Goal: Task Accomplishment & Management: Complete application form

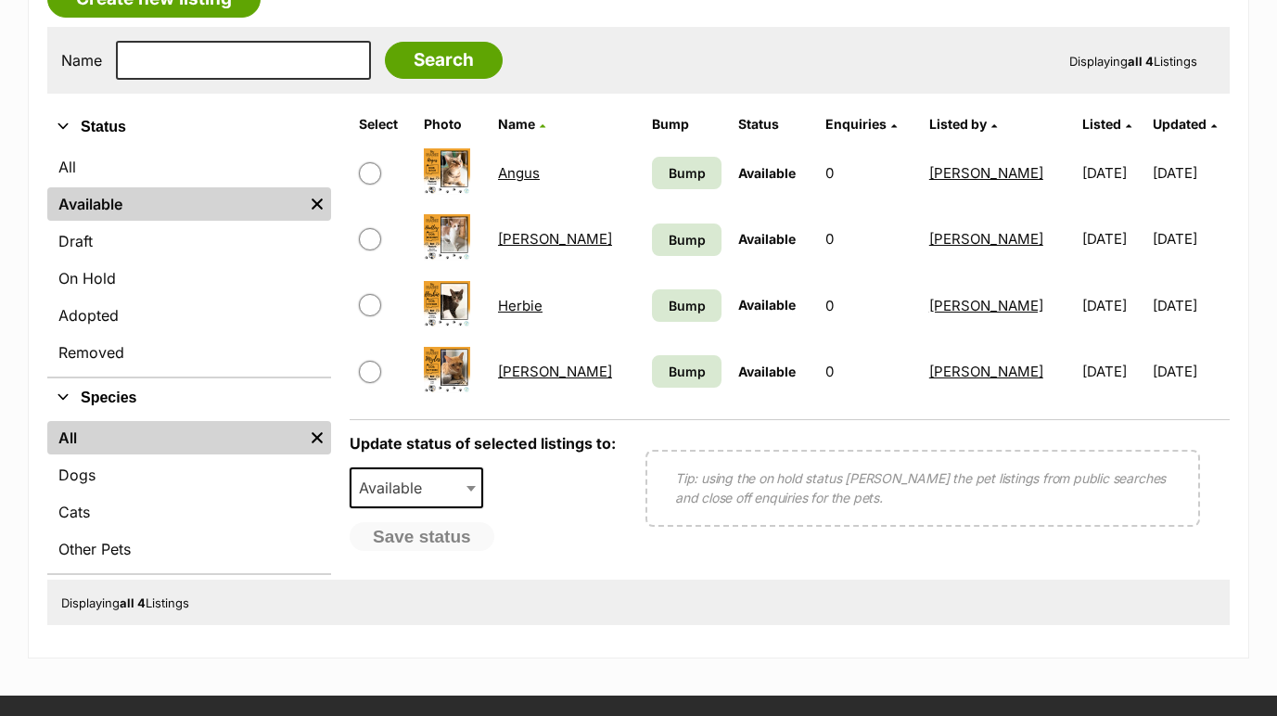
scroll to position [363, 0]
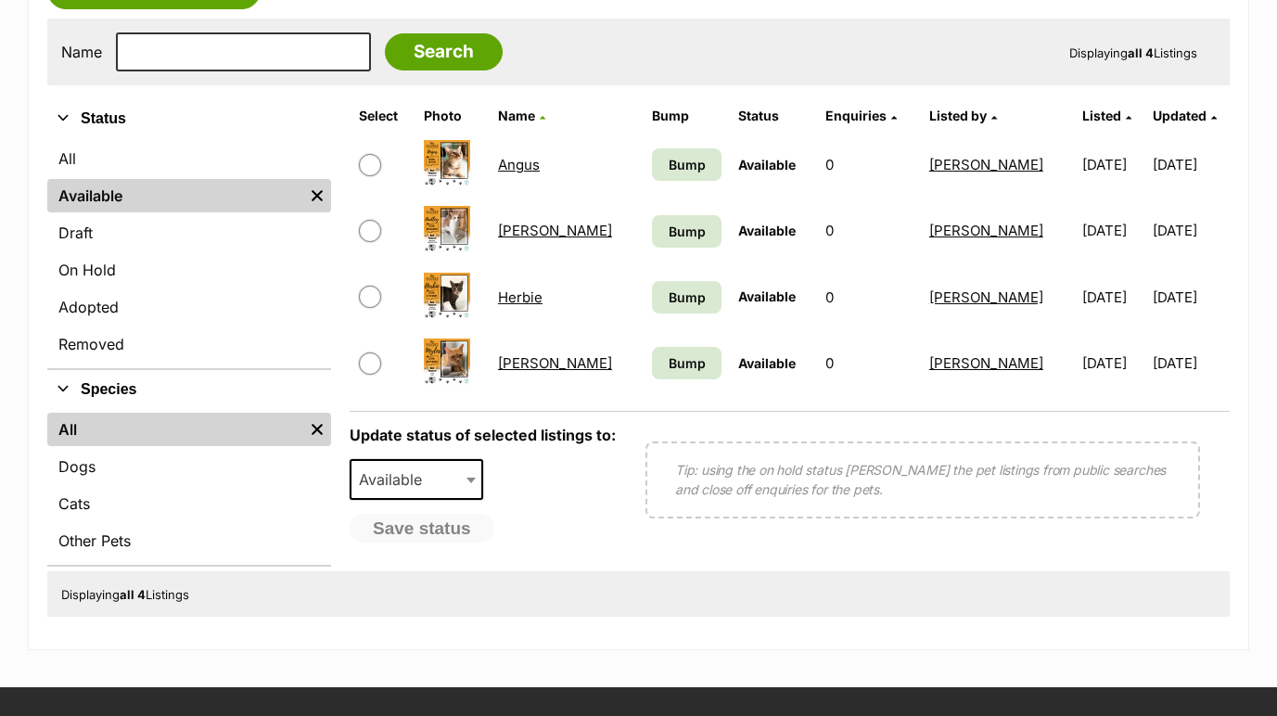
click at [669, 169] on span "Bump" at bounding box center [687, 164] width 37 height 19
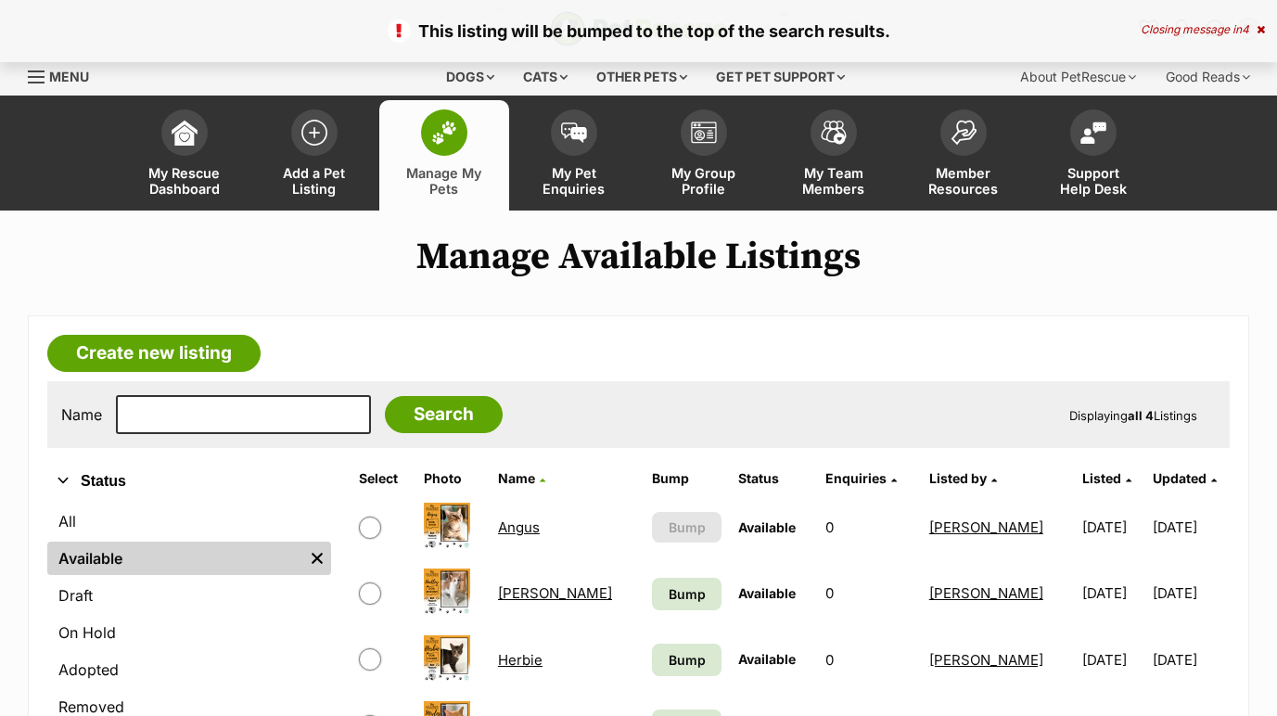
click at [669, 595] on span "Bump" at bounding box center [687, 593] width 37 height 19
click at [652, 671] on link "Bump" at bounding box center [687, 660] width 70 height 32
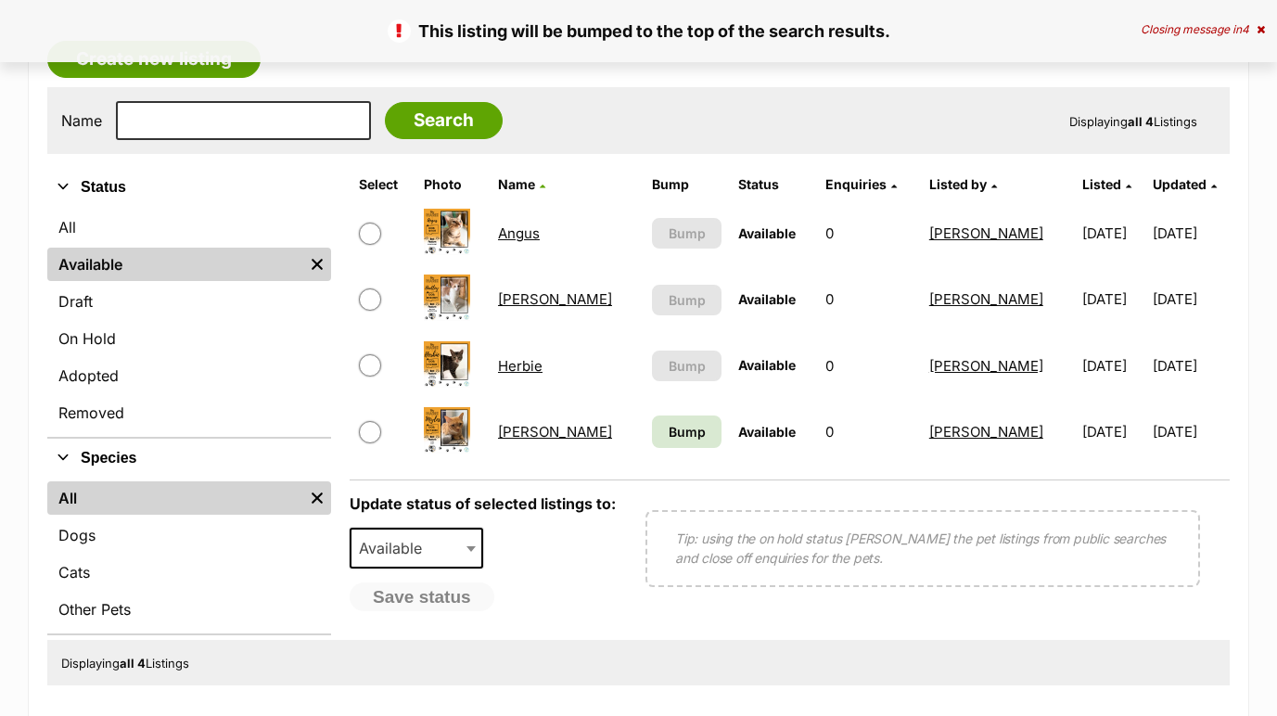
click at [669, 431] on span "Bump" at bounding box center [687, 431] width 37 height 19
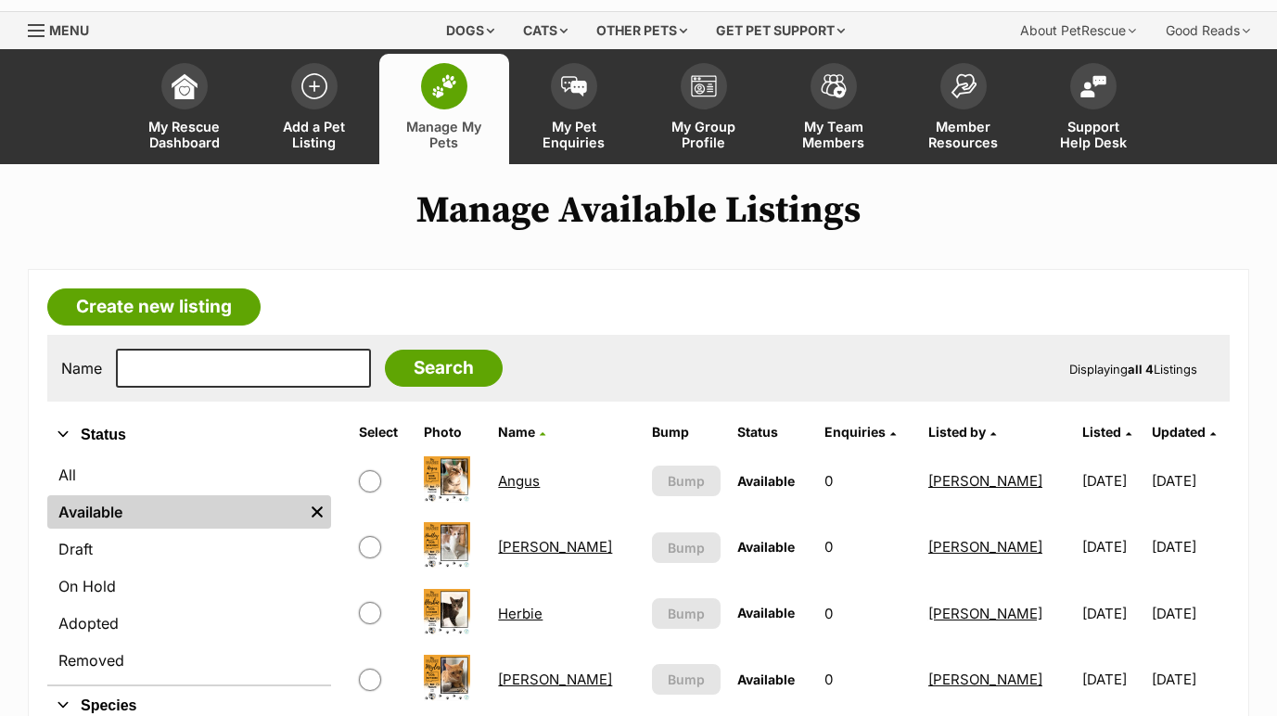
scroll to position [43, 0]
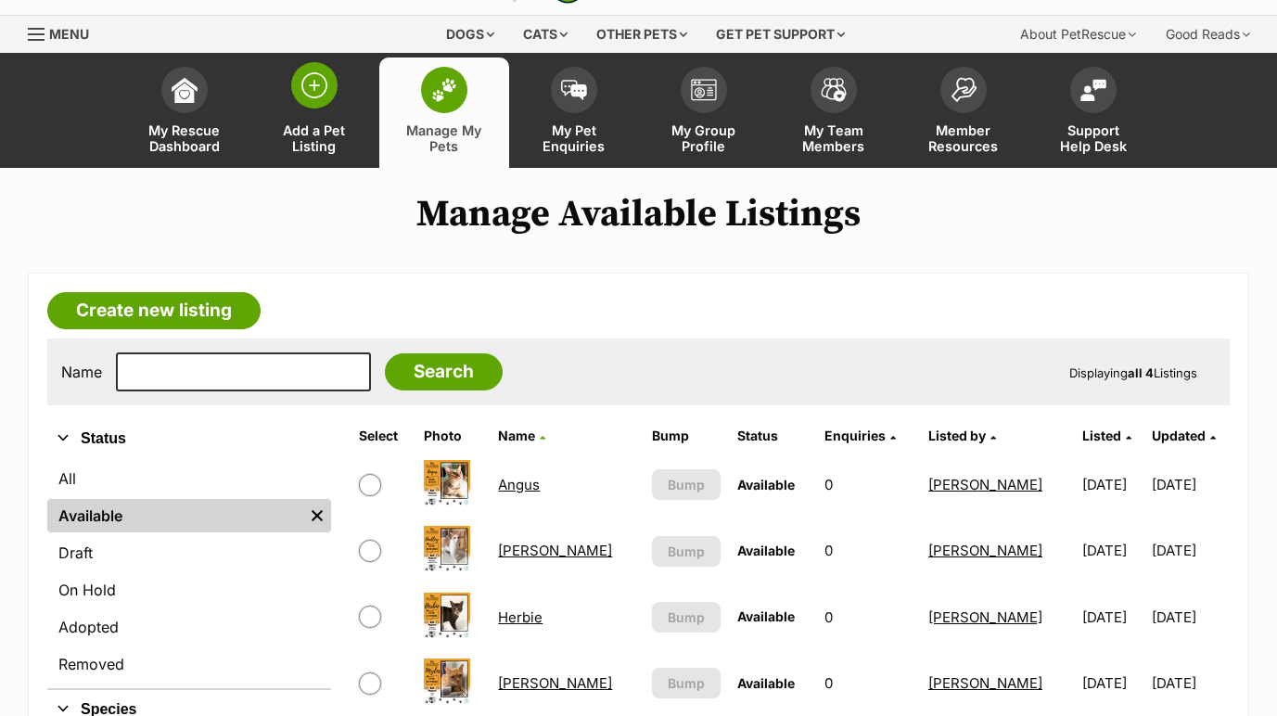
click at [325, 86] on img at bounding box center [314, 85] width 26 height 26
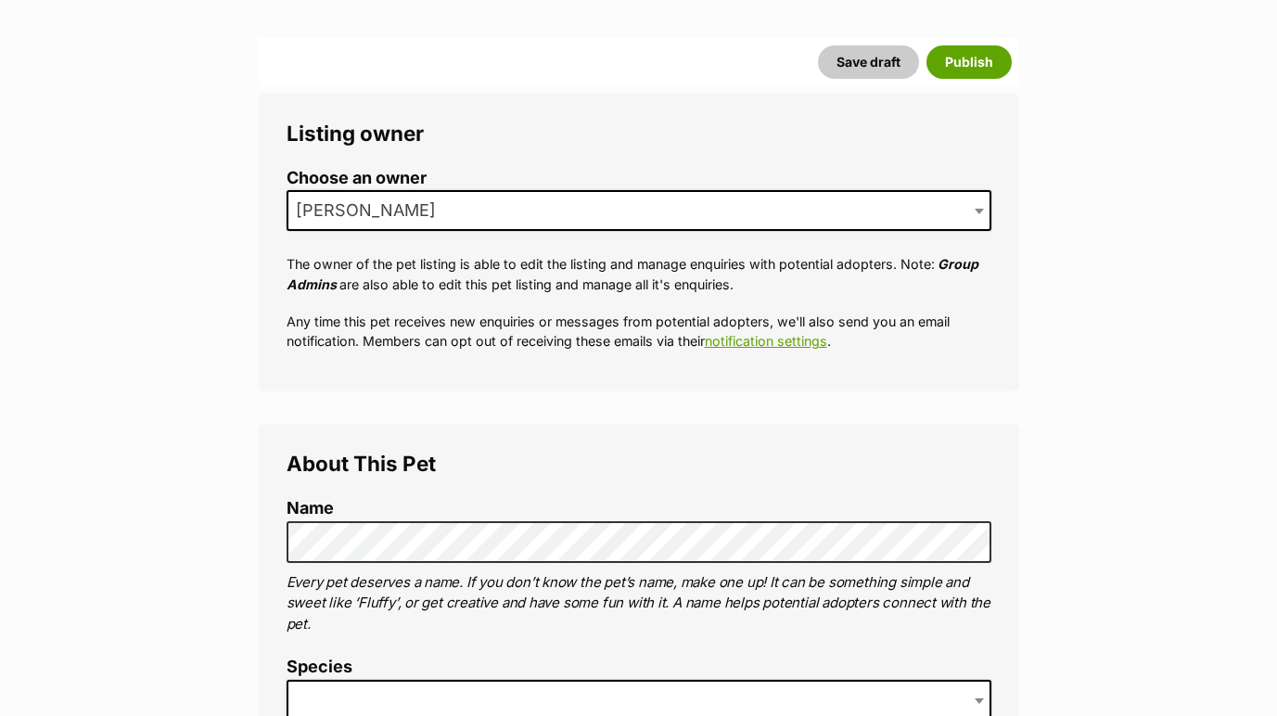
click at [475, 516] on li "Name" at bounding box center [639, 531] width 705 height 64
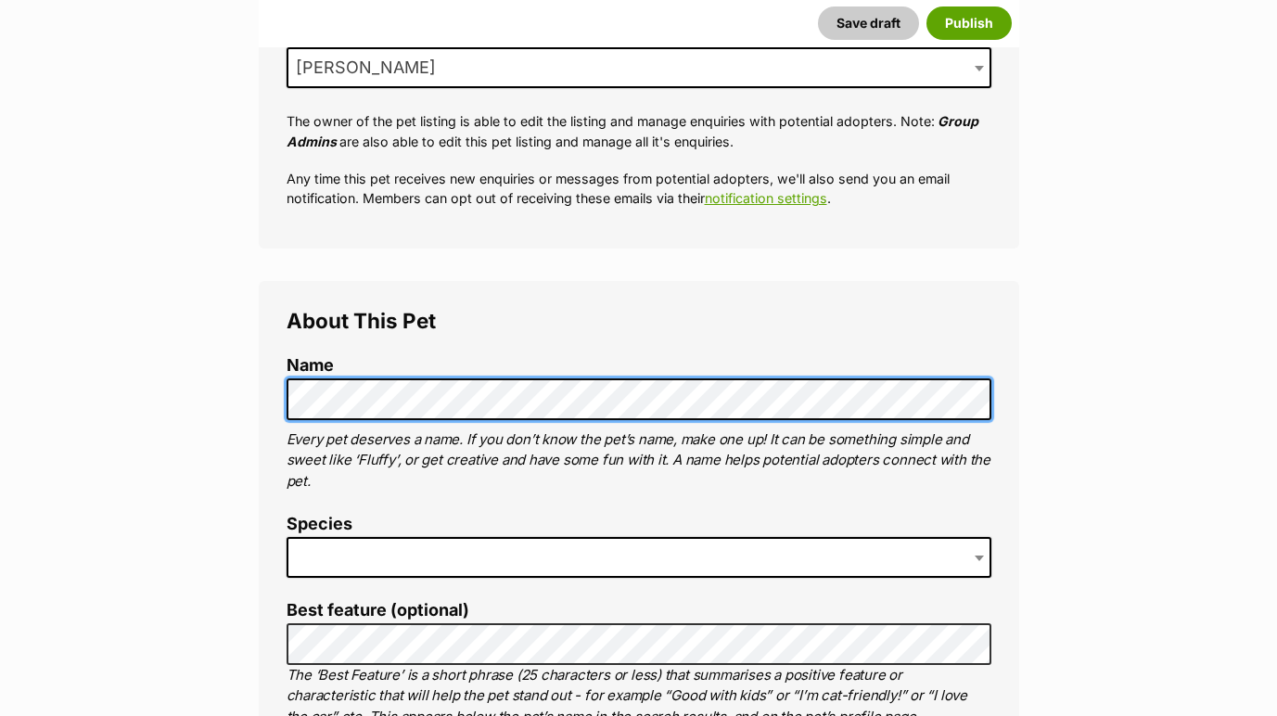
scroll to position [421, 0]
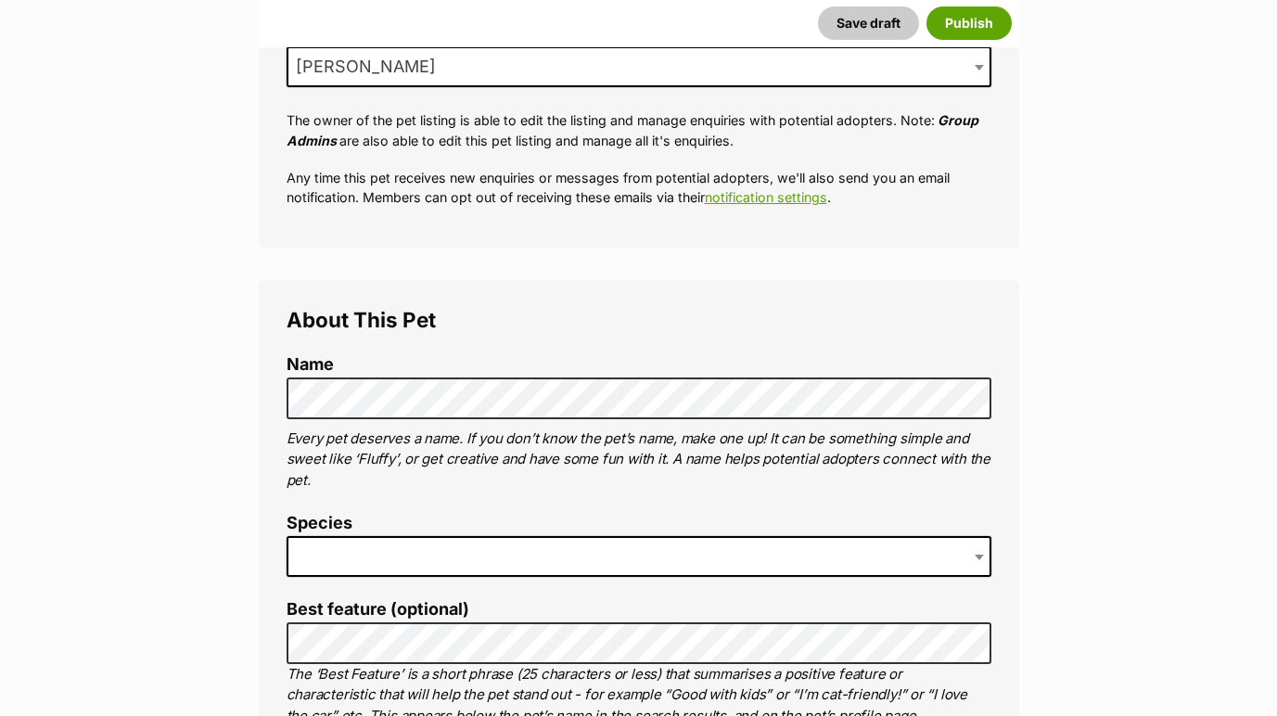
click at [471, 553] on span at bounding box center [639, 556] width 705 height 41
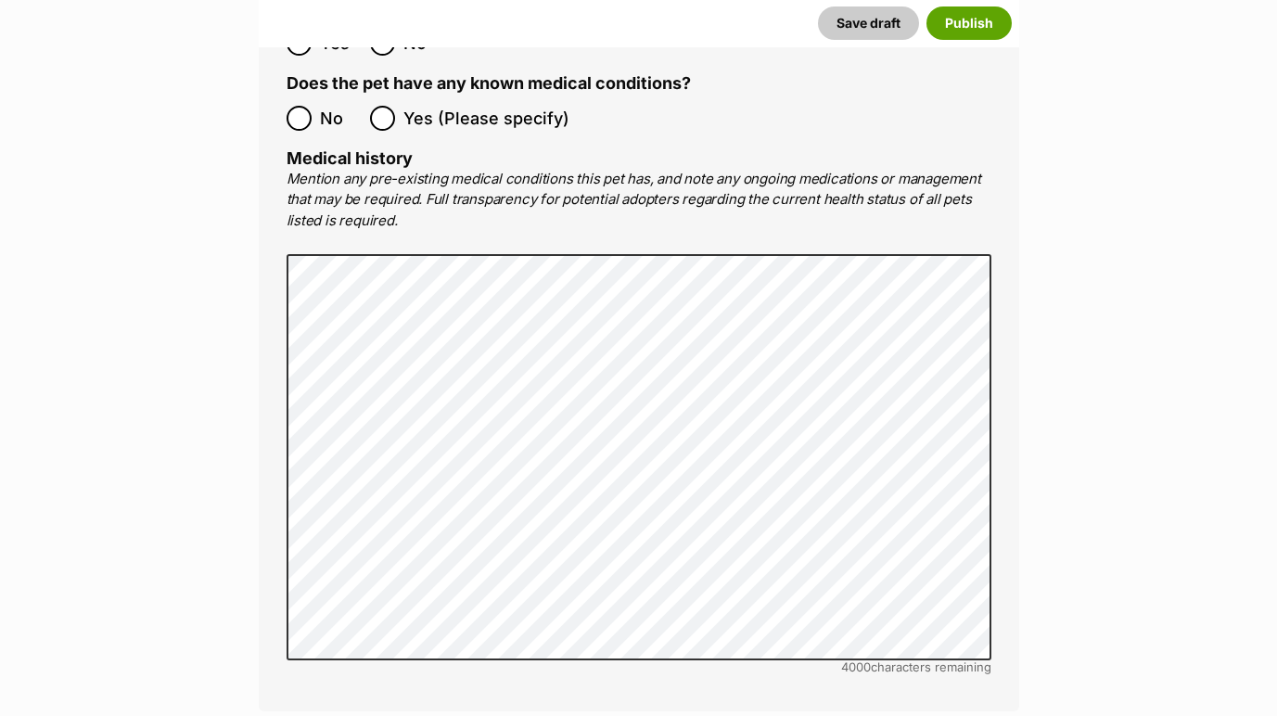
scroll to position [4003, 0]
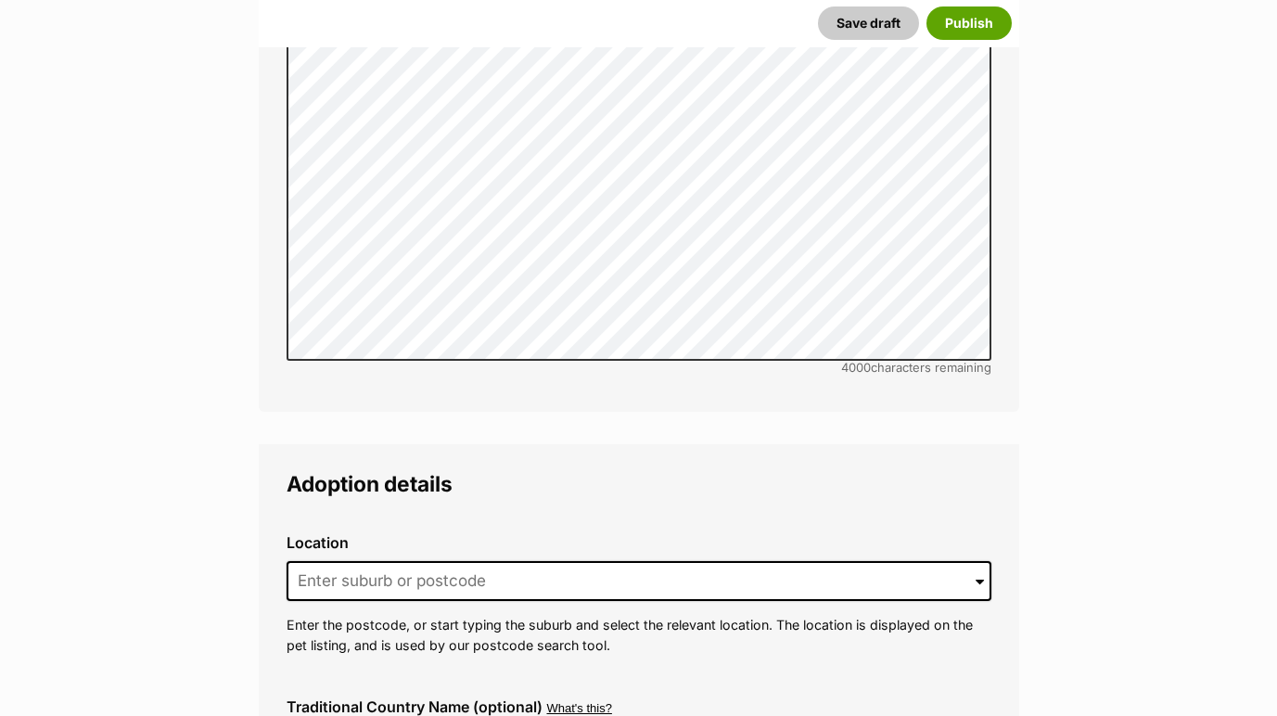
click at [362, 519] on div "Location 0 options available. Arrow down to browse or start typing to filter. E…" at bounding box center [639, 594] width 734 height 150
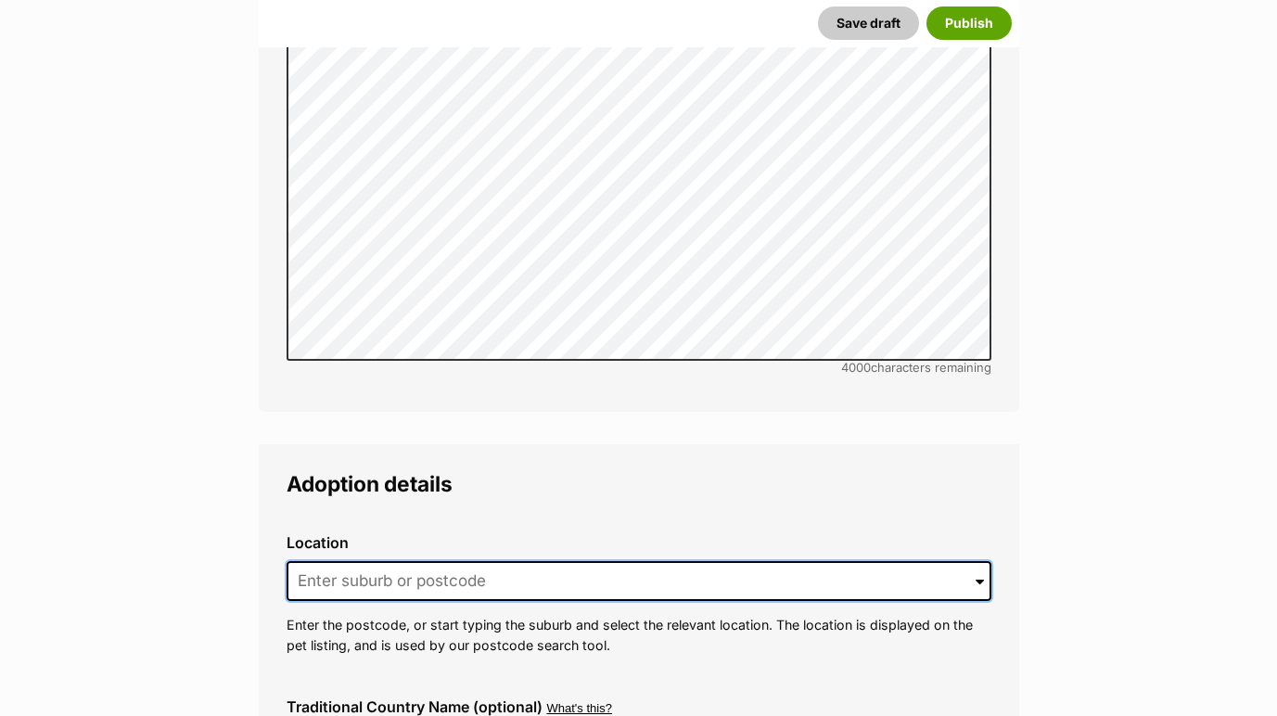
click at [357, 561] on input at bounding box center [639, 581] width 705 height 41
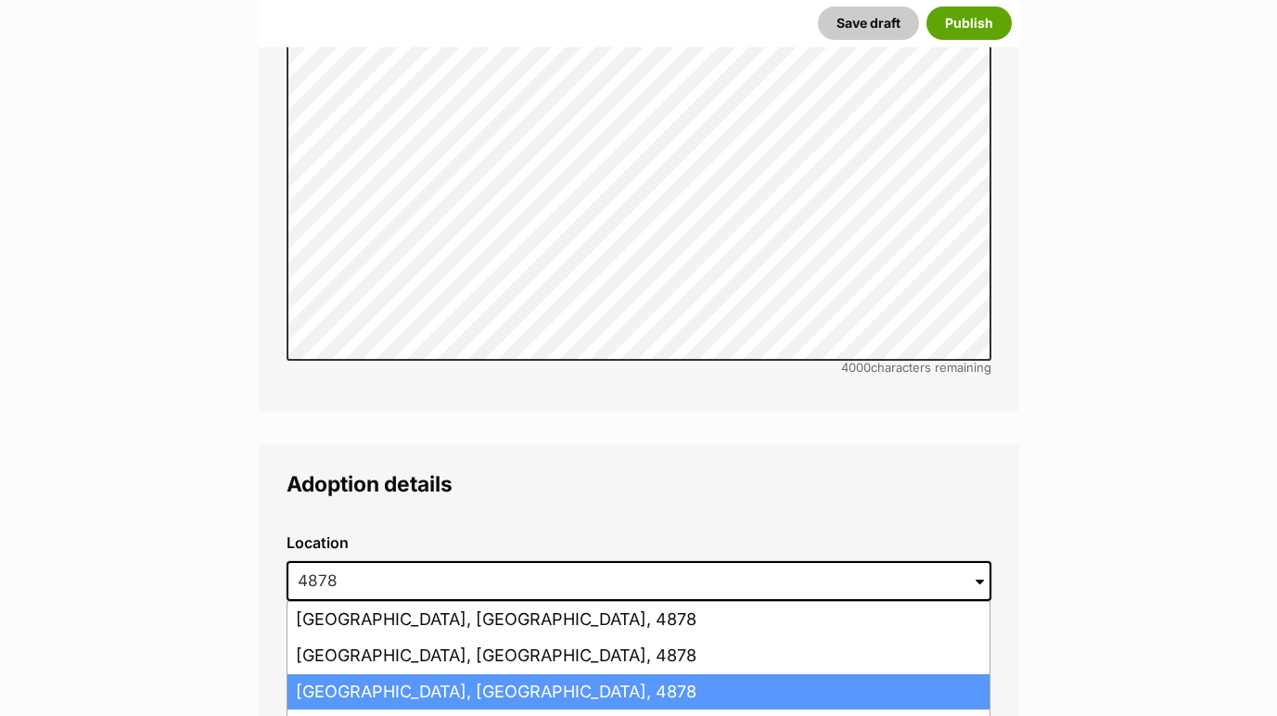
click at [372, 674] on li "Smithfield, Queensland, 4878" at bounding box center [638, 692] width 702 height 36
type input "Smithfield, Queensland, 4878"
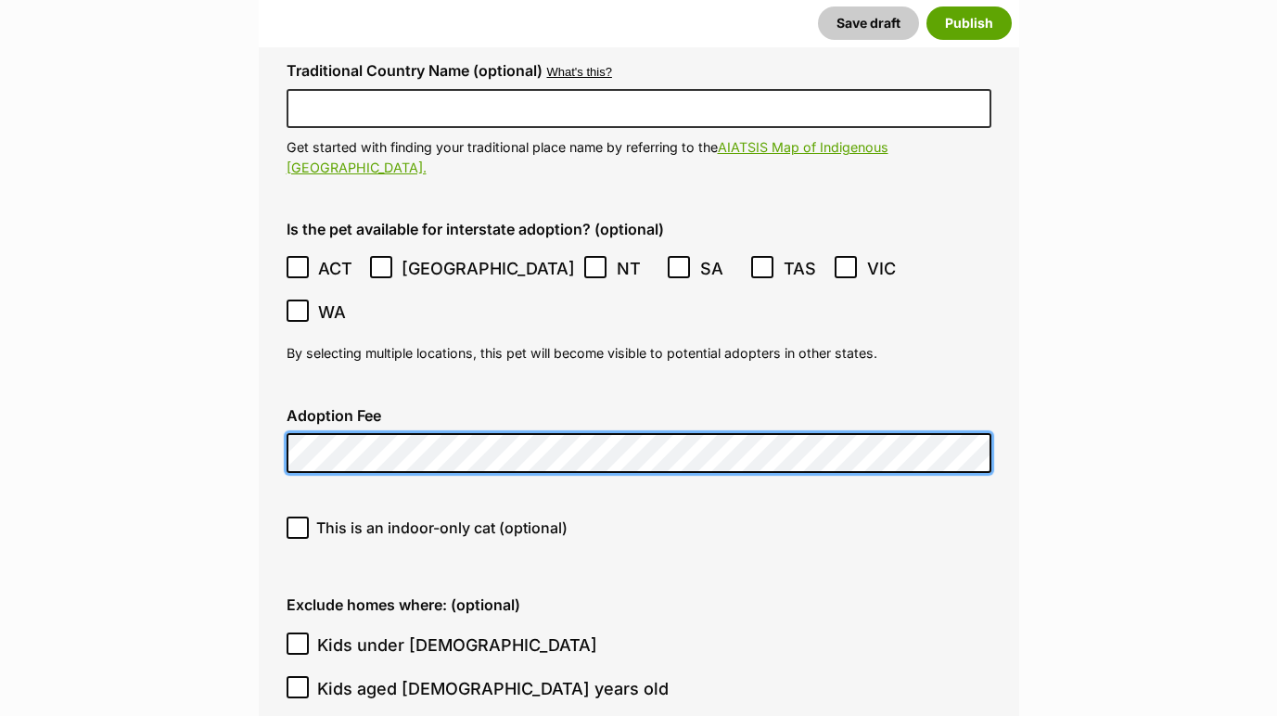
scroll to position [4647, 0]
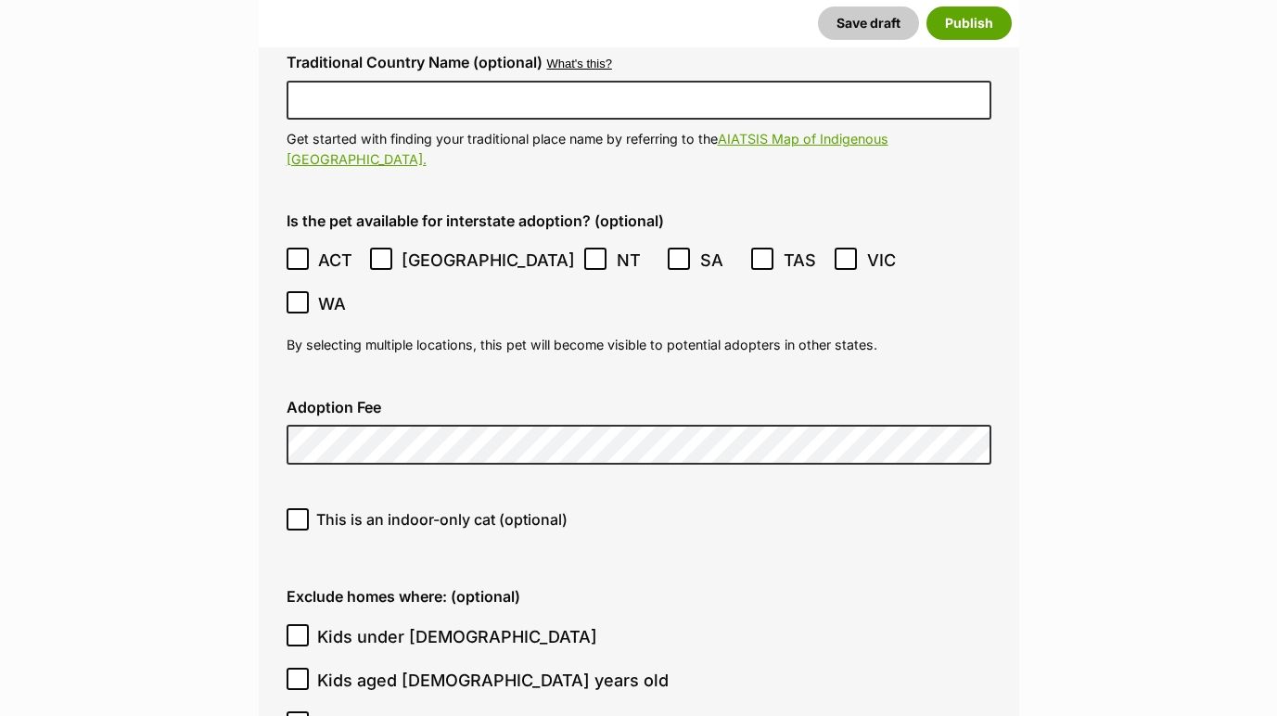
click at [756, 252] on icon at bounding box center [762, 258] width 13 height 13
click at [396, 248] on label "[GEOGRAPHIC_DATA]" at bounding box center [473, 260] width 206 height 25
click at [300, 255] on icon at bounding box center [297, 259] width 11 height 8
click at [304, 296] on icon at bounding box center [297, 302] width 13 height 13
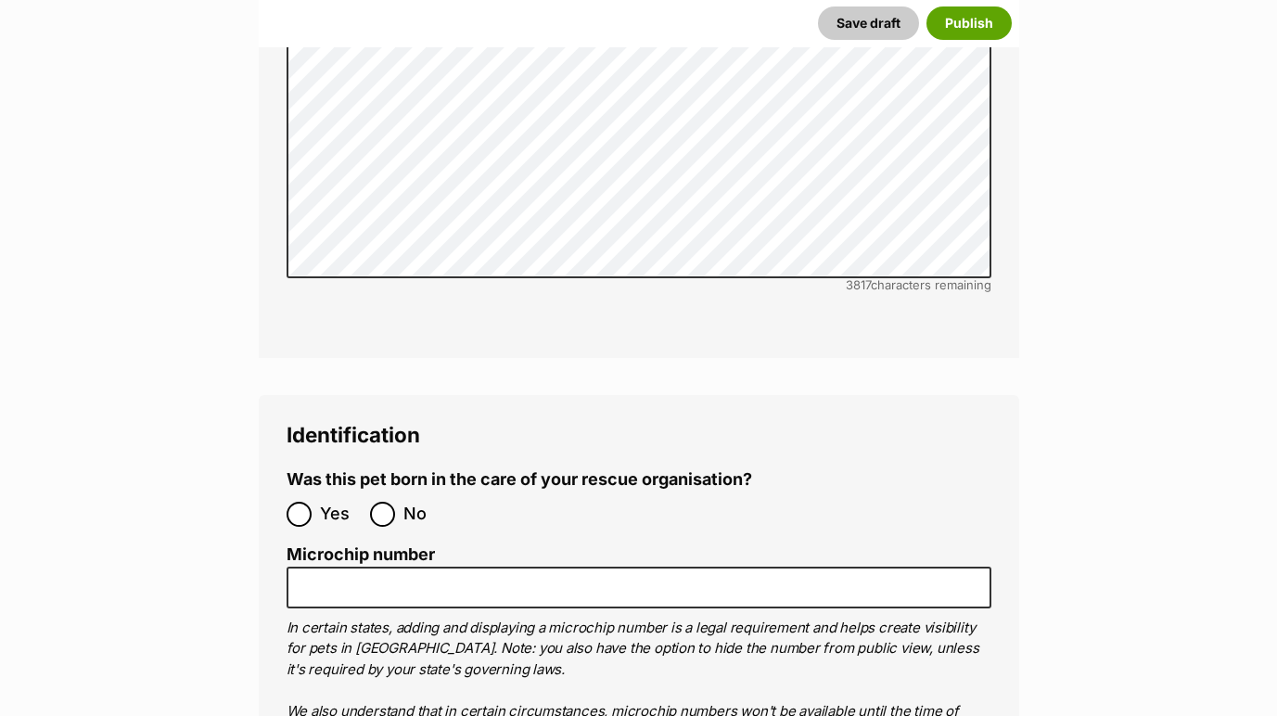
scroll to position [5870, 0]
click at [396, 503] on label "No" at bounding box center [407, 515] width 74 height 25
click at [395, 503] on input "No" at bounding box center [382, 515] width 25 height 25
radio input "true"
click at [388, 503] on input "No" at bounding box center [382, 515] width 25 height 25
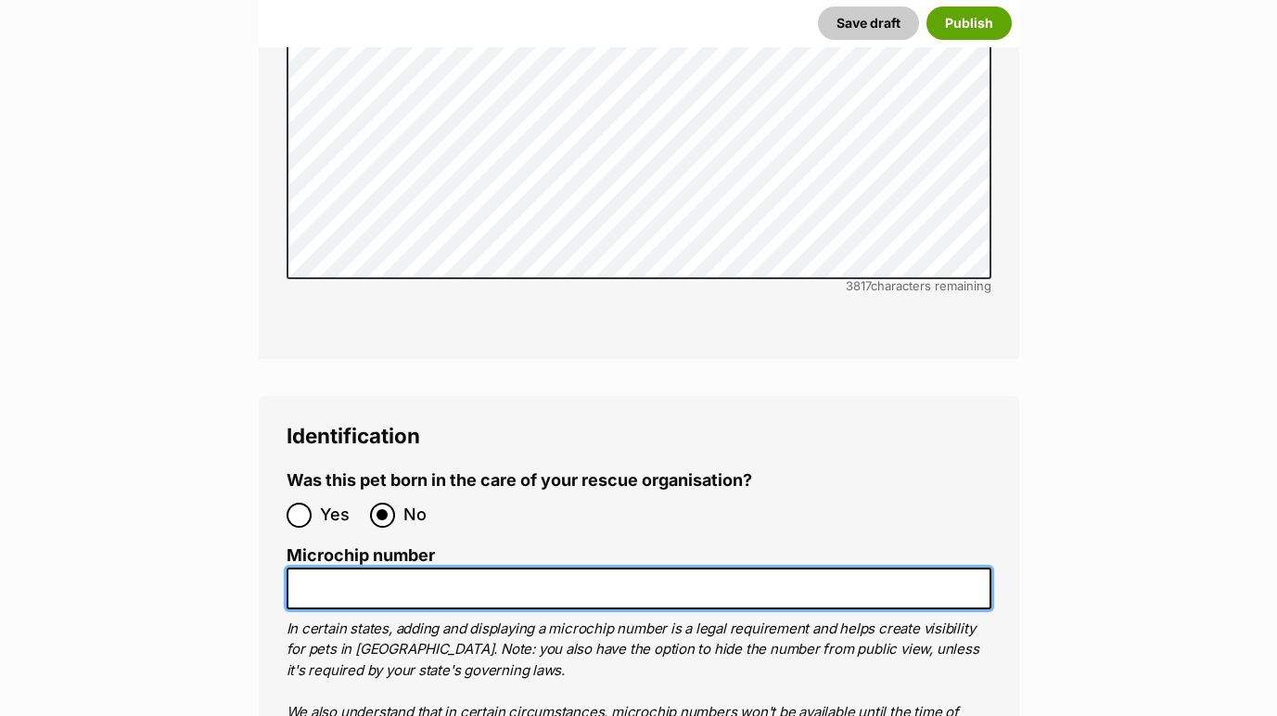
click at [362, 567] on input "Microchip number" at bounding box center [639, 588] width 705 height 42
paste input "991003003337536"
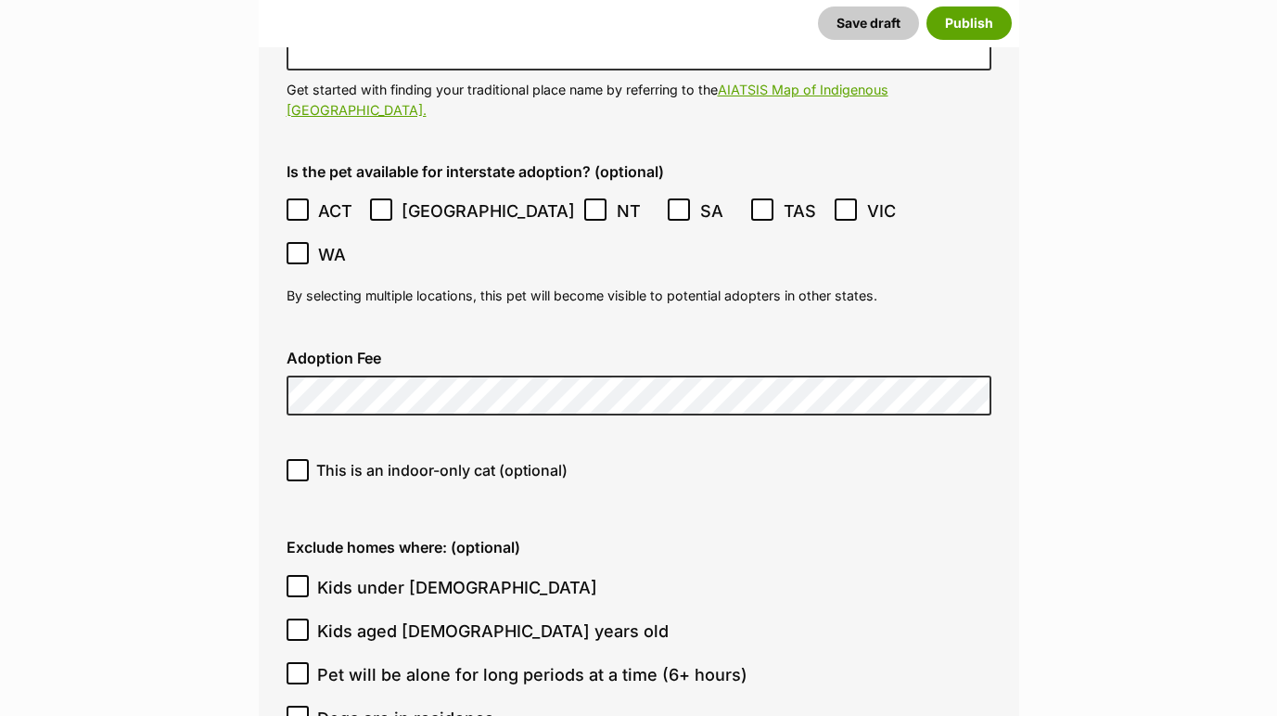
scroll to position [4697, 0]
type input "991003003337536"
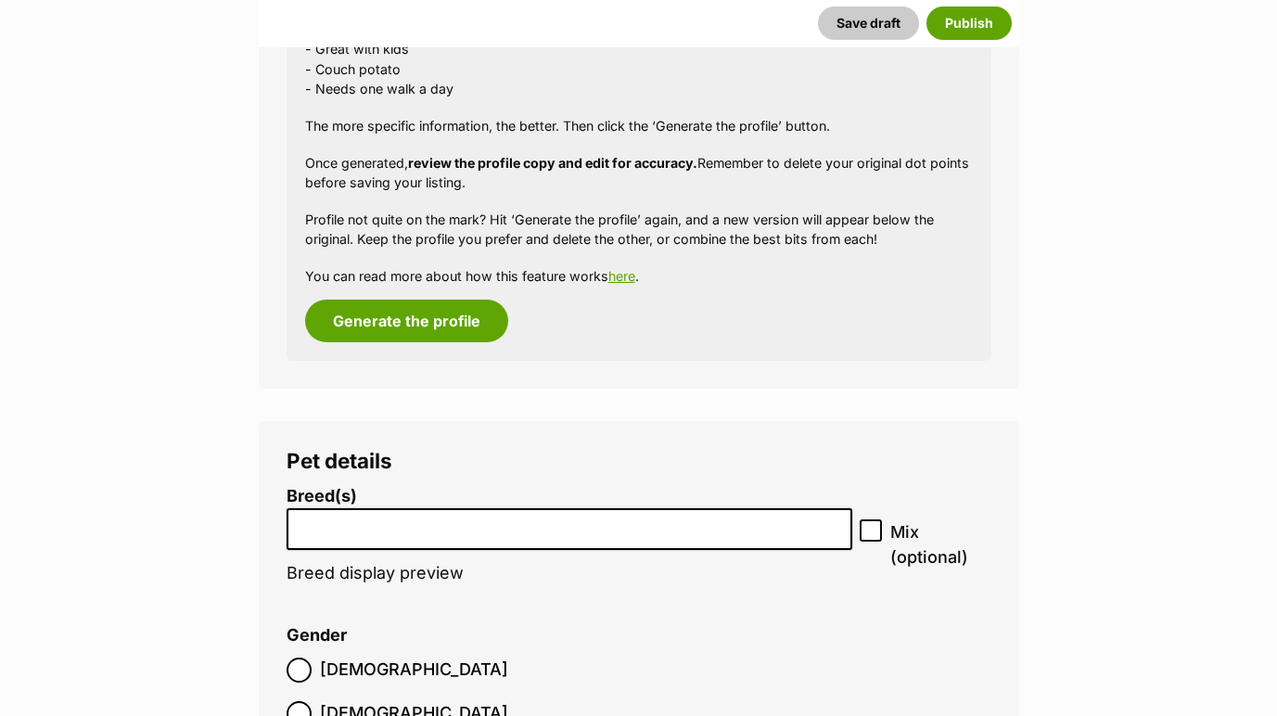
scroll to position [1924, 0]
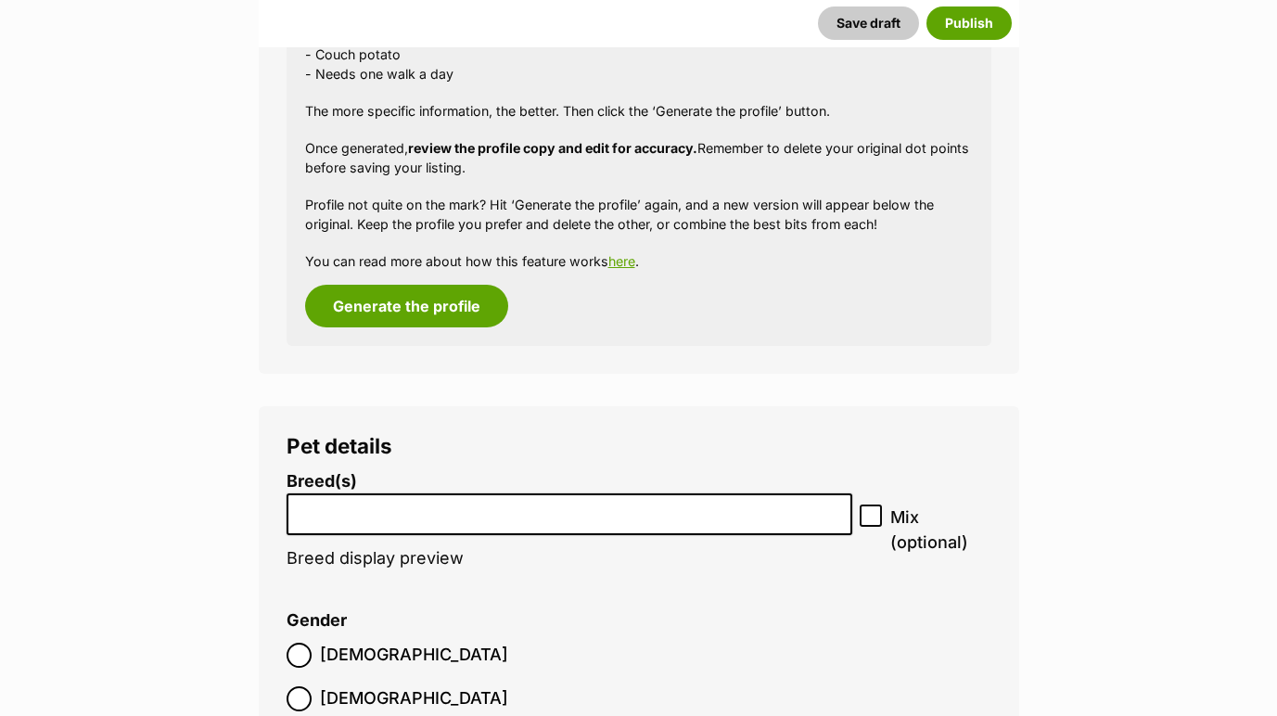
click at [388, 500] on input "search" at bounding box center [570, 509] width 554 height 19
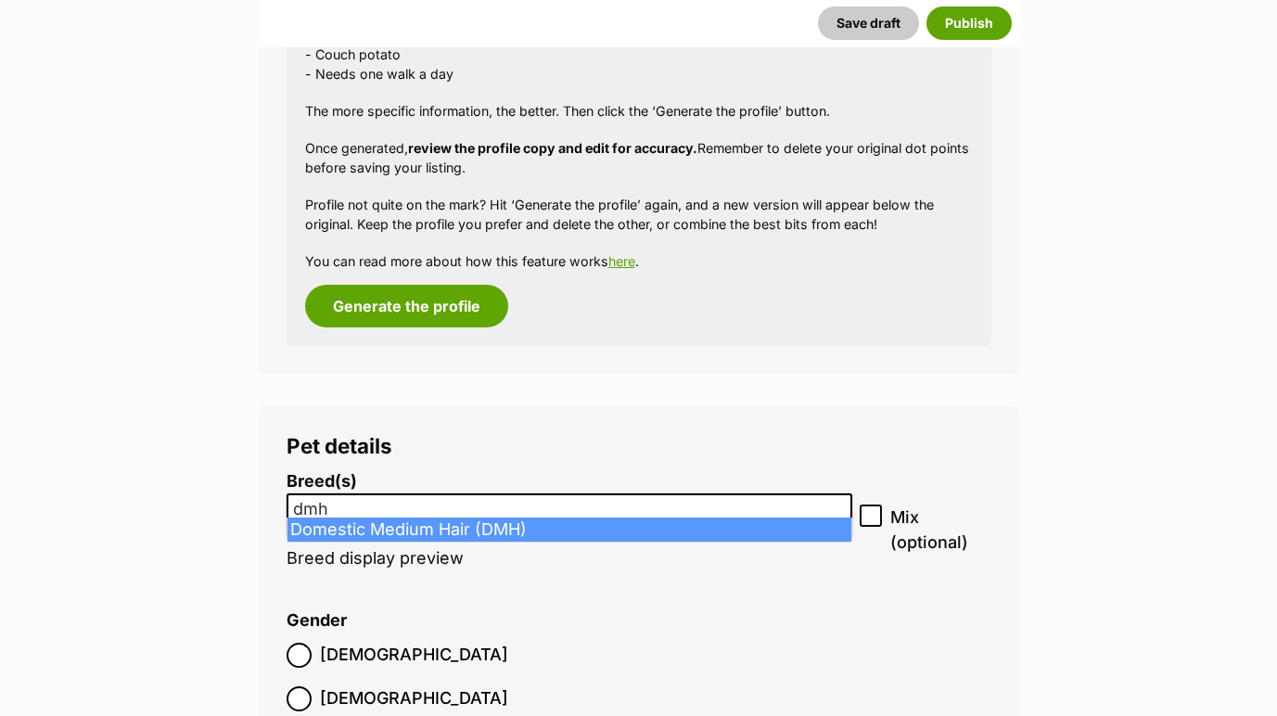
type input "dmh"
select select "252101"
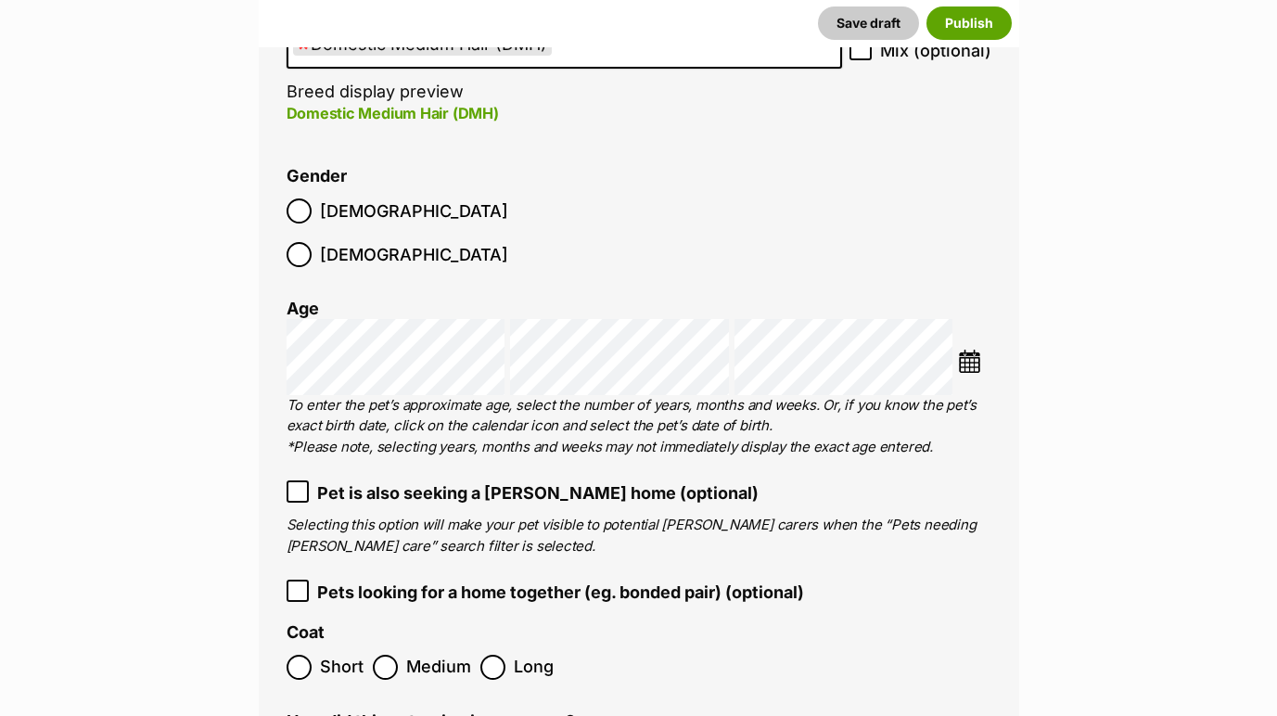
scroll to position [2416, 0]
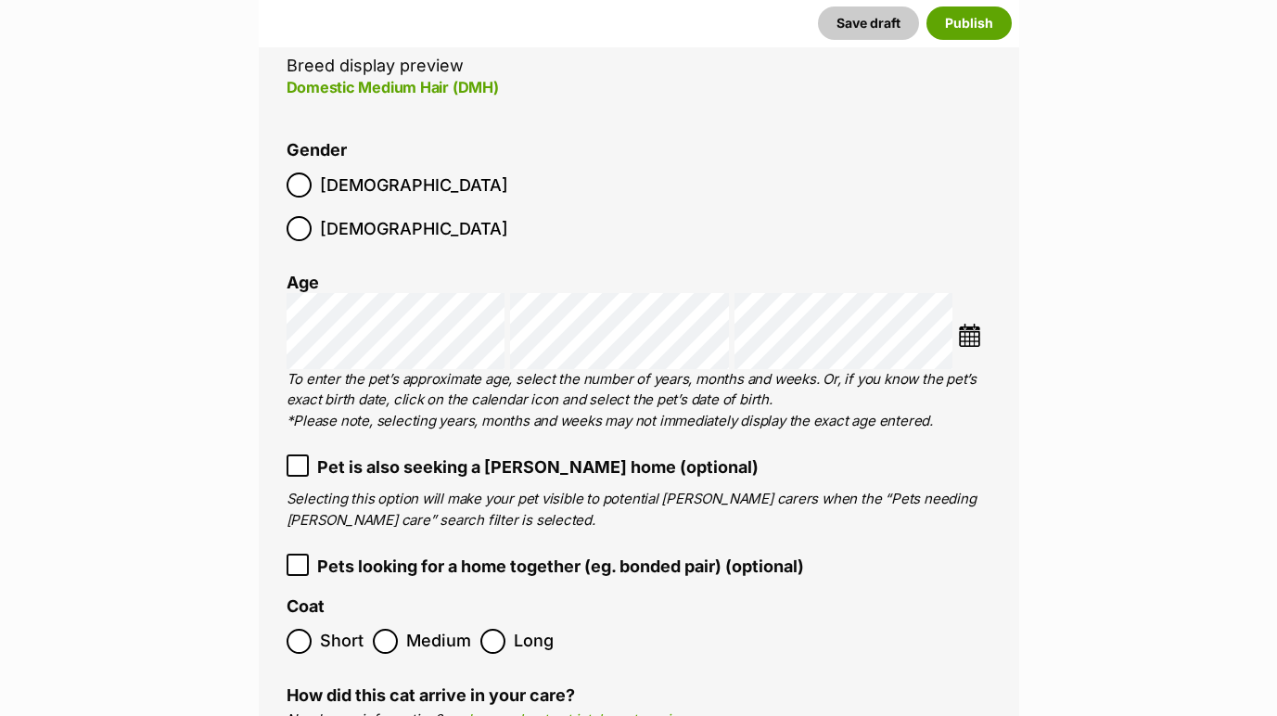
click at [977, 324] on img at bounding box center [969, 335] width 23 height 23
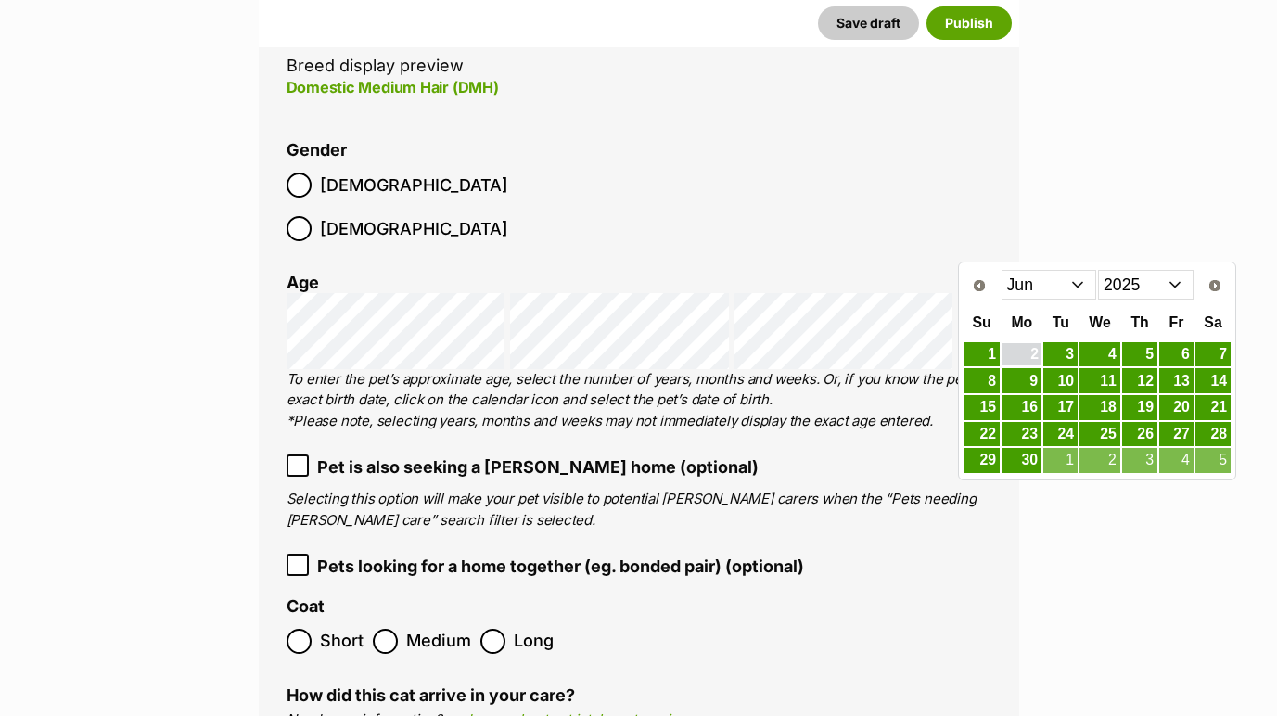
drag, startPoint x: 1004, startPoint y: 353, endPoint x: 994, endPoint y: 353, distance: 10.2
click at [994, 353] on tr "1 2 3 4 5 6 7" at bounding box center [1096, 354] width 269 height 27
click at [994, 353] on link "1" at bounding box center [981, 354] width 36 height 25
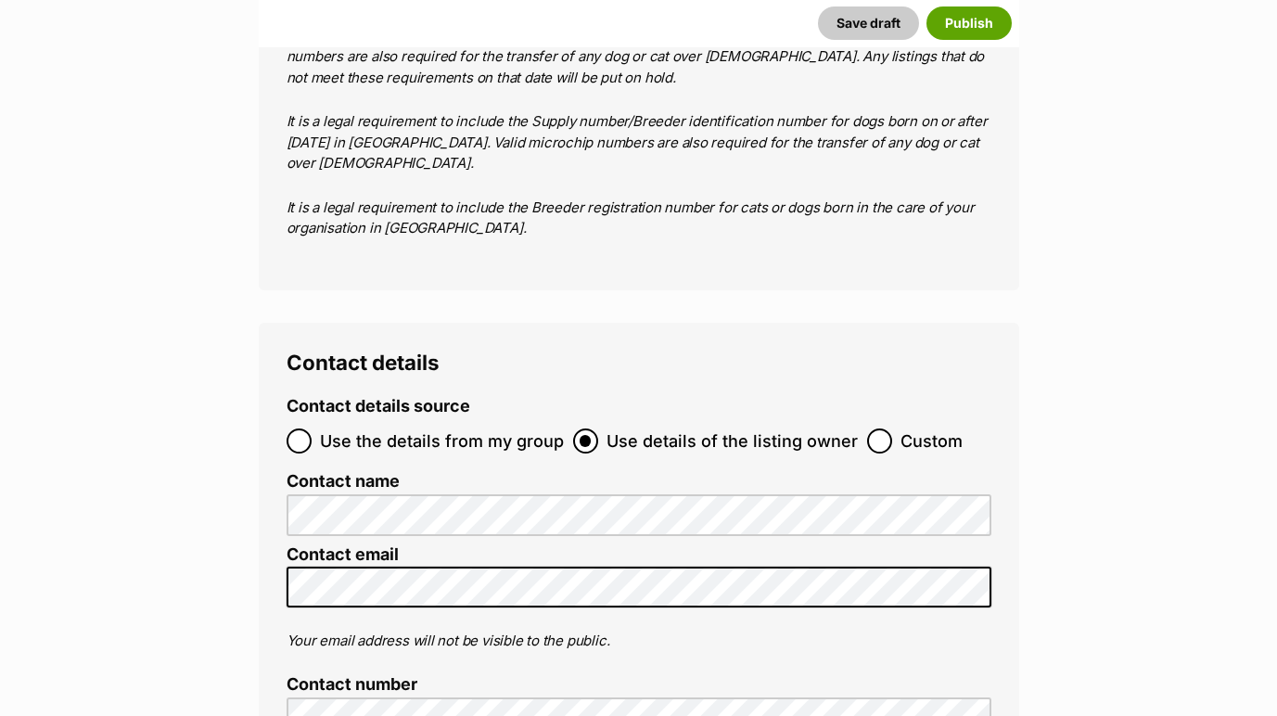
scroll to position [7029, 0]
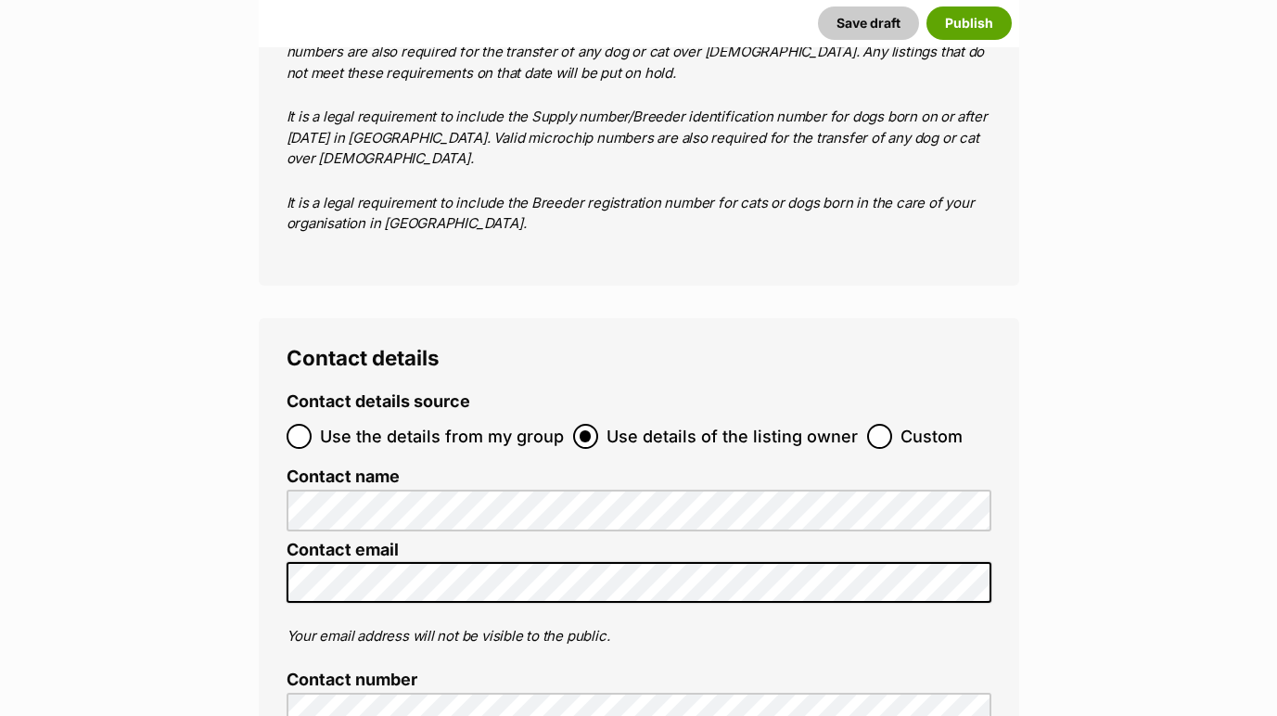
type input "4 The Love of Cats"
radio input "true"
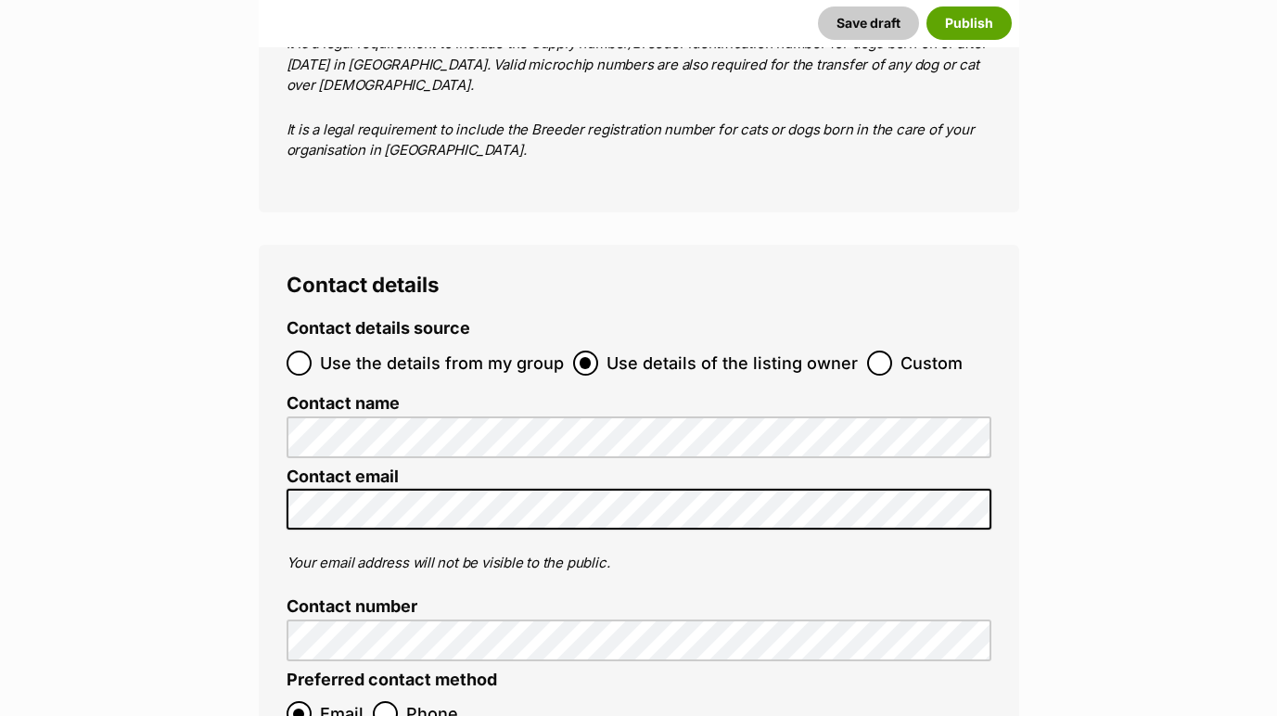
scroll to position [7094, 0]
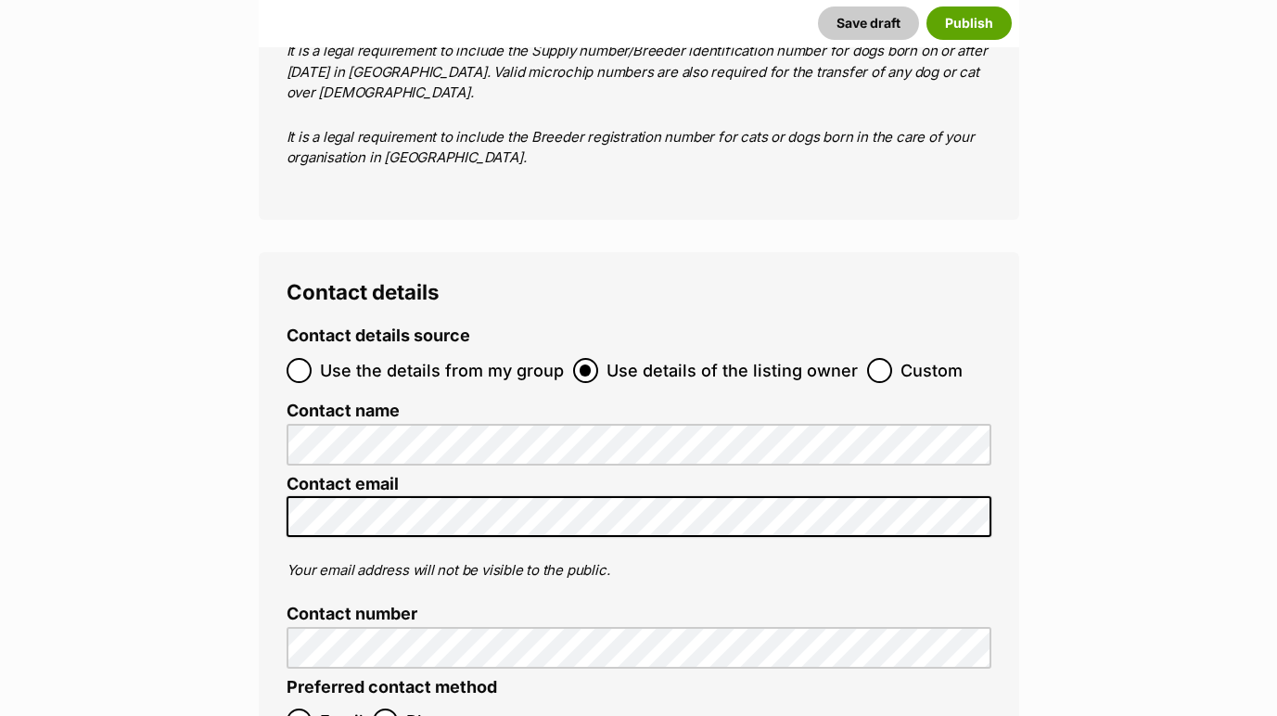
click at [303, 358] on input "Use the details from my group" at bounding box center [299, 370] width 25 height 25
radio input "true"
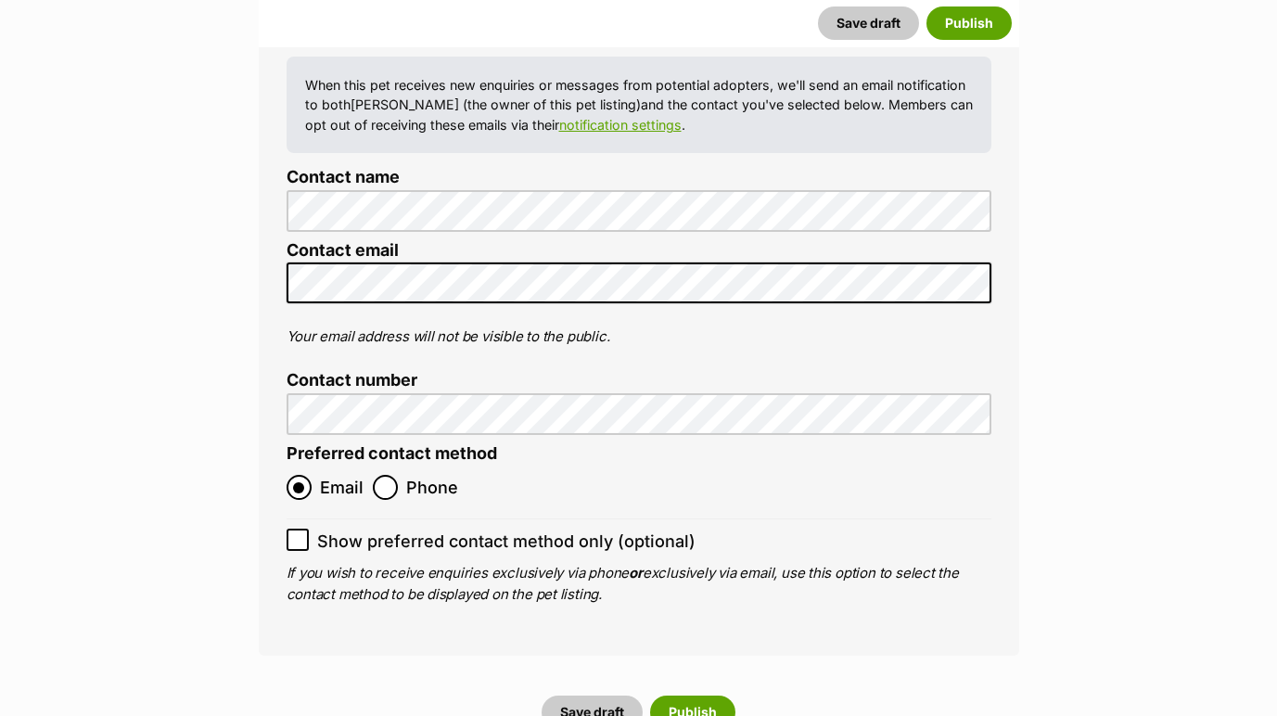
scroll to position [7468, 0]
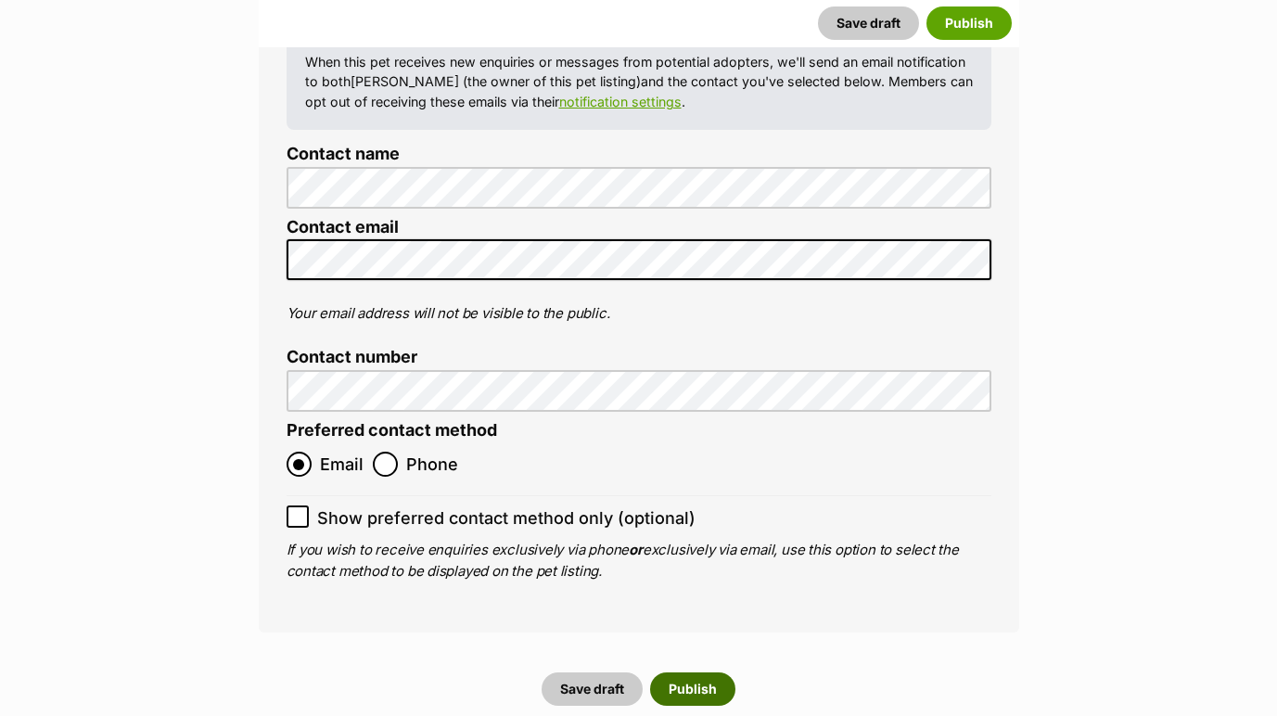
click at [709, 672] on button "Publish" at bounding box center [692, 688] width 85 height 33
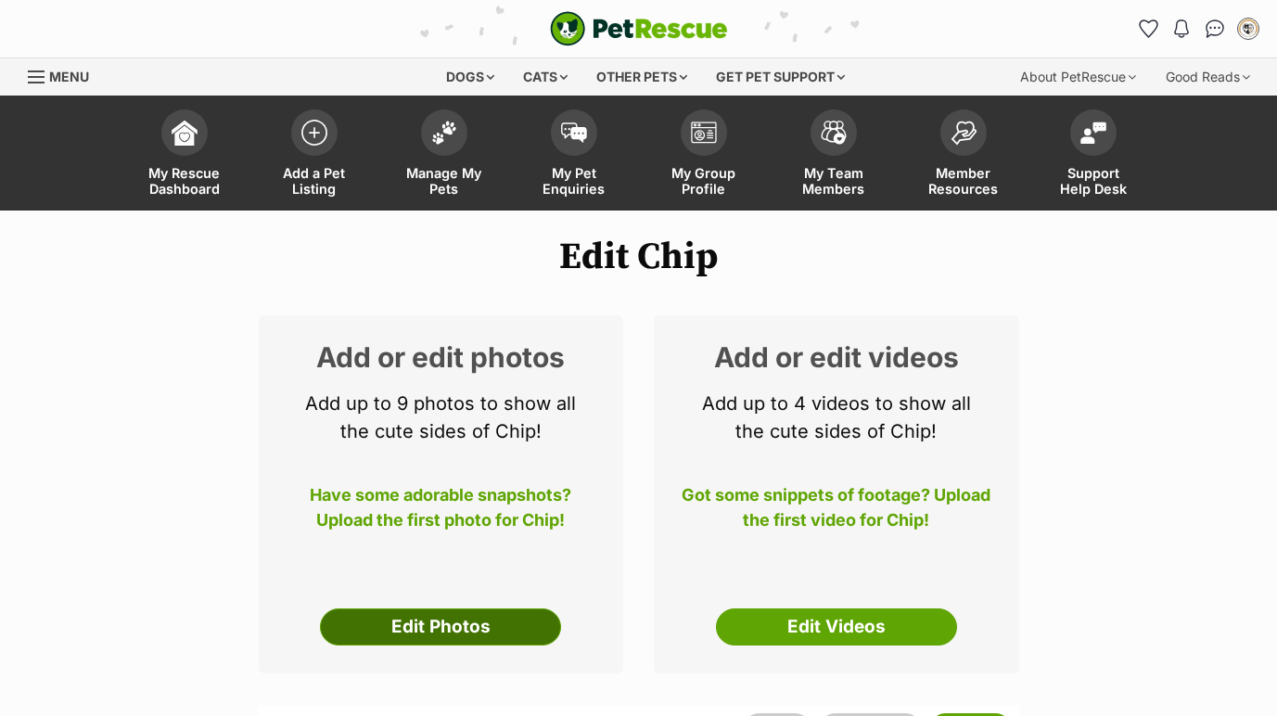
click at [440, 626] on link "Edit Photos" at bounding box center [440, 626] width 241 height 37
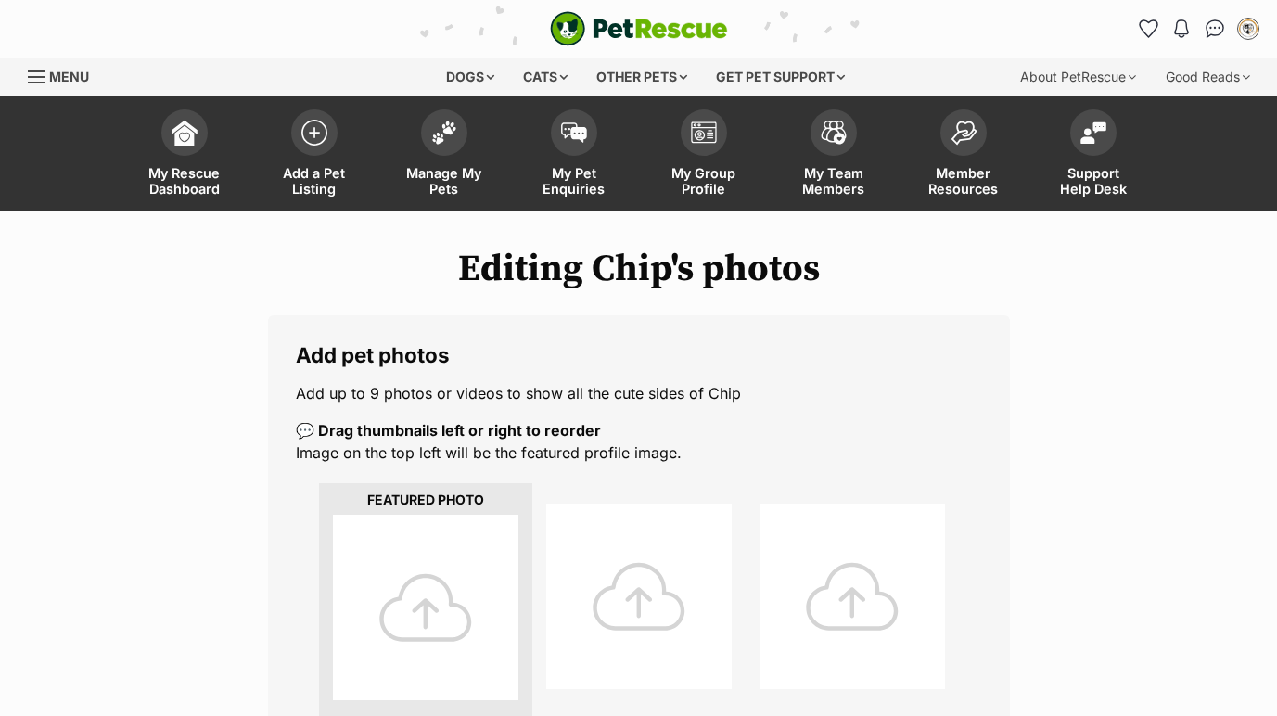
click at [478, 585] on div at bounding box center [425, 607] width 185 height 185
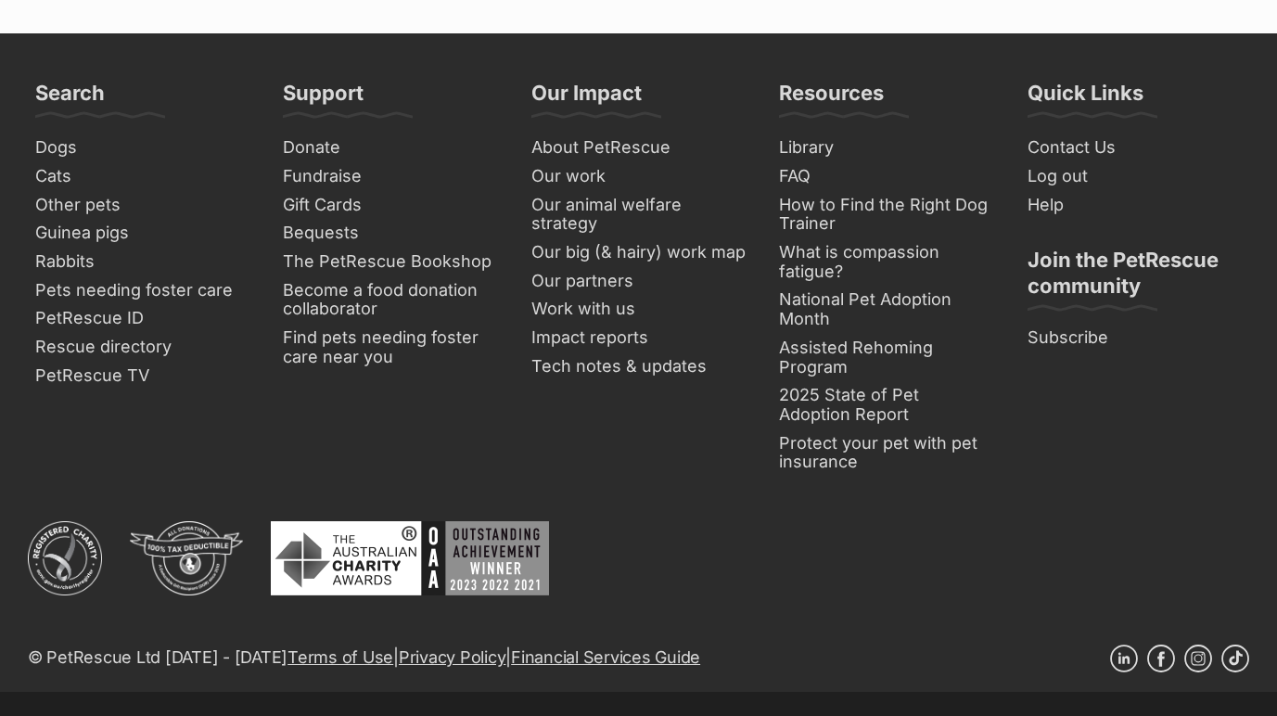
scroll to position [893, 0]
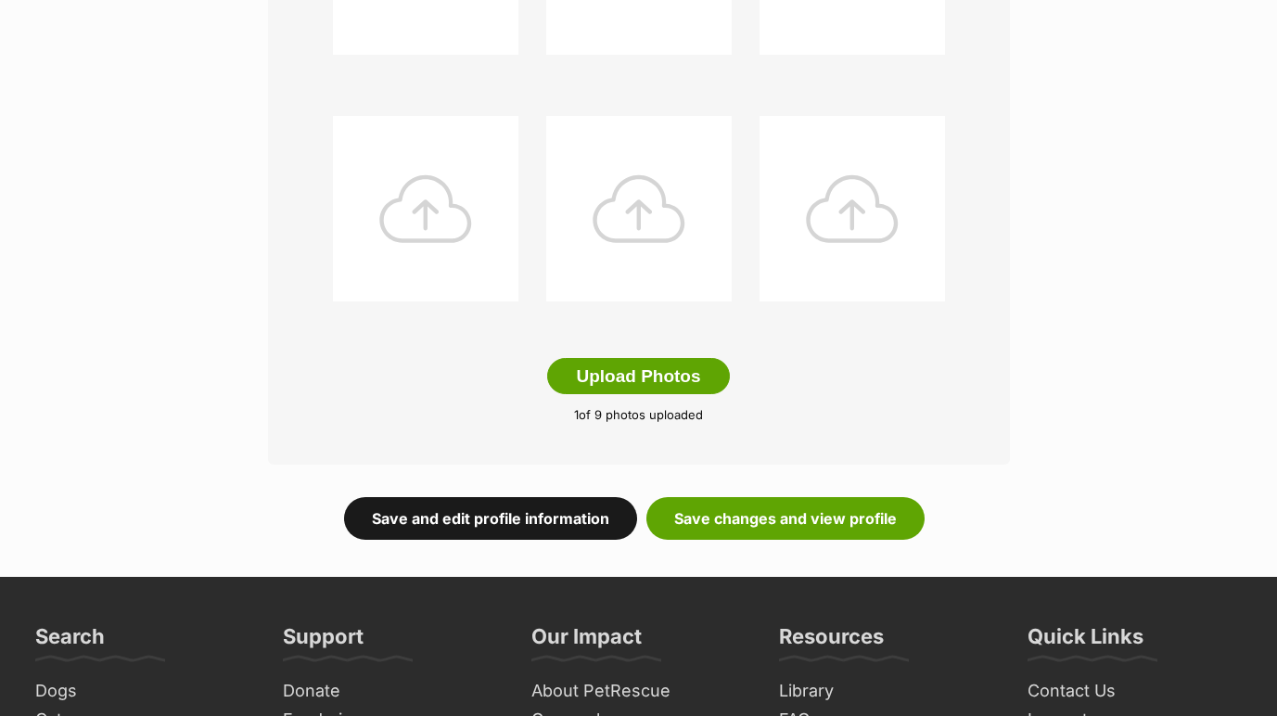
click at [554, 508] on link "Save and edit profile information" at bounding box center [490, 518] width 293 height 43
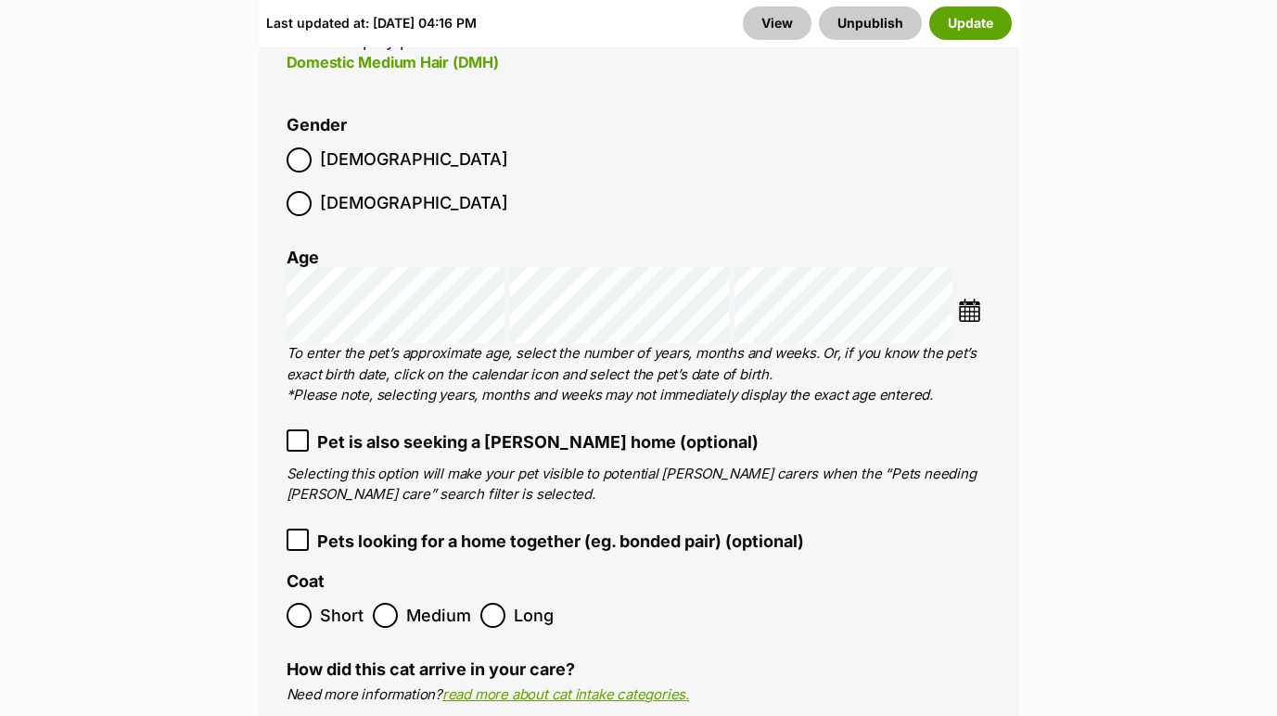
scroll to position [3142, 0]
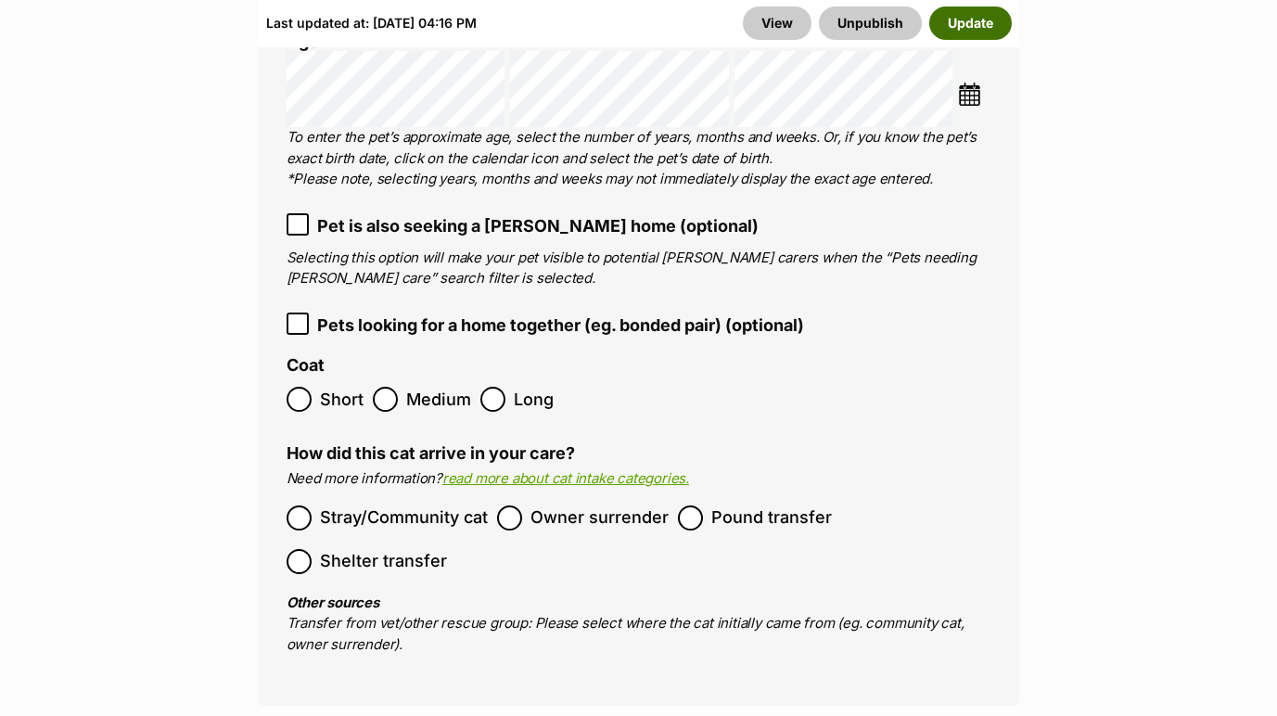
click at [977, 39] on button "Update" at bounding box center [970, 22] width 83 height 33
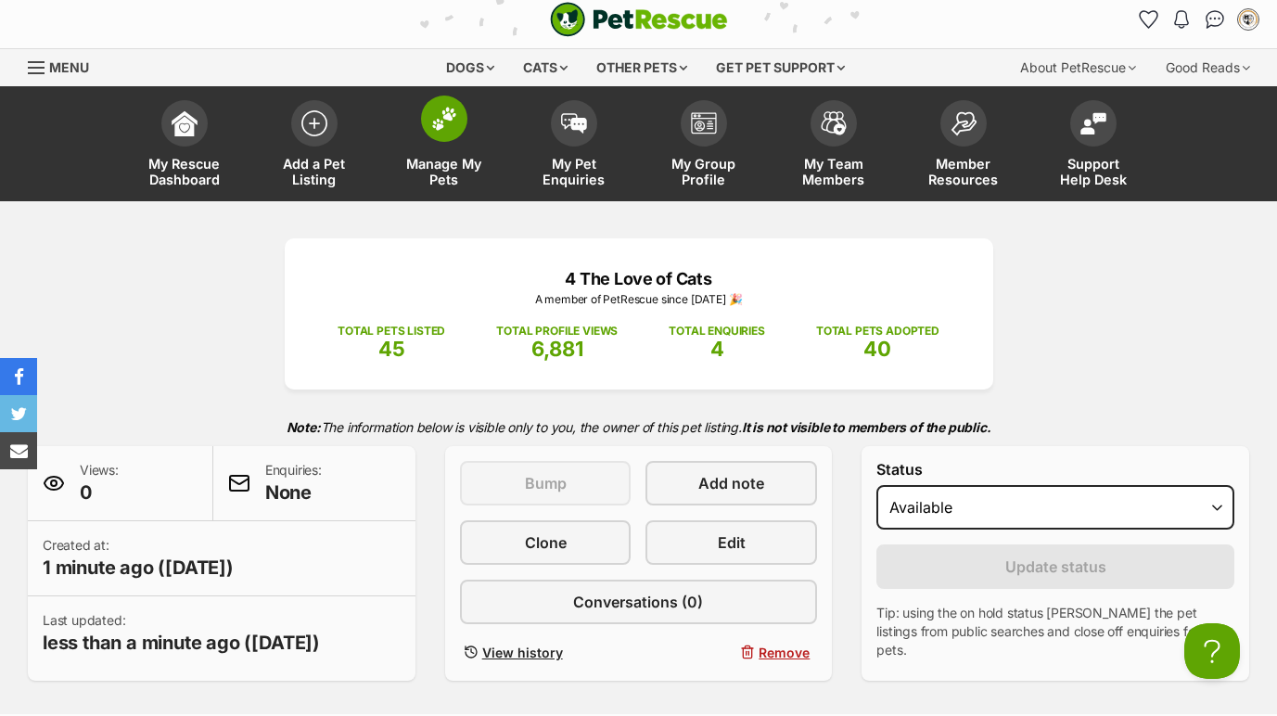
click at [447, 129] on img at bounding box center [444, 119] width 26 height 24
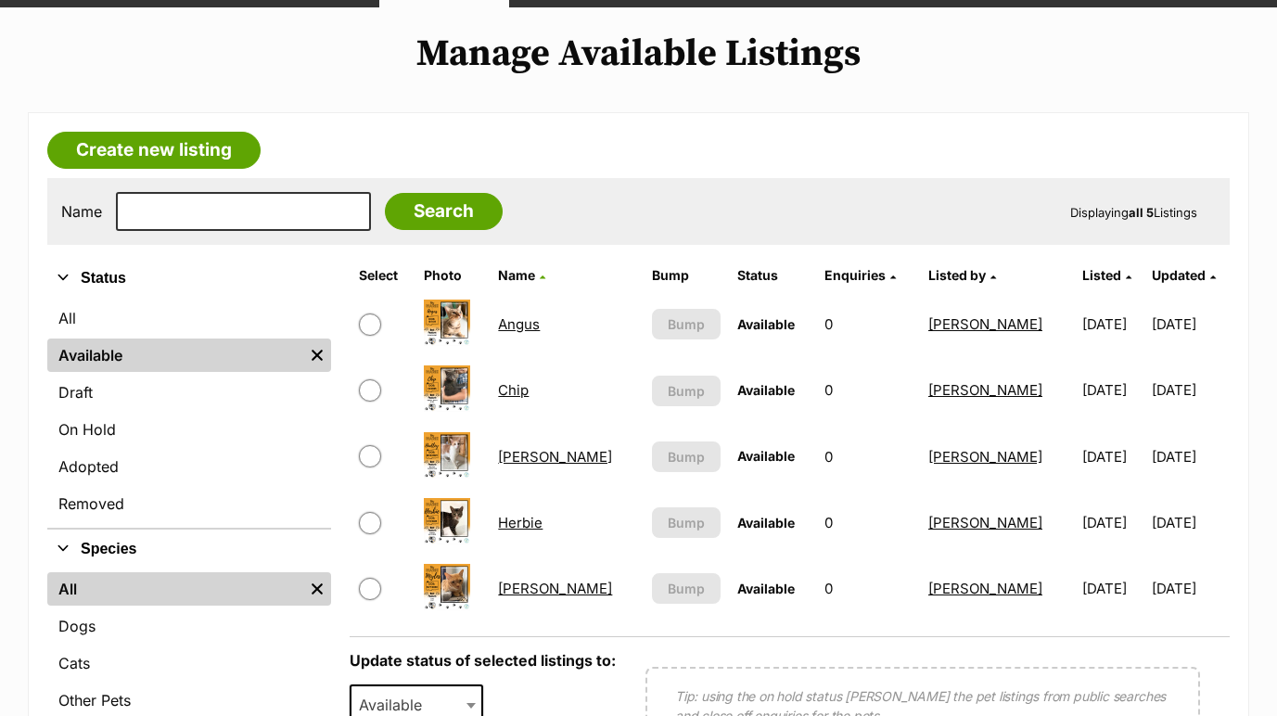
scroll to position [207, 0]
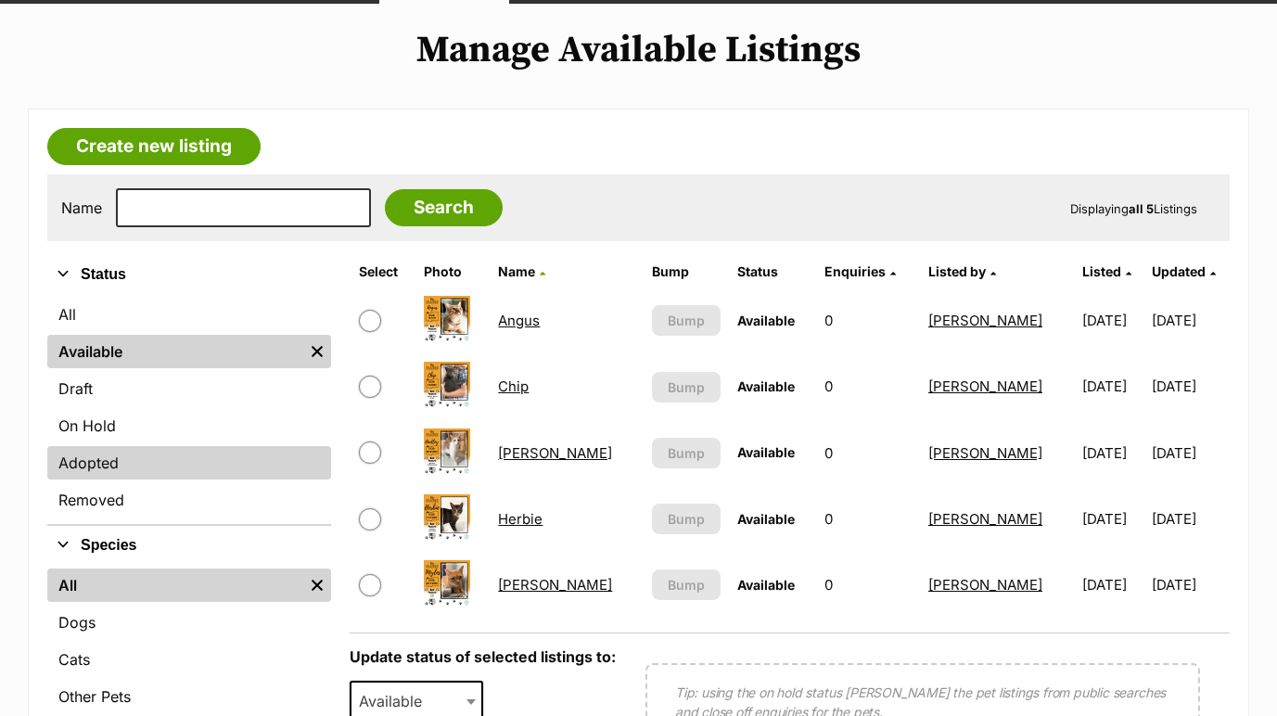
click at [165, 469] on link "Adopted" at bounding box center [189, 462] width 284 height 33
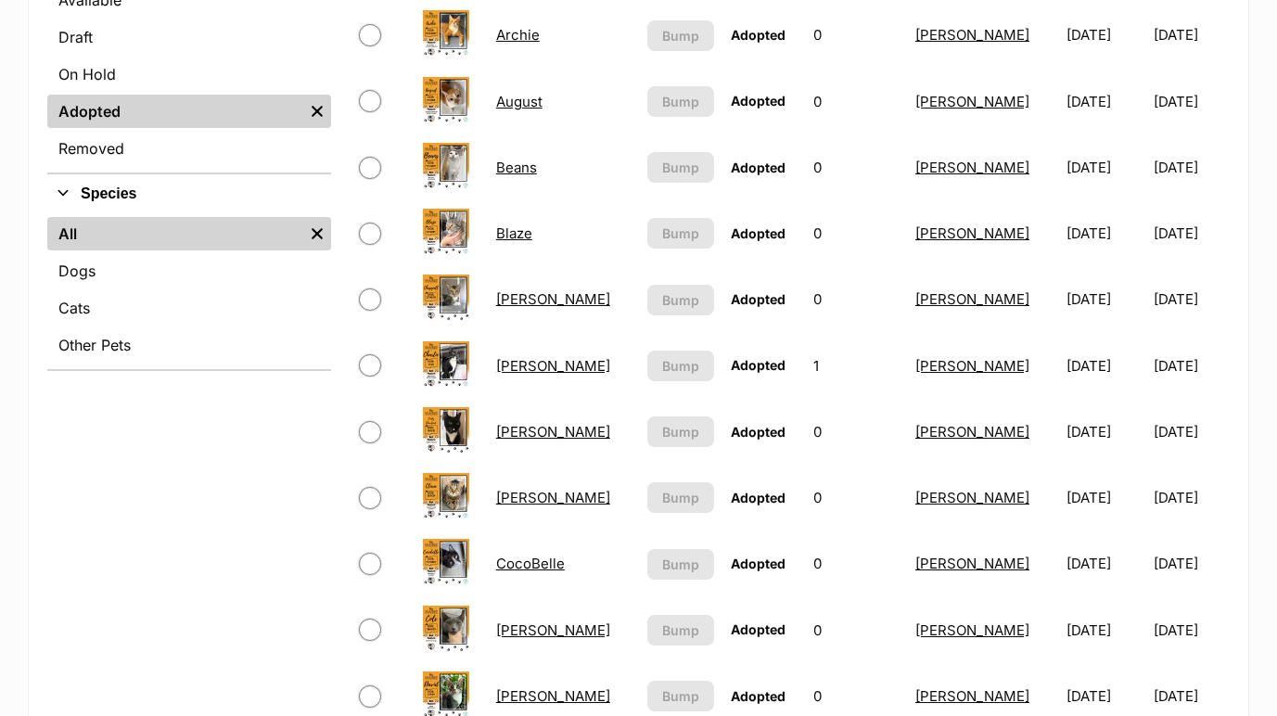
scroll to position [560, 0]
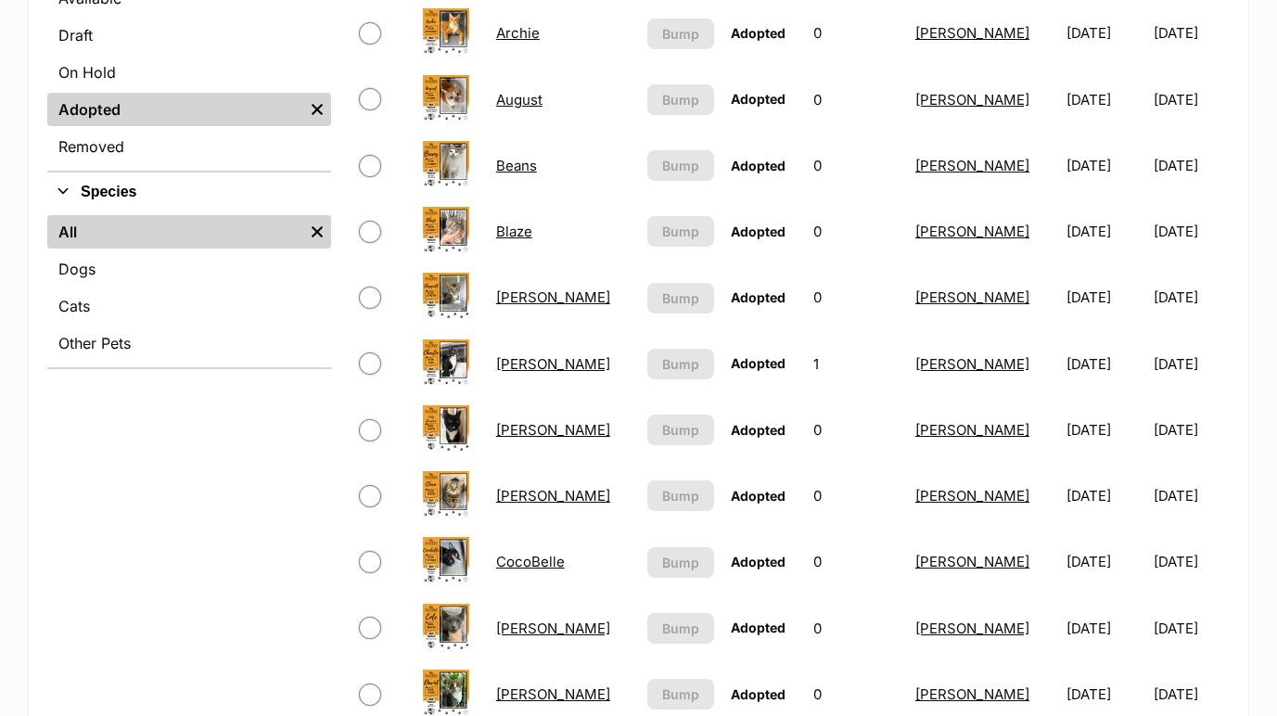
click at [363, 564] on input "checkbox" at bounding box center [370, 562] width 22 height 22
checkbox input "true"
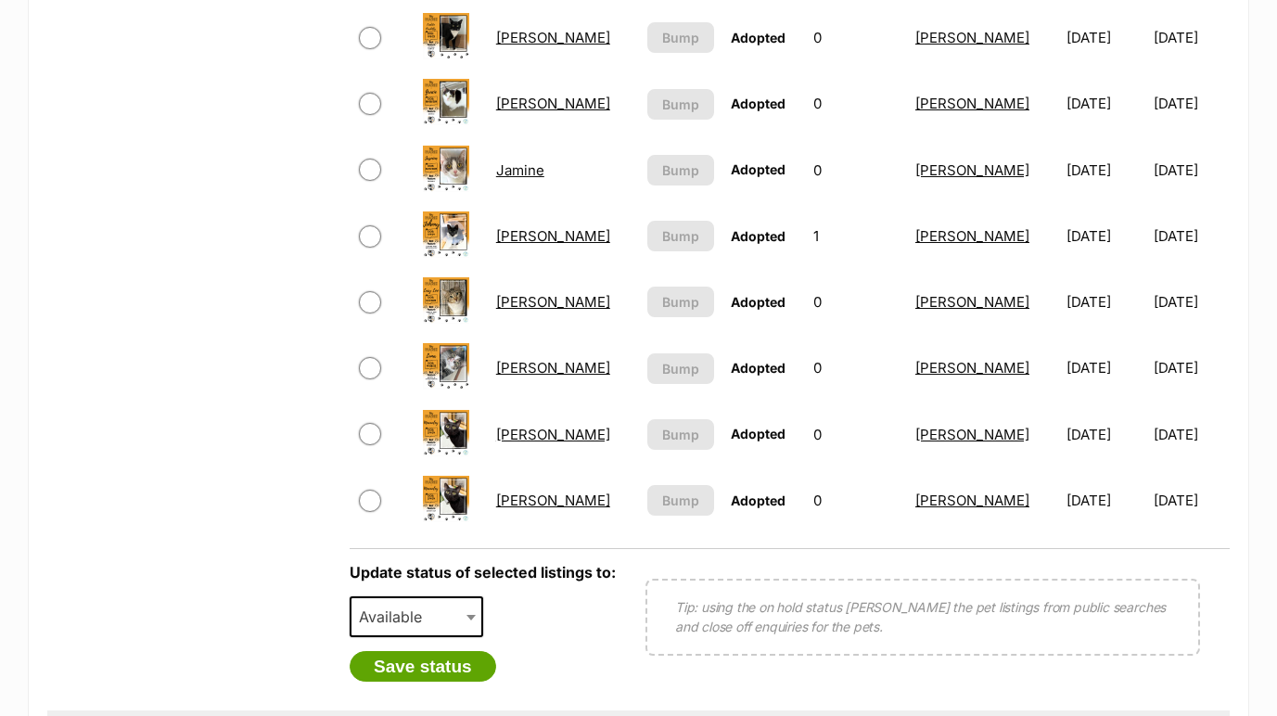
scroll to position [1820, 0]
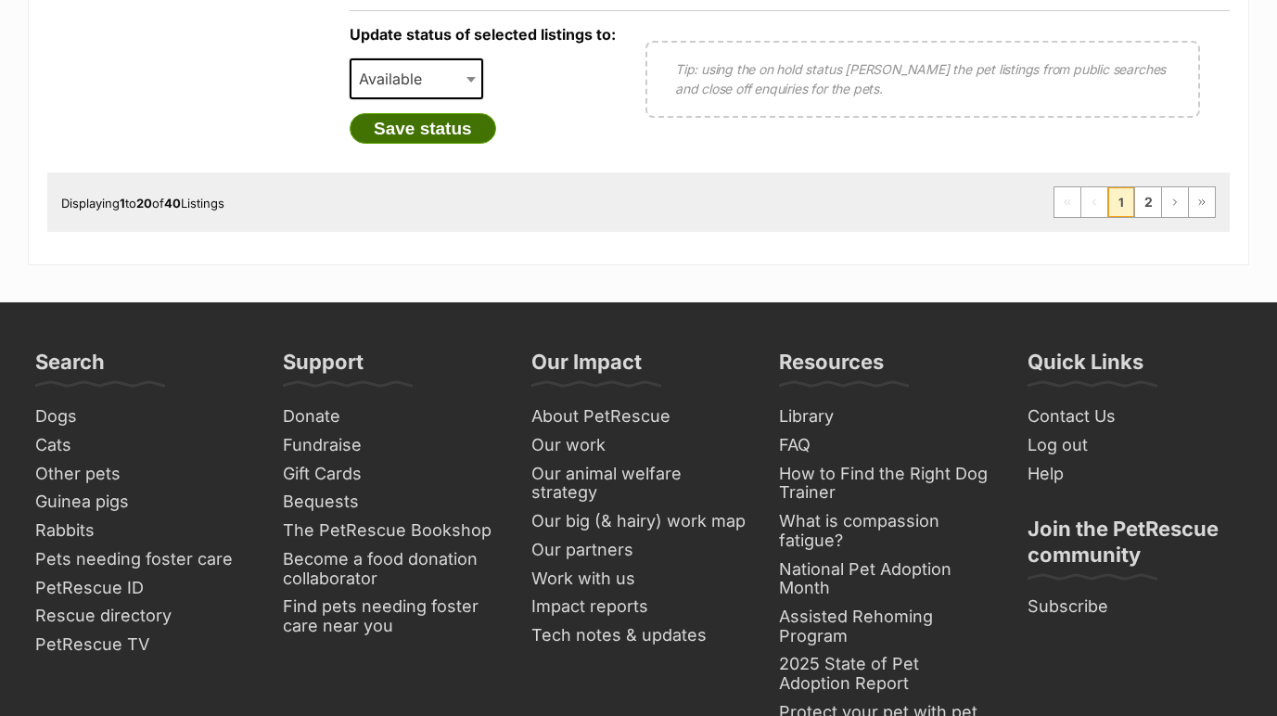
click at [455, 130] on button "Save status" at bounding box center [423, 129] width 147 height 32
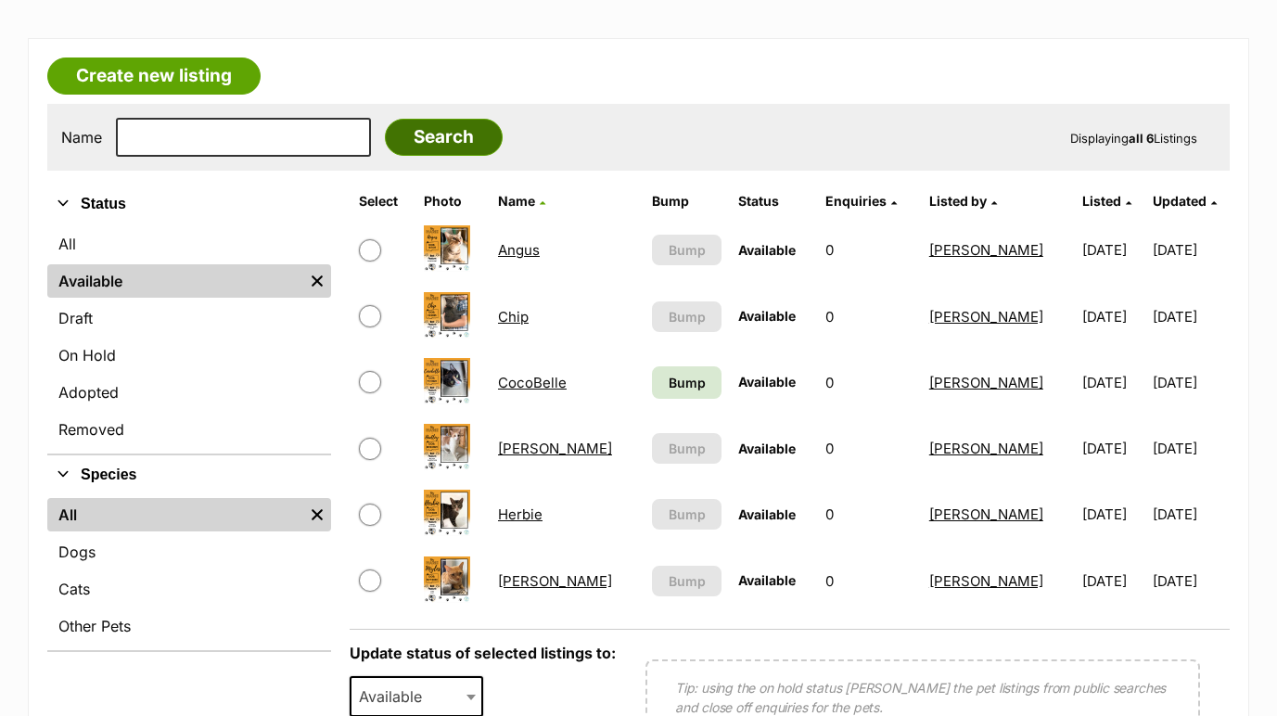
scroll to position [278, 0]
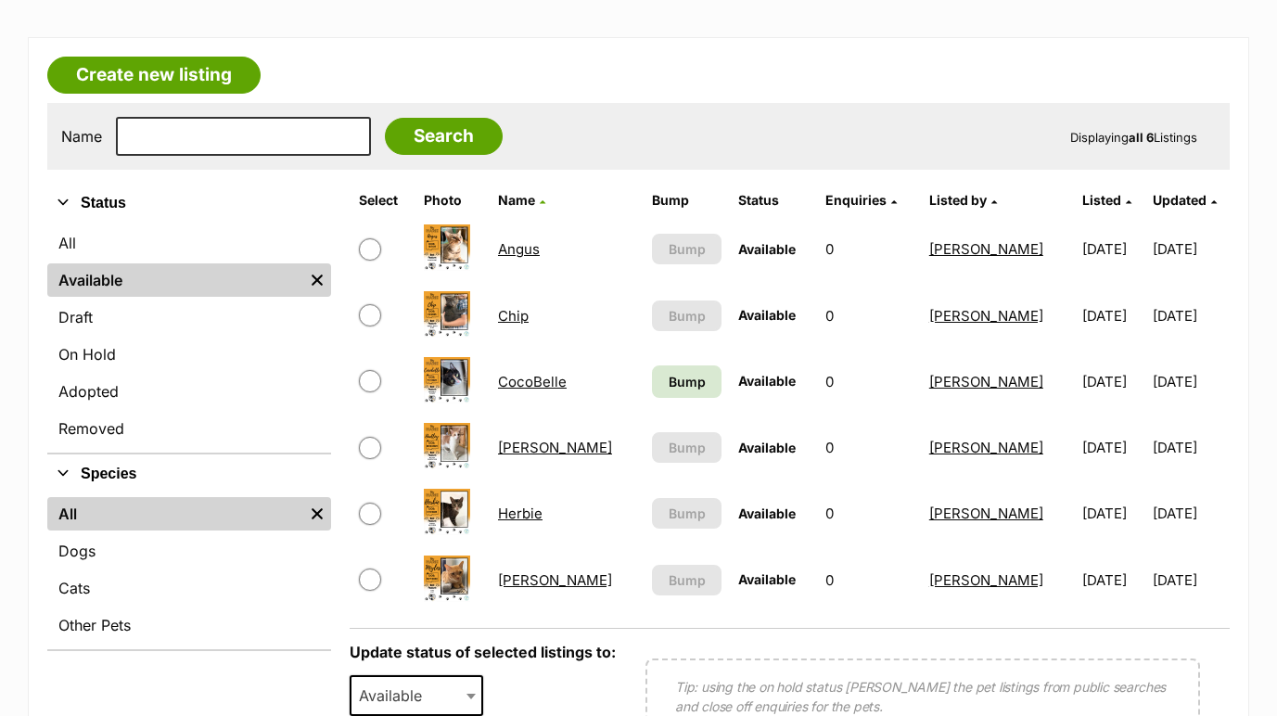
click at [669, 377] on span "Bump" at bounding box center [687, 381] width 37 height 19
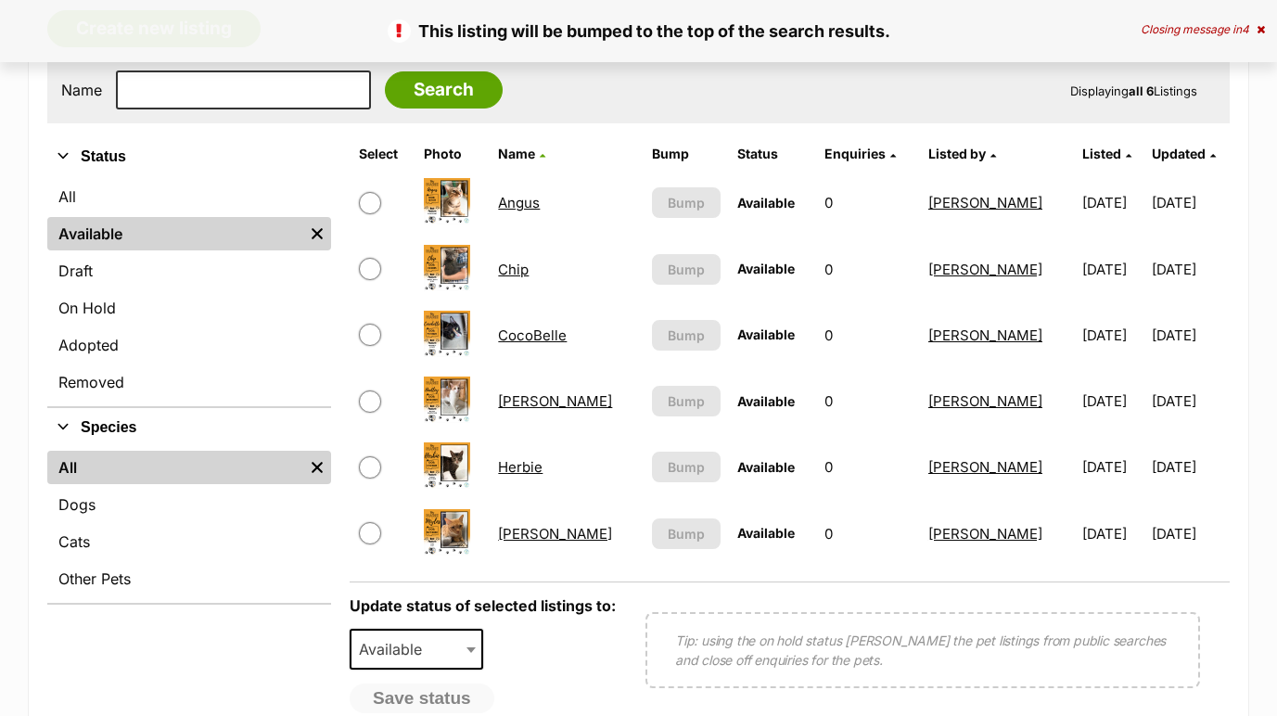
scroll to position [324, 0]
click at [554, 345] on td "CocoBelle" at bounding box center [567, 336] width 152 height 64
click at [555, 341] on link "CocoBelle" at bounding box center [532, 336] width 69 height 18
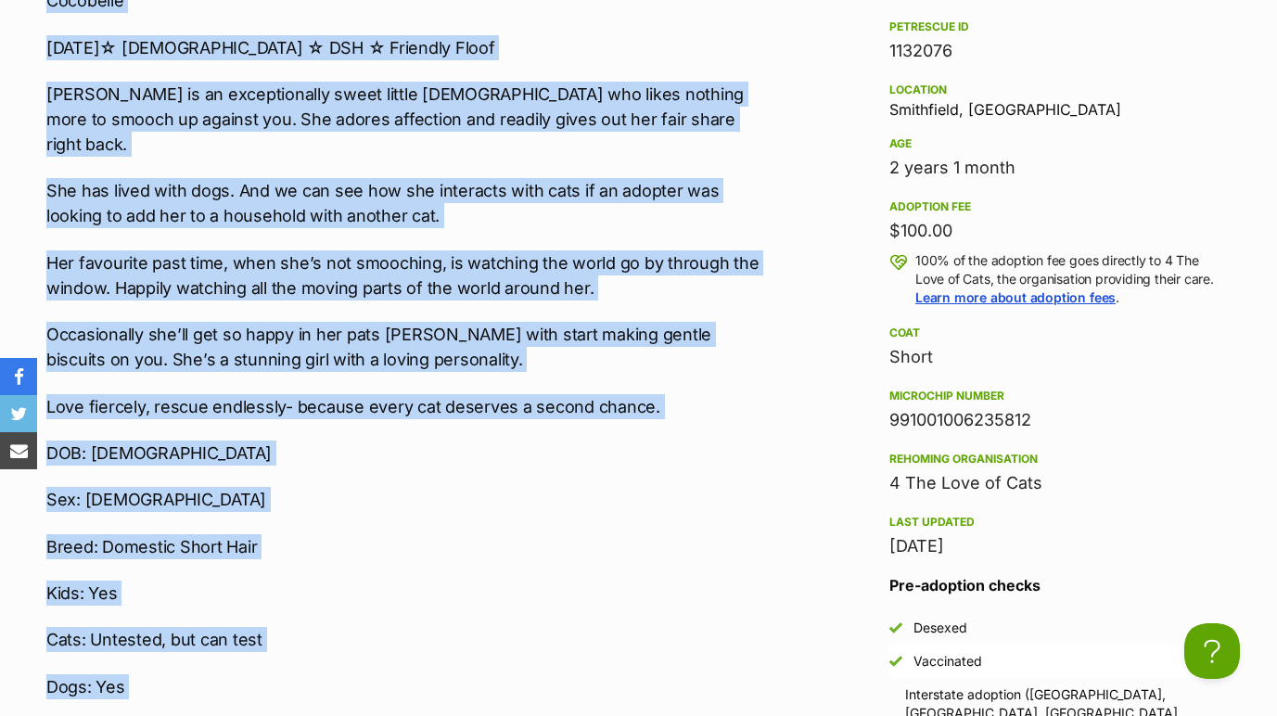
scroll to position [1778, 0]
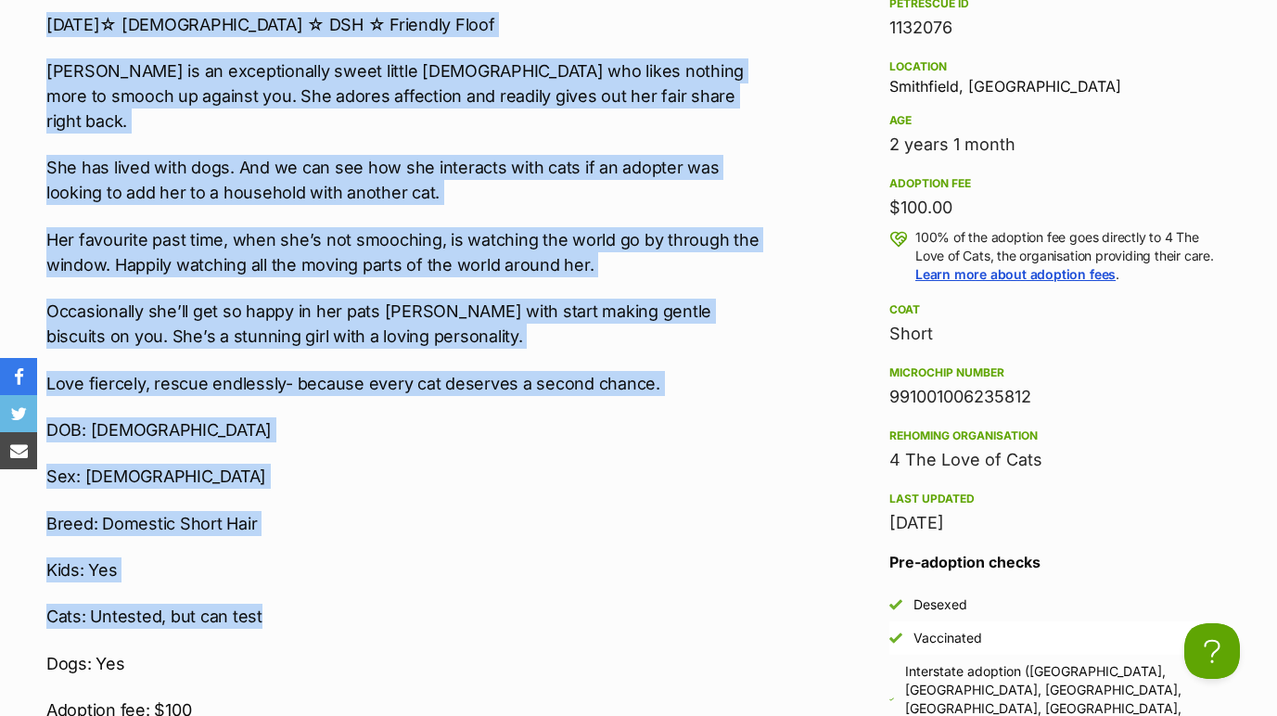
drag, startPoint x: 47, startPoint y: 306, endPoint x: 576, endPoint y: 581, distance: 596.0
click at [576, 581] on div "Cocobelle 4/7/2023☆ Female ☆ DSH ☆ Friendly Floof Cocobelle is an exceptionally…" at bounding box center [403, 344] width 714 height 758
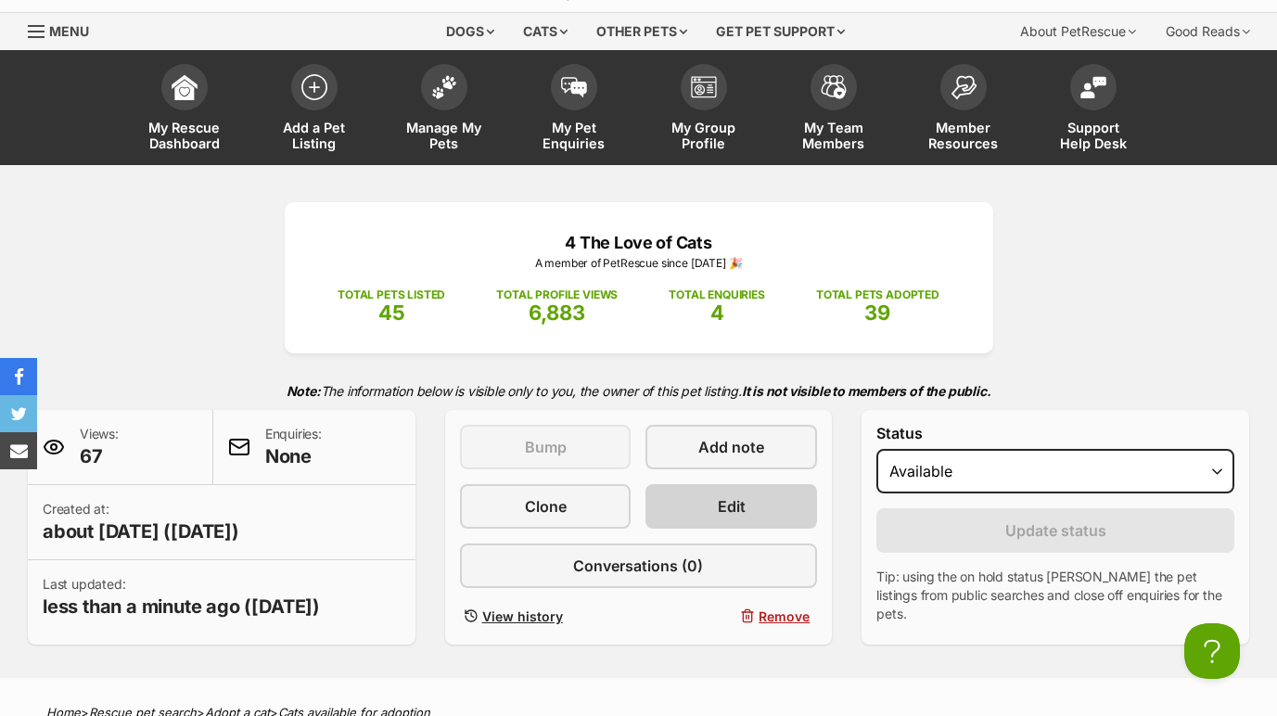
scroll to position [0, 0]
click at [714, 503] on link "Edit" at bounding box center [731, 506] width 172 height 45
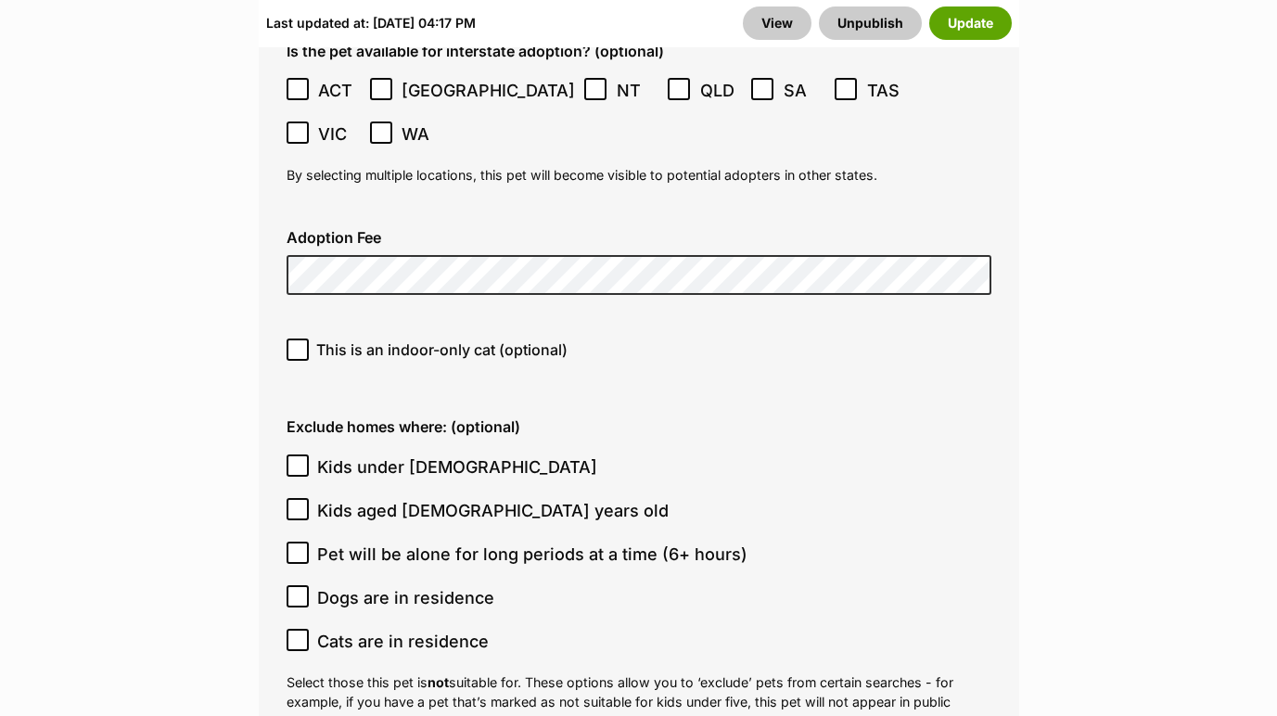
scroll to position [5946, 0]
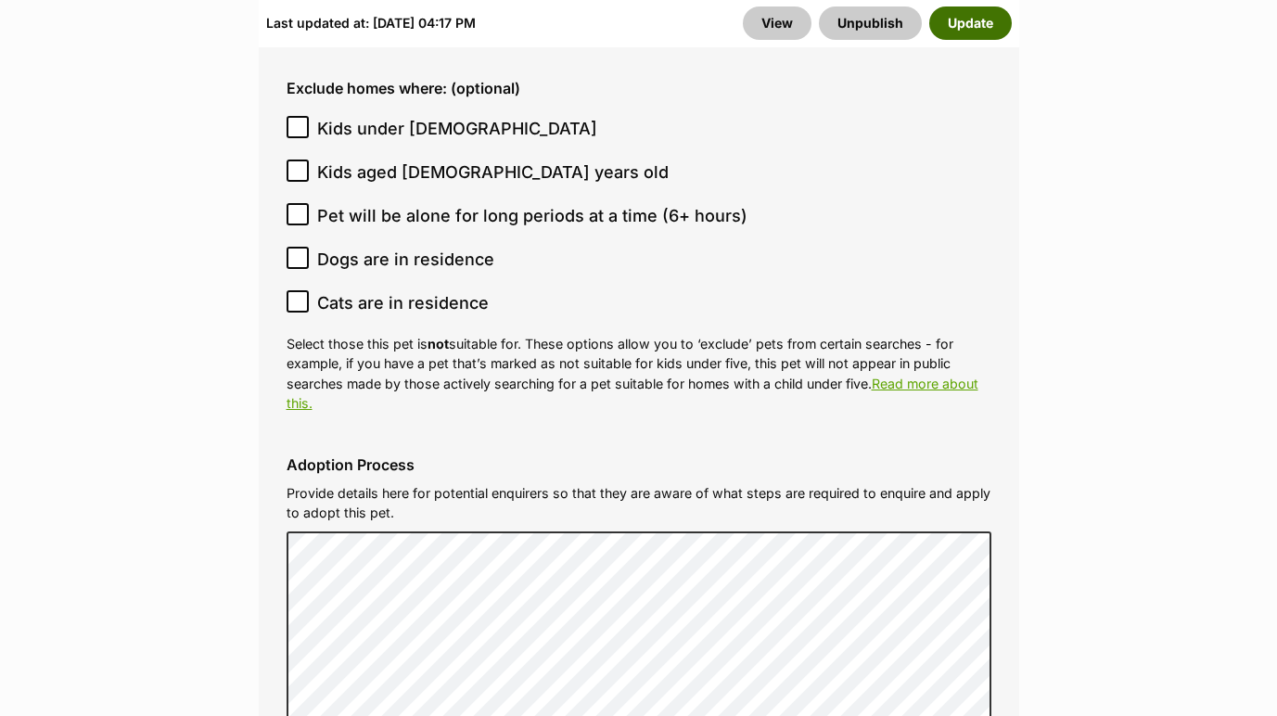
click at [969, 20] on button "Update" at bounding box center [970, 22] width 83 height 33
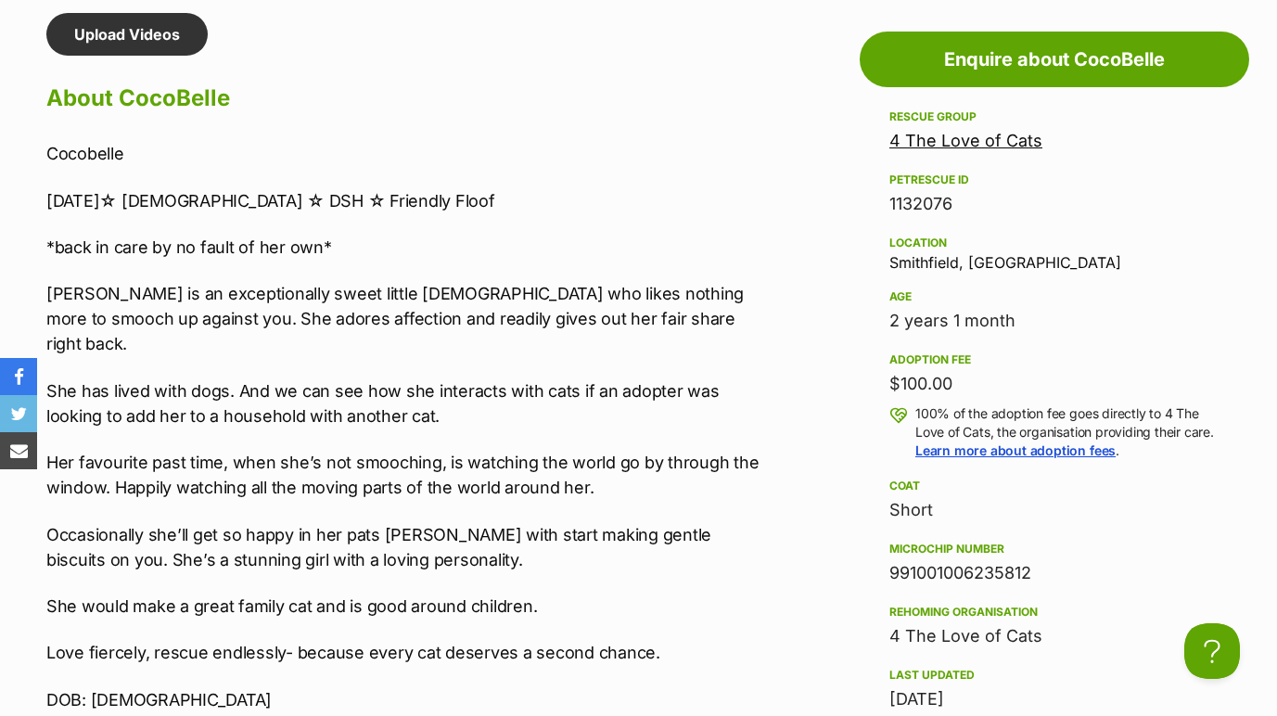
drag, startPoint x: 1032, startPoint y: 580, endPoint x: 894, endPoint y: 575, distance: 138.3
click at [894, 575] on div "991001006235812" at bounding box center [1054, 573] width 330 height 26
copy div "991001006235812"
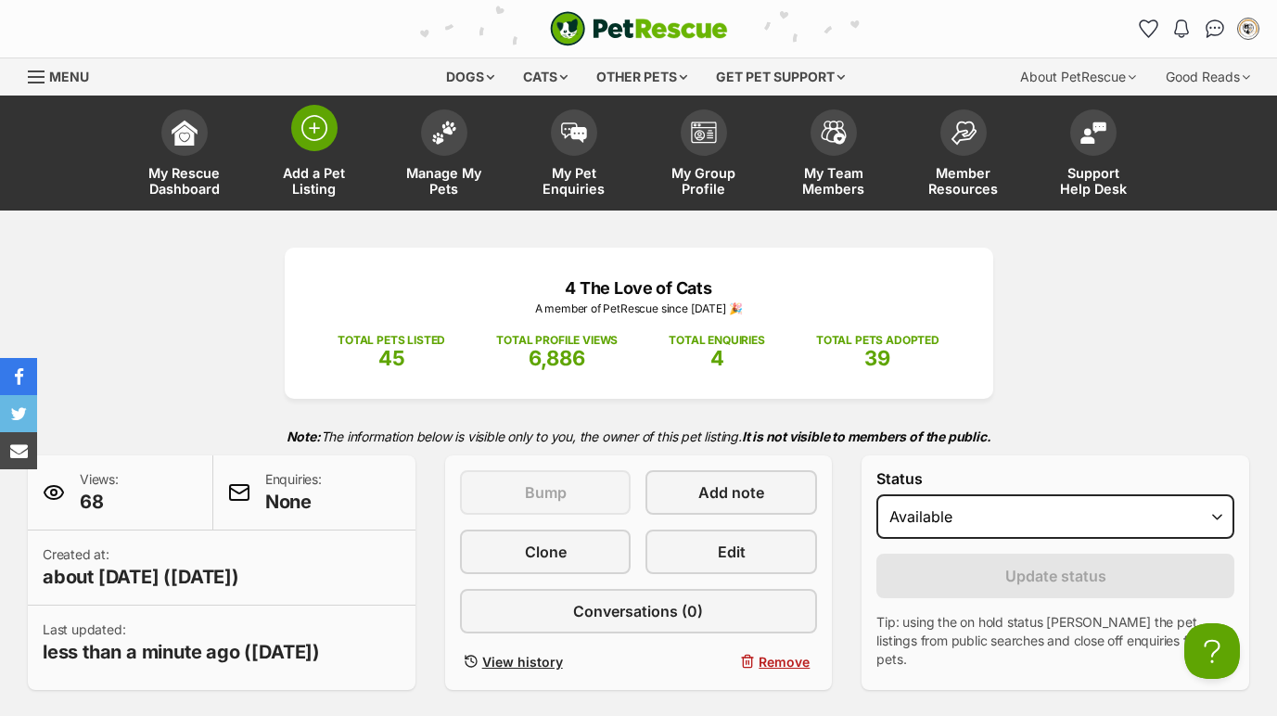
click at [322, 149] on span at bounding box center [314, 128] width 46 height 46
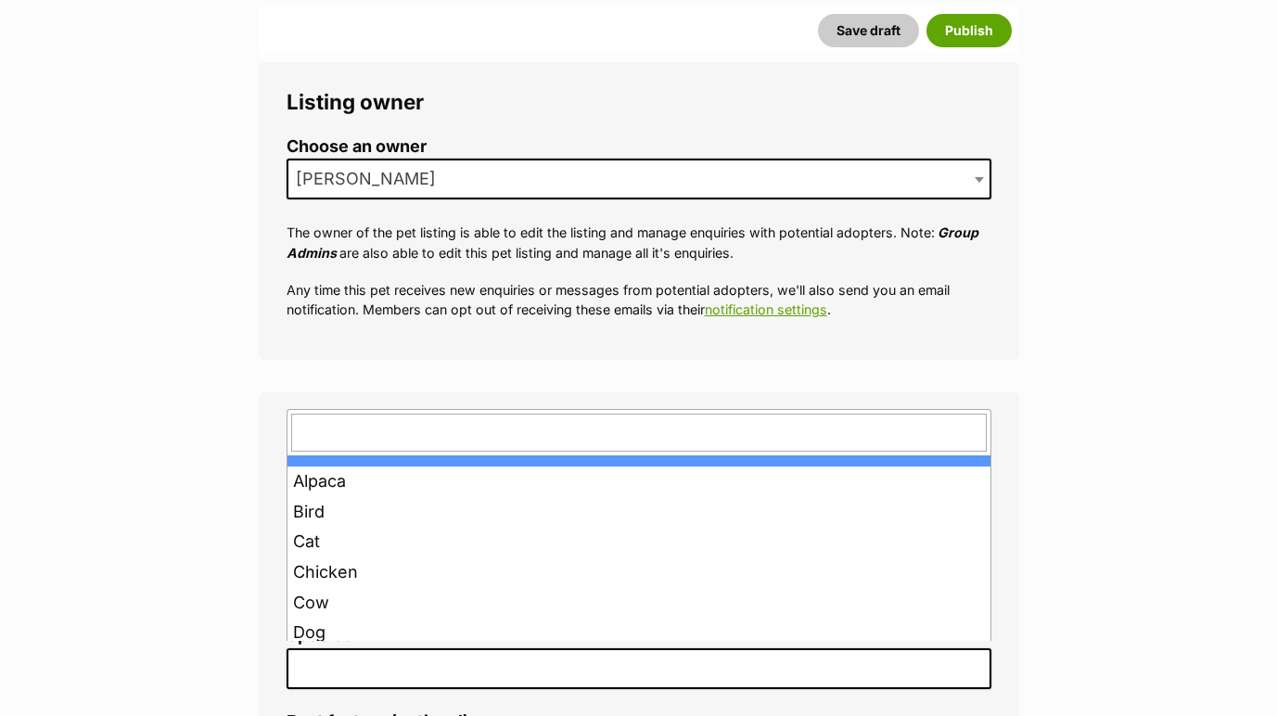
click at [440, 655] on span at bounding box center [639, 668] width 705 height 41
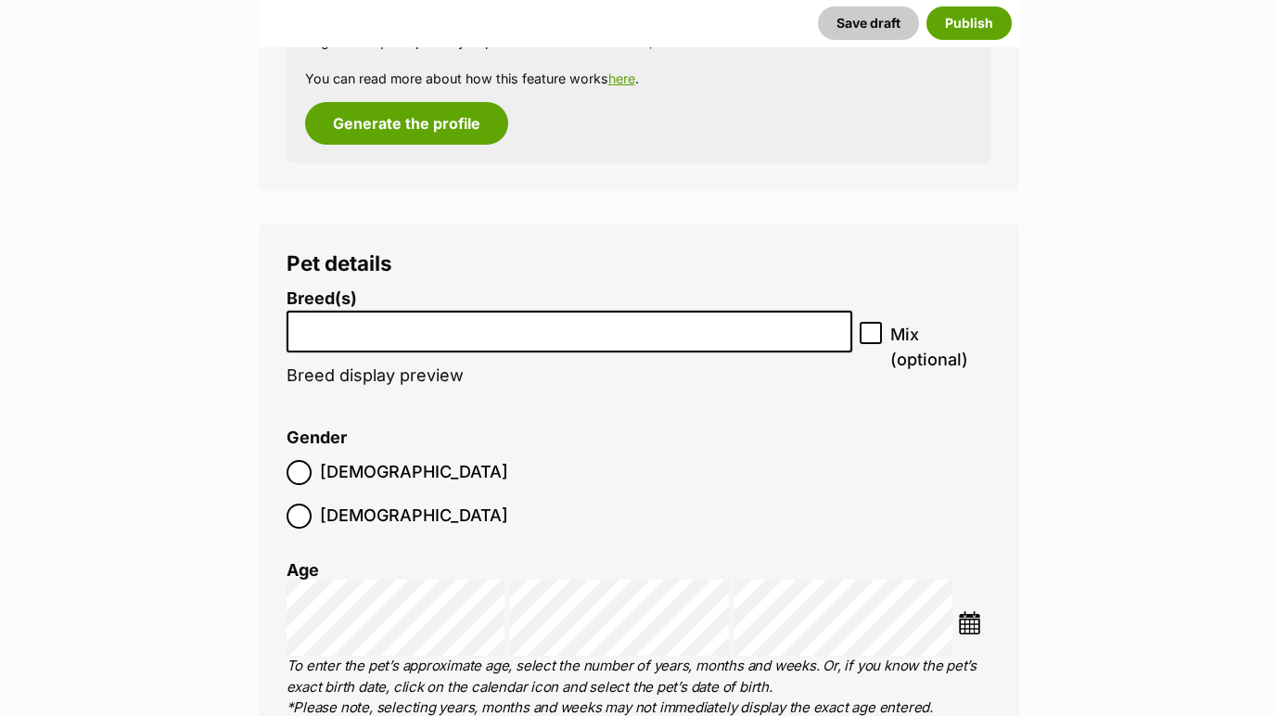
scroll to position [2286, 0]
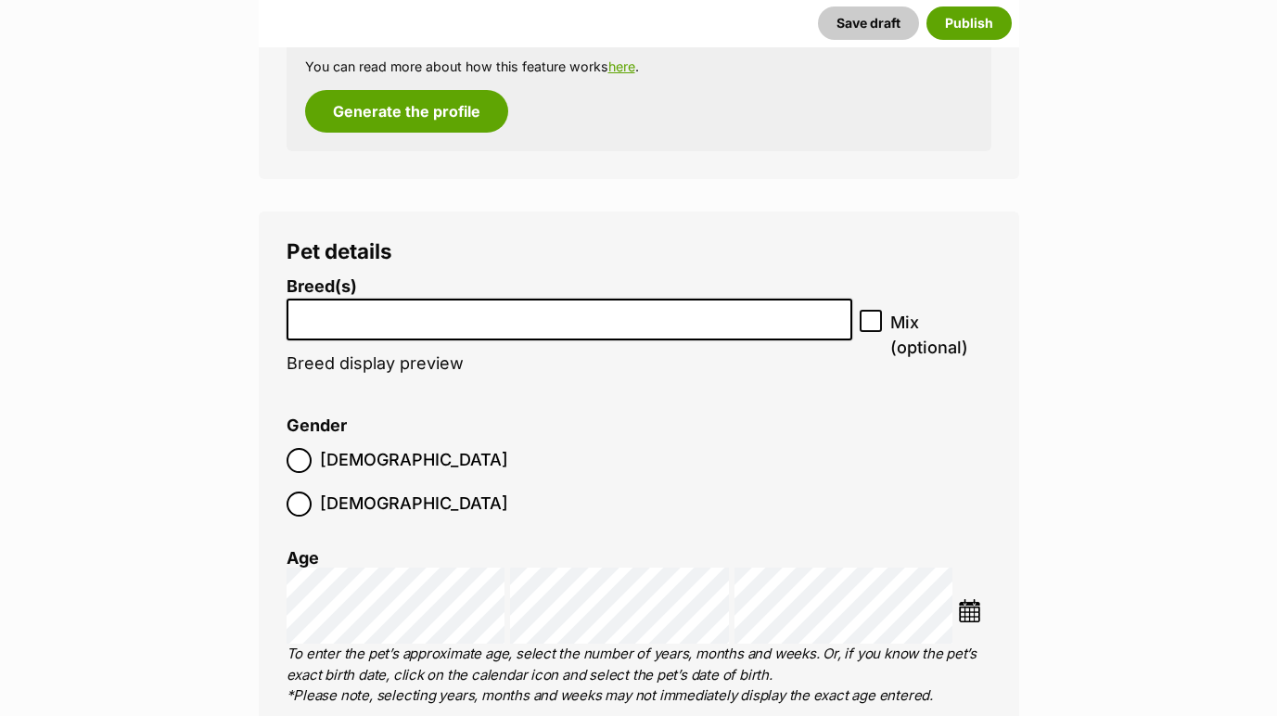
click at [473, 317] on li at bounding box center [570, 319] width 554 height 38
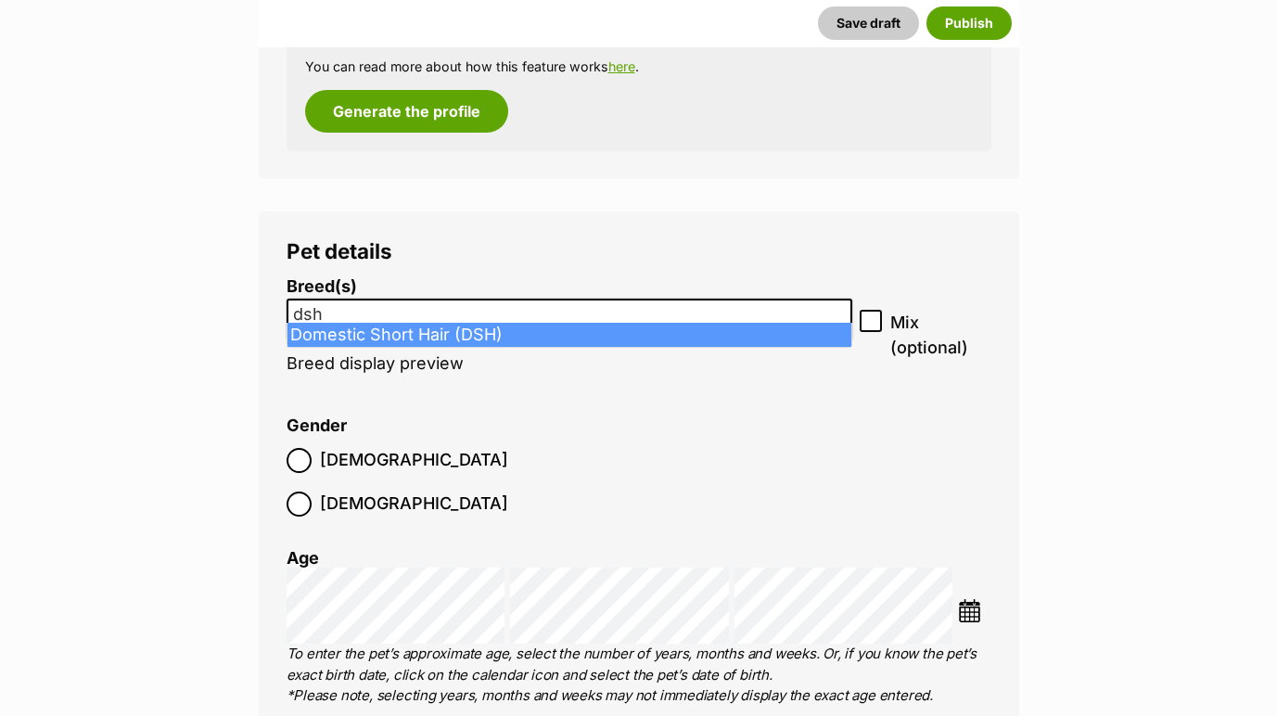
type input "dsh"
select select "252102"
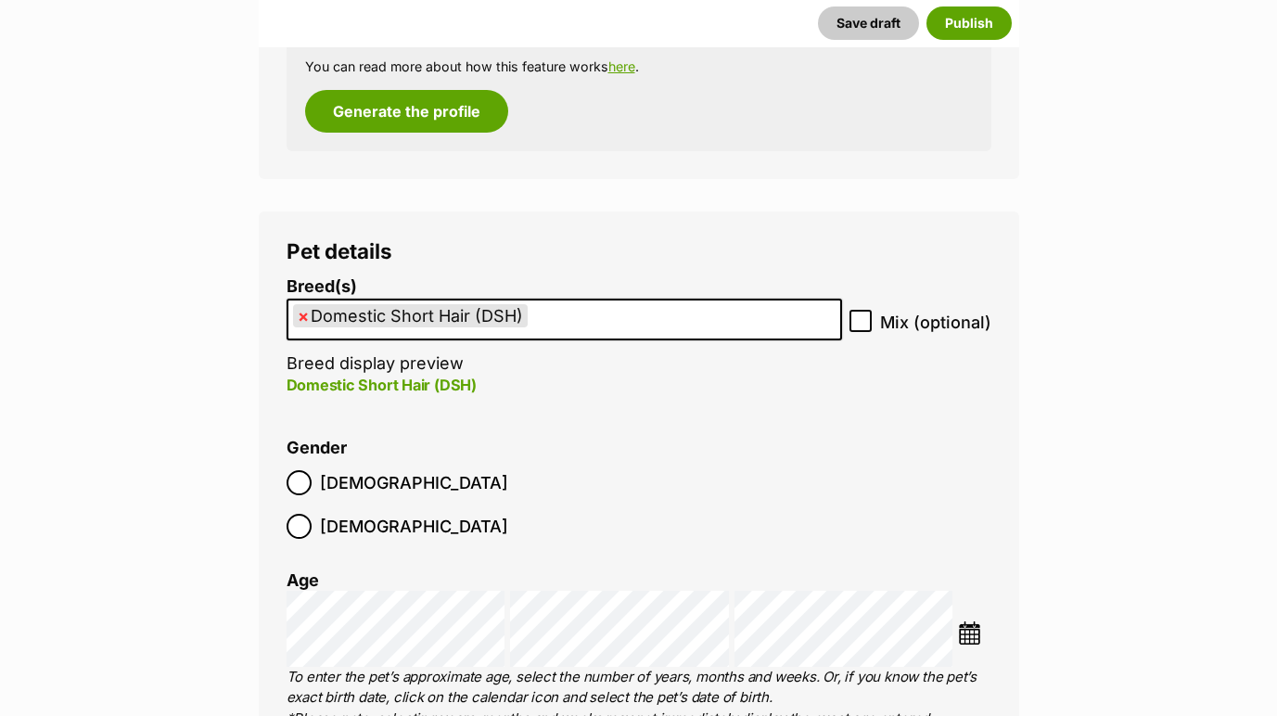
click at [963, 621] on img at bounding box center [969, 632] width 23 height 23
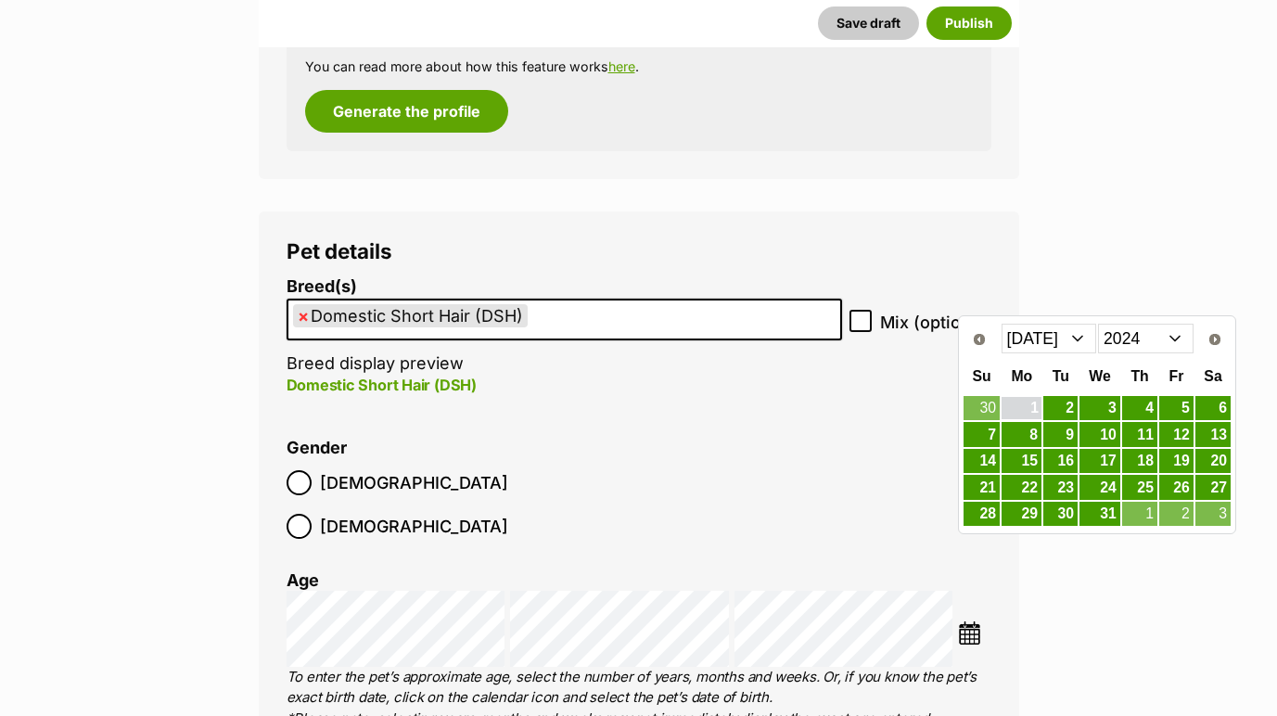
click at [1036, 410] on link "1" at bounding box center [1021, 408] width 40 height 23
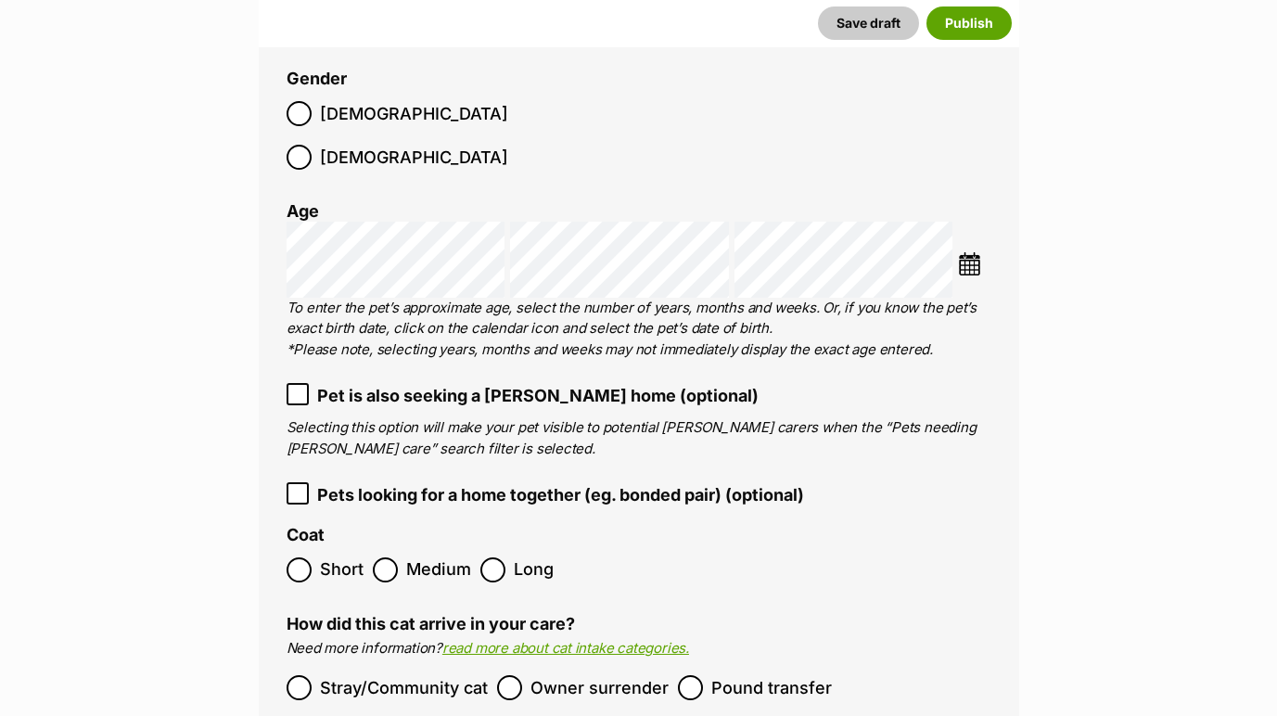
scroll to position [2661, 0]
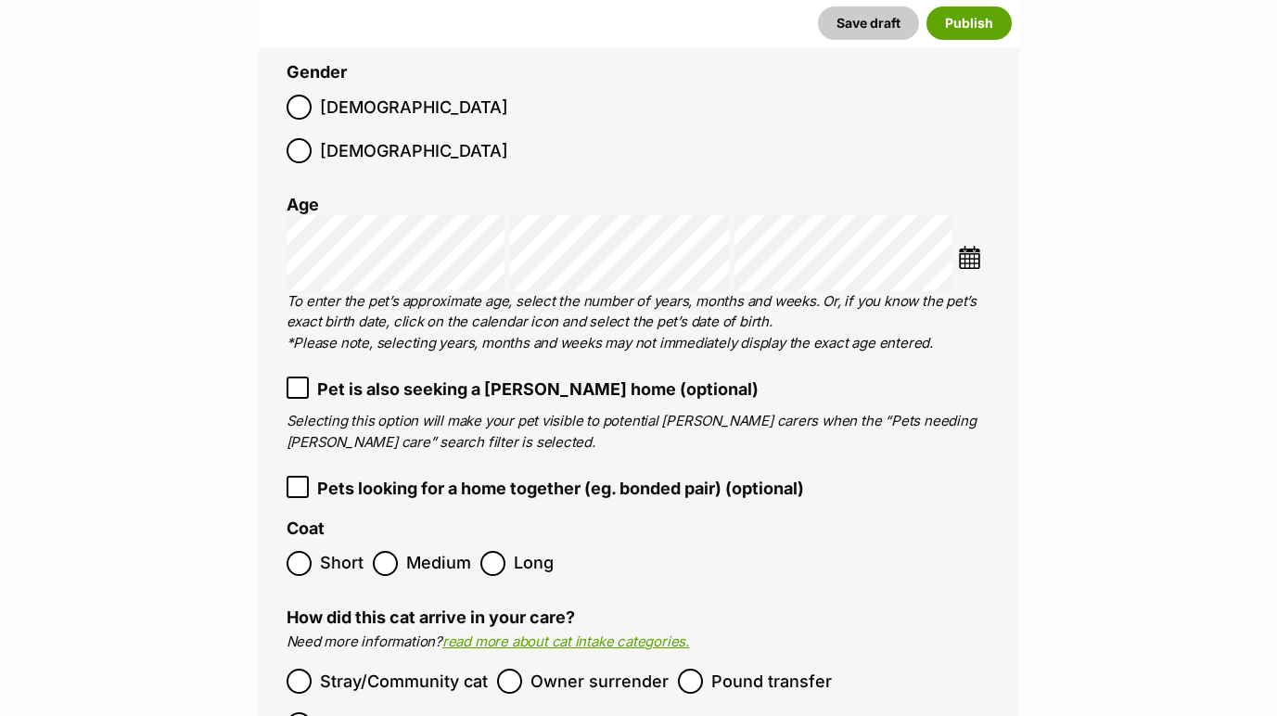
click at [303, 542] on ol "Short Medium Long" at bounding box center [639, 564] width 705 height 44
click at [667, 659] on ol "Stray/Community cat Owner surrender Pound transfer Shelter transfer" at bounding box center [639, 702] width 705 height 87
click at [670, 659] on ol "Stray/Community cat Owner surrender Pound transfer Shelter transfer" at bounding box center [639, 702] width 705 height 87
click at [701, 669] on label "Pound transfer" at bounding box center [755, 681] width 154 height 25
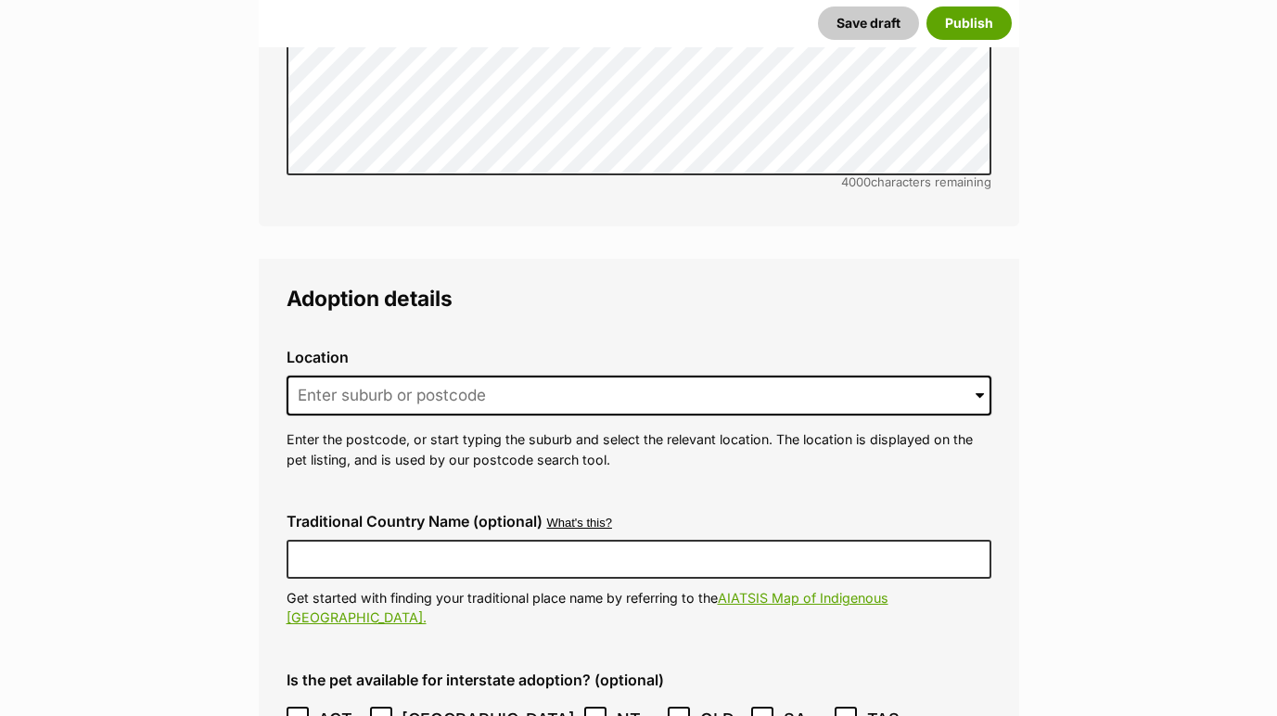
scroll to position [4500, 0]
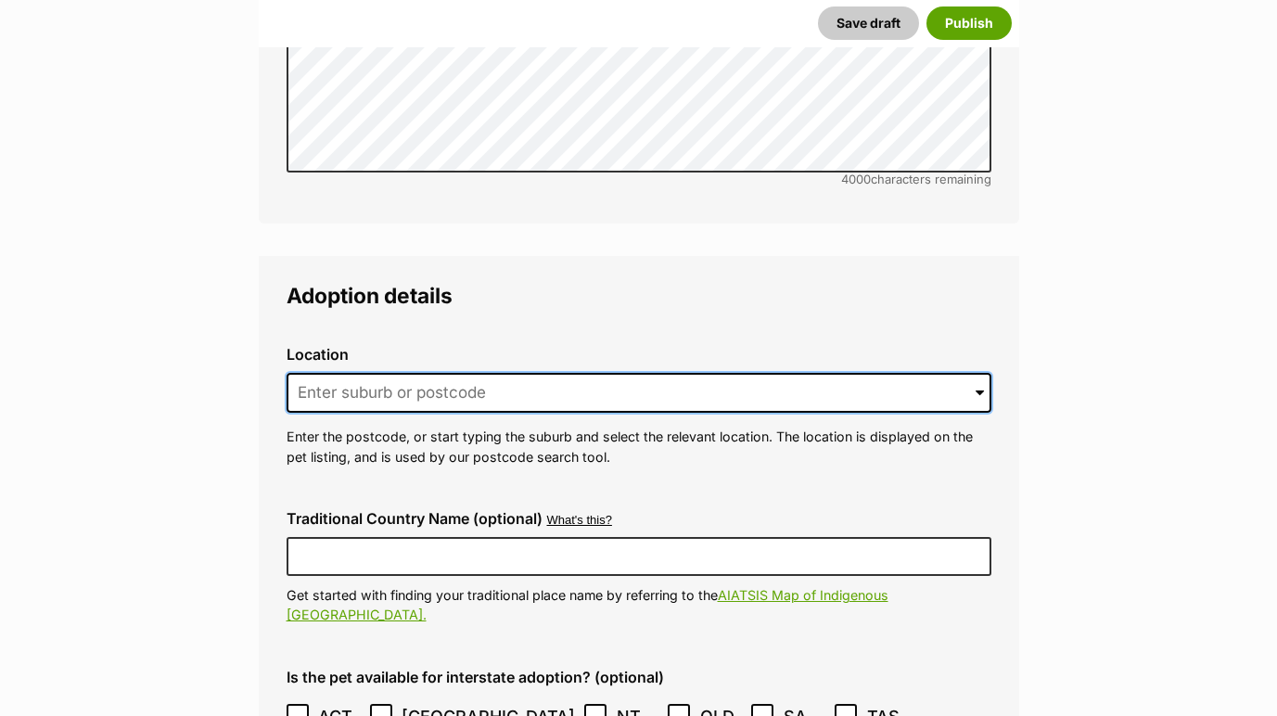
click at [374, 373] on input at bounding box center [639, 393] width 705 height 41
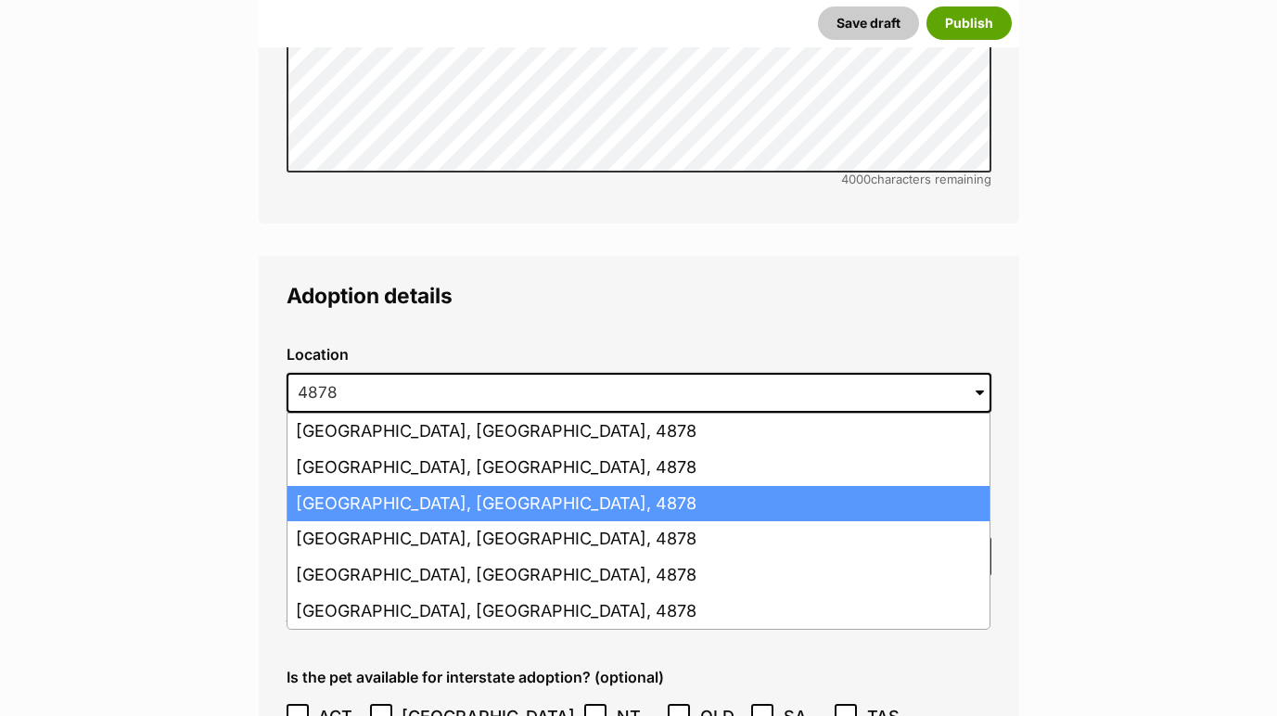
click at [385, 486] on li "[GEOGRAPHIC_DATA], [GEOGRAPHIC_DATA], 4878" at bounding box center [638, 504] width 702 height 36
type input "[GEOGRAPHIC_DATA], [GEOGRAPHIC_DATA], 4878"
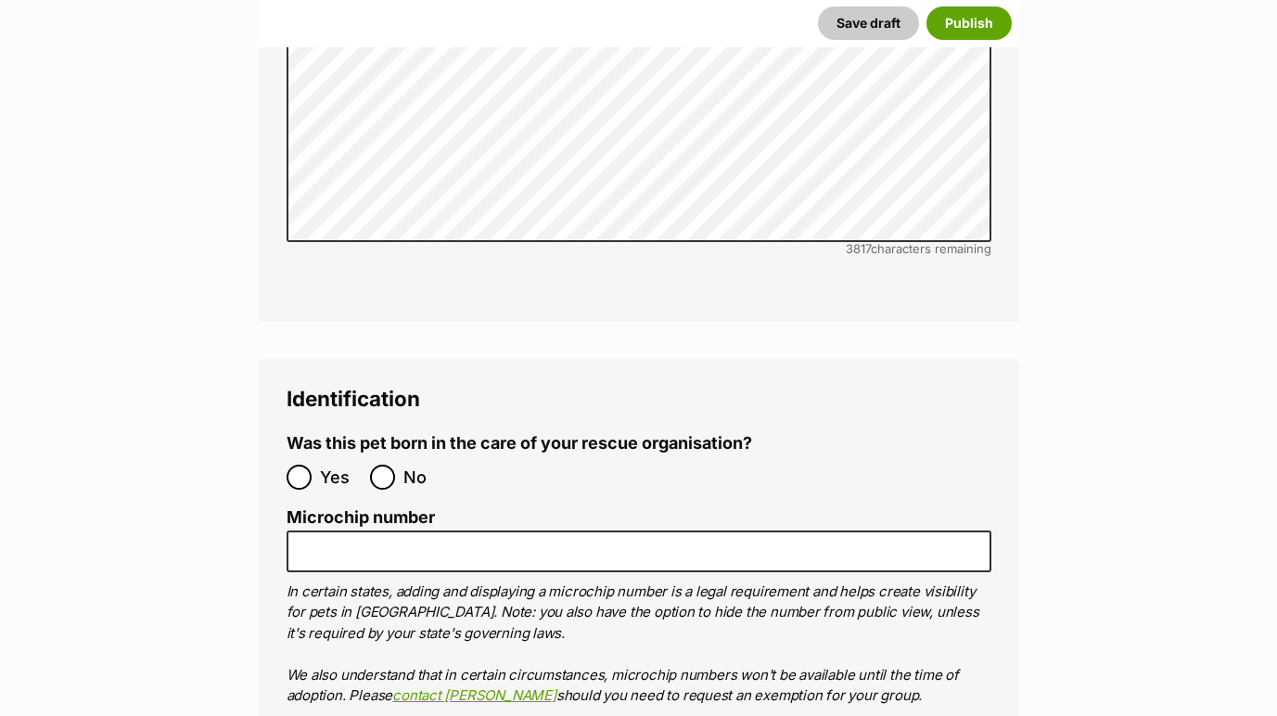
scroll to position [6232, 0]
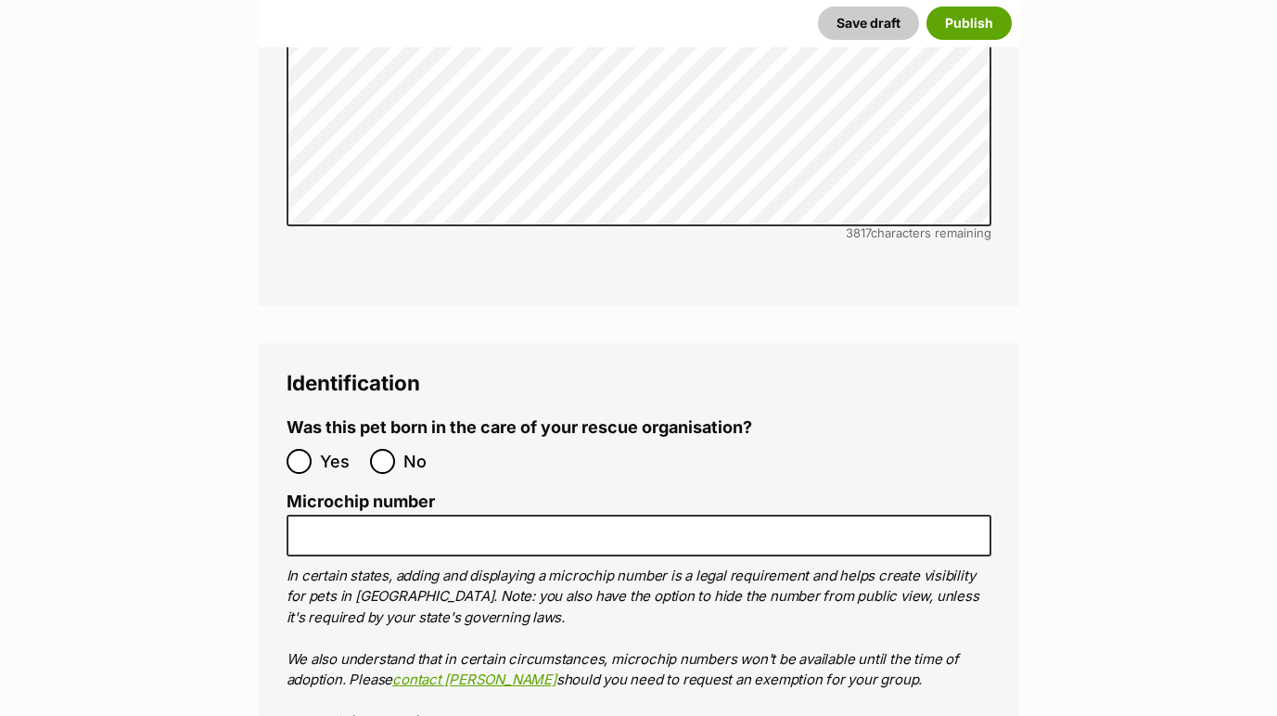
click at [386, 449] on input "No" at bounding box center [382, 461] width 25 height 25
radio input "true"
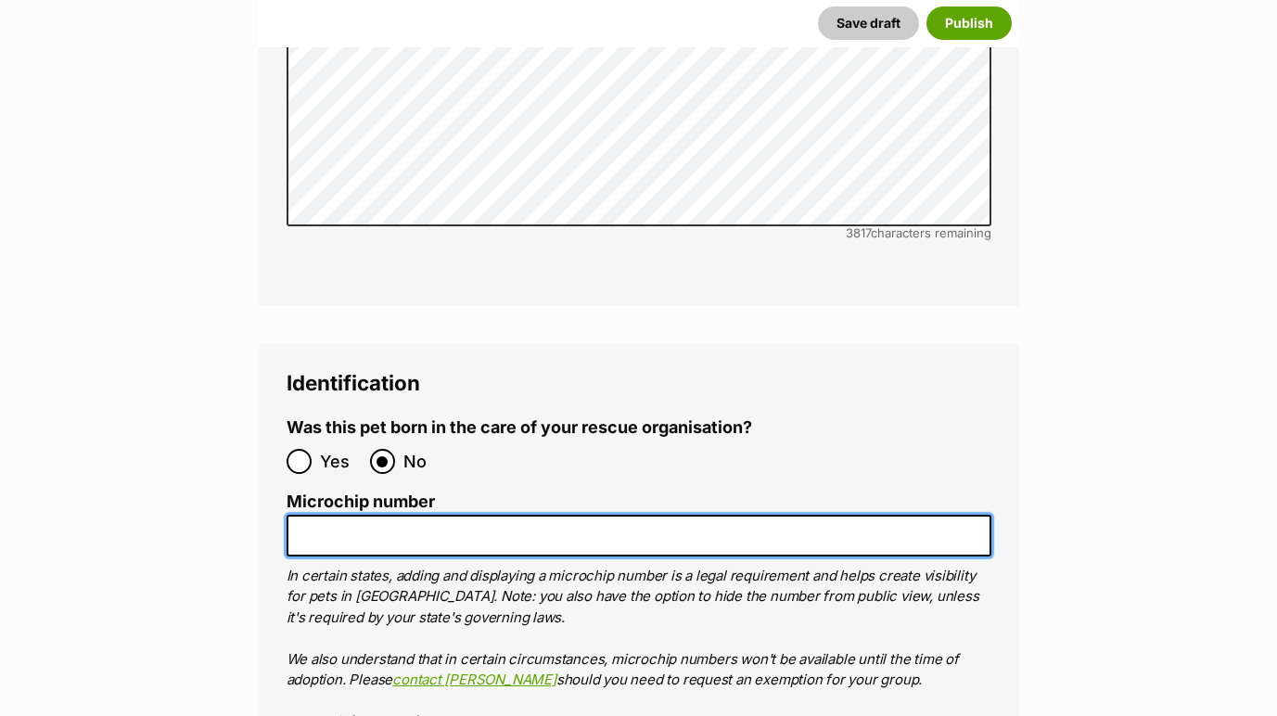
click at [469, 515] on input "Microchip number" at bounding box center [639, 536] width 705 height 42
paste input "991003002820794"
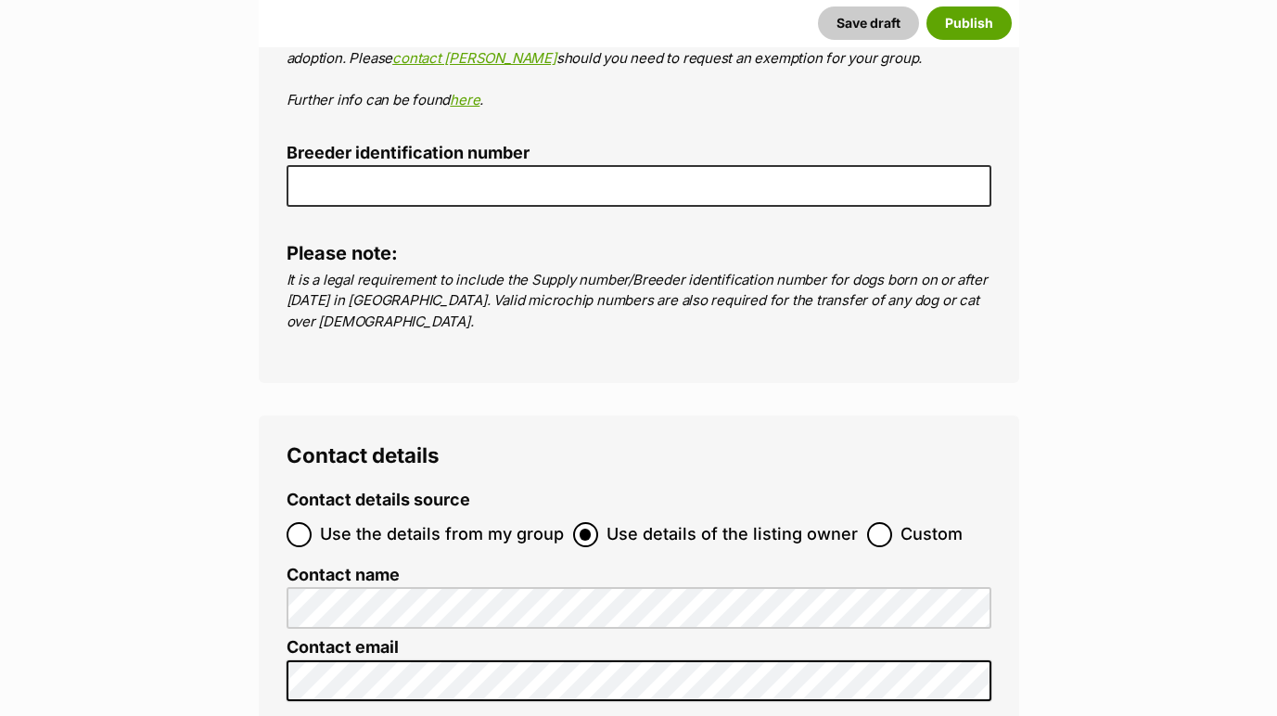
scroll to position [6862, 0]
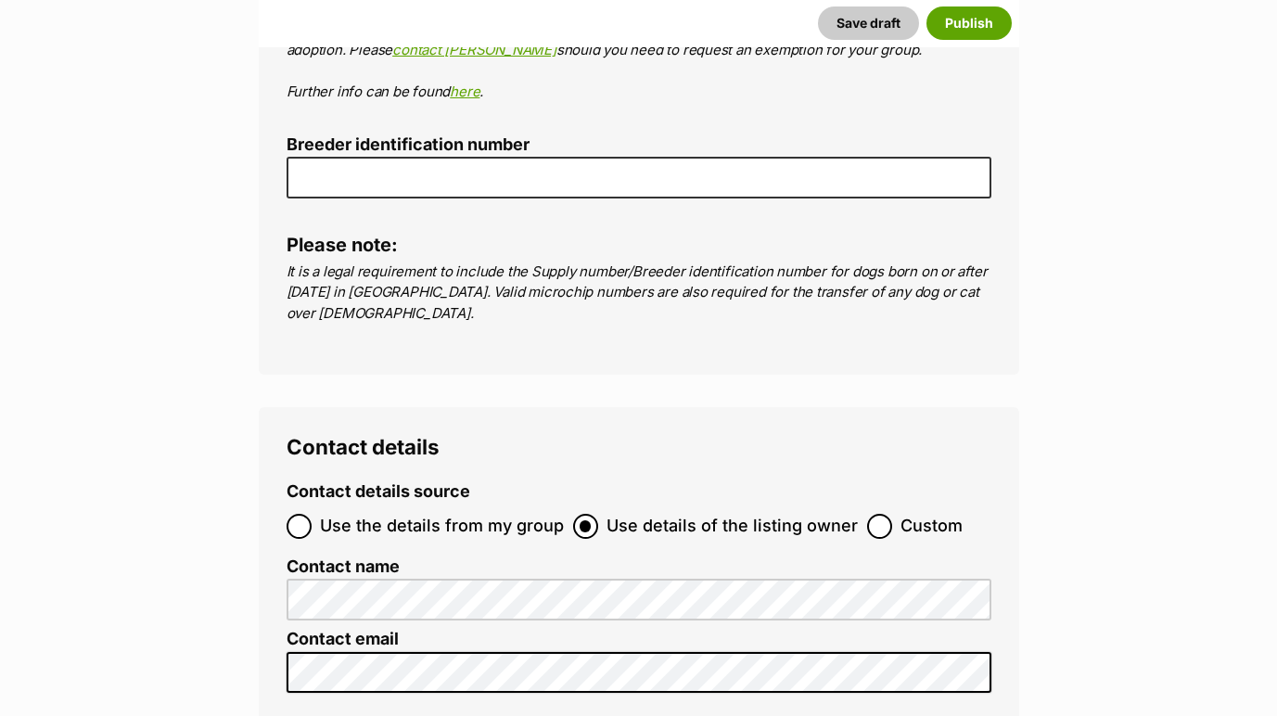
type input "991003002820794"
click at [312, 514] on label "Use the details from my group" at bounding box center [425, 526] width 277 height 25
click at [312, 514] on input "Use the details from my group" at bounding box center [299, 526] width 25 height 25
radio input "true"
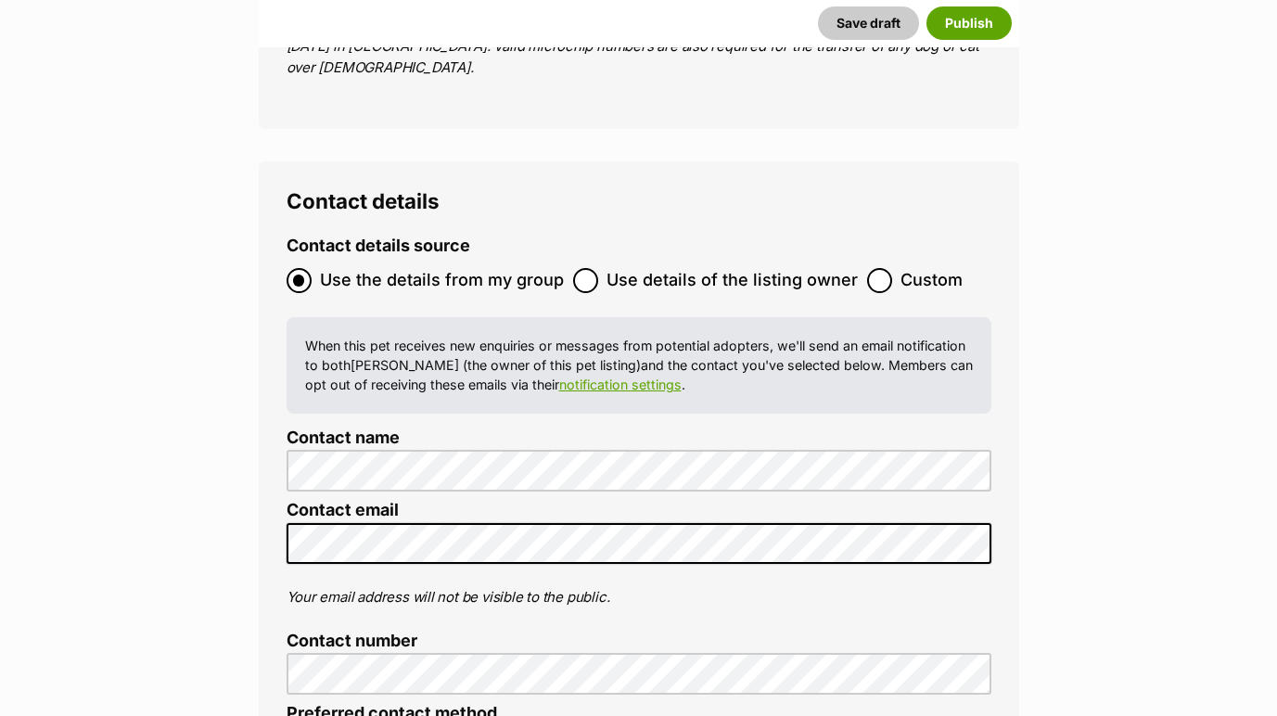
scroll to position [7177, 0]
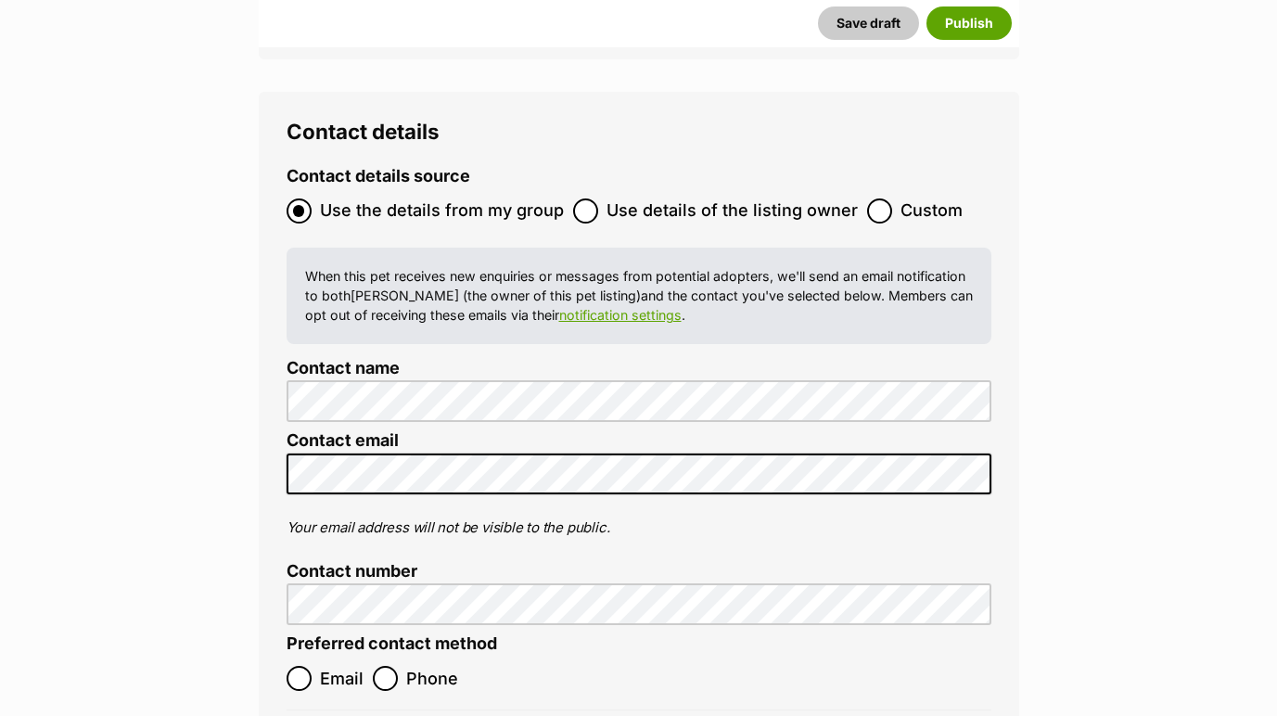
click at [301, 666] on input "Email" at bounding box center [299, 678] width 25 height 25
radio input "true"
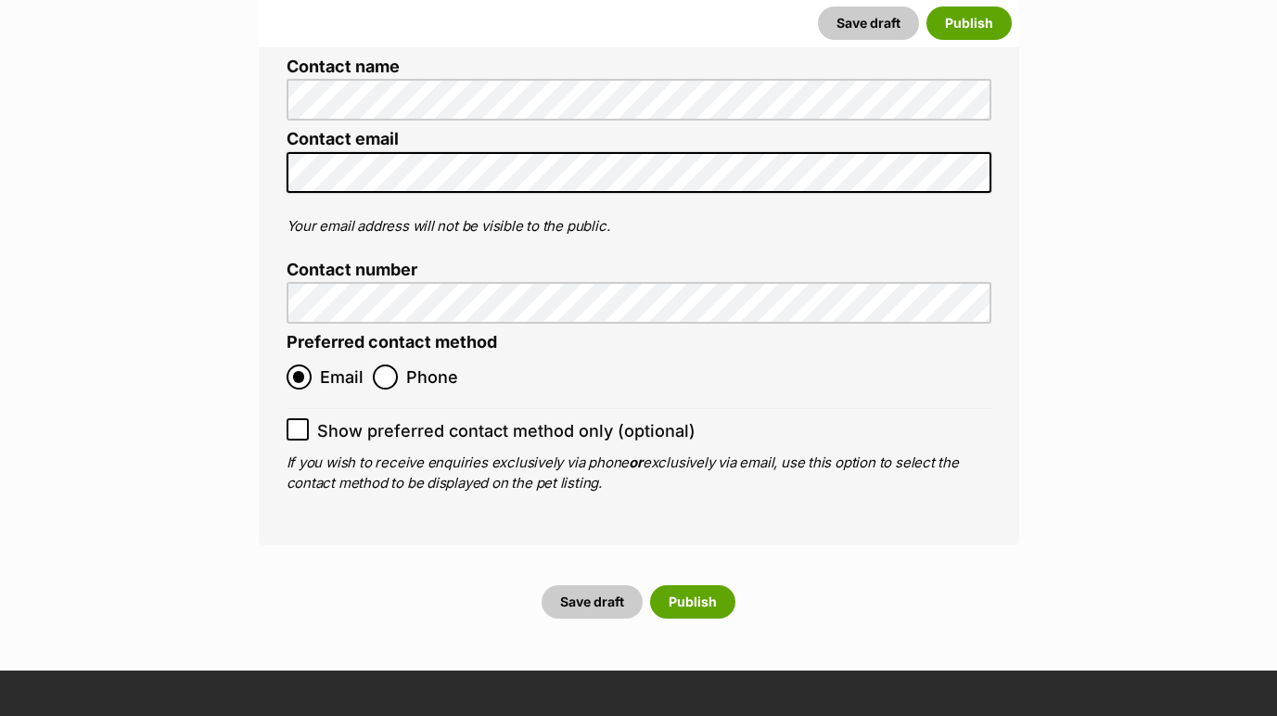
scroll to position [7476, 0]
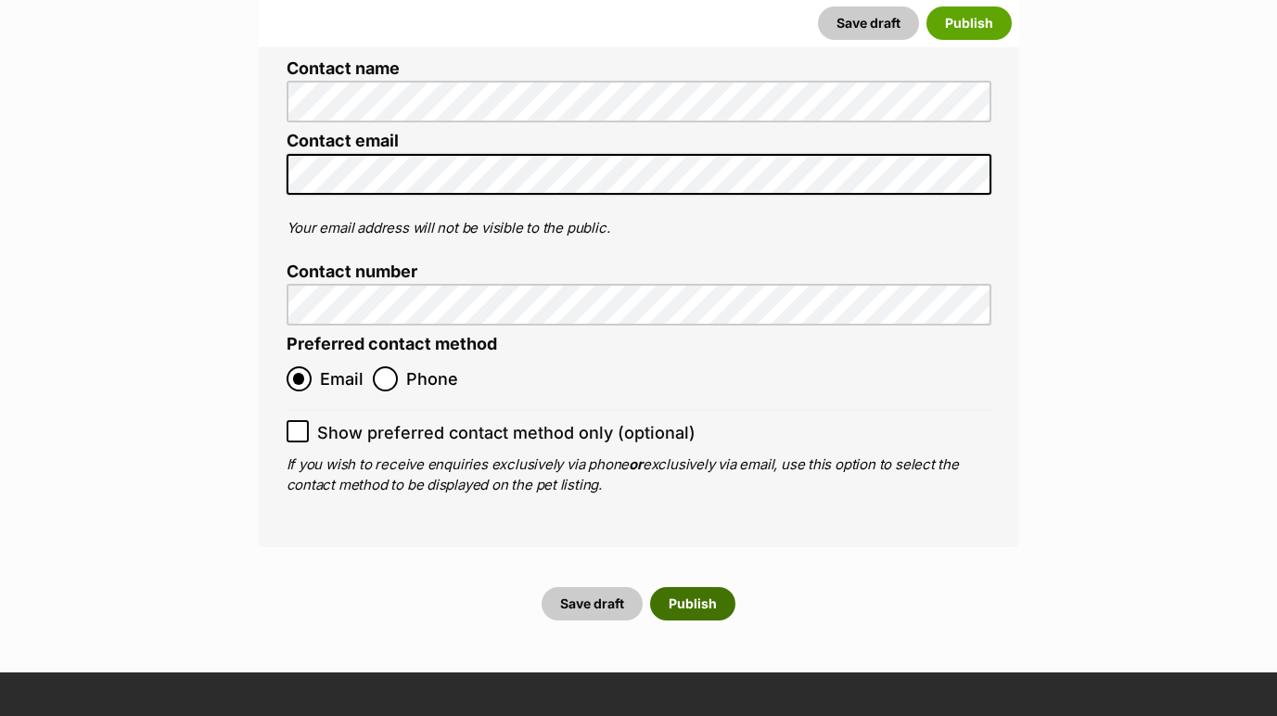
click at [719, 587] on button "Publish" at bounding box center [692, 603] width 85 height 33
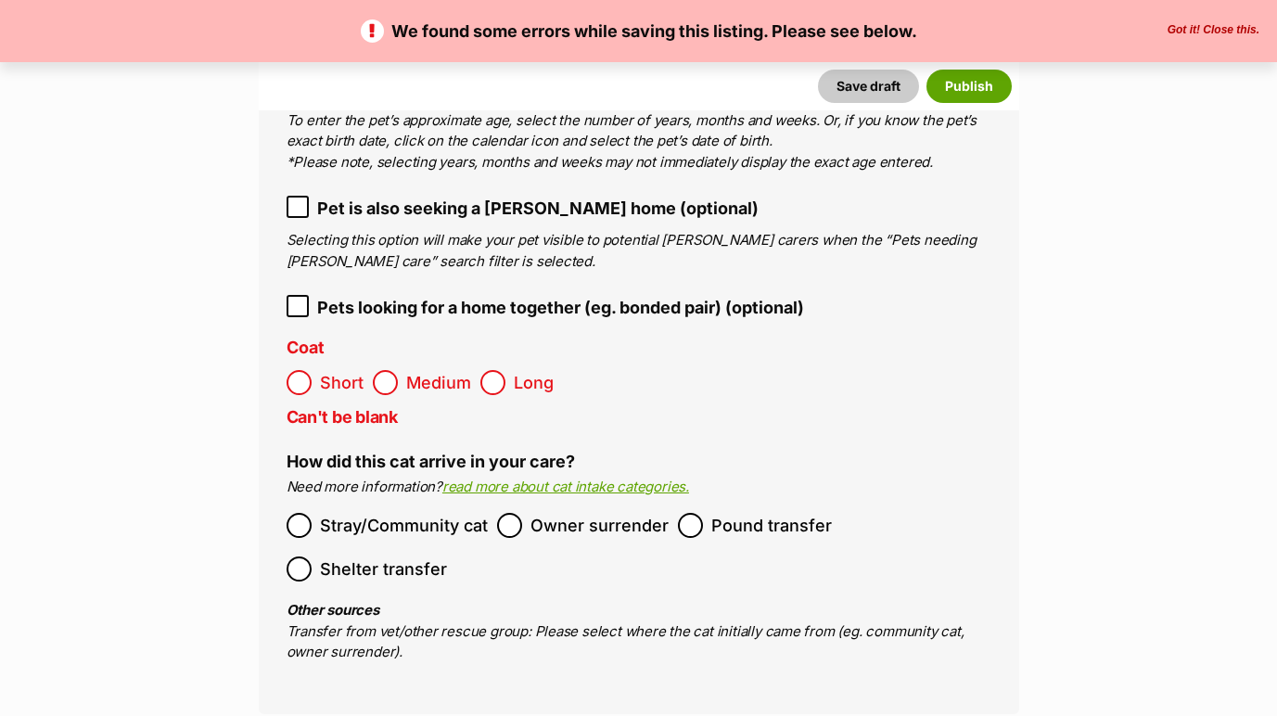
scroll to position [3006, 0]
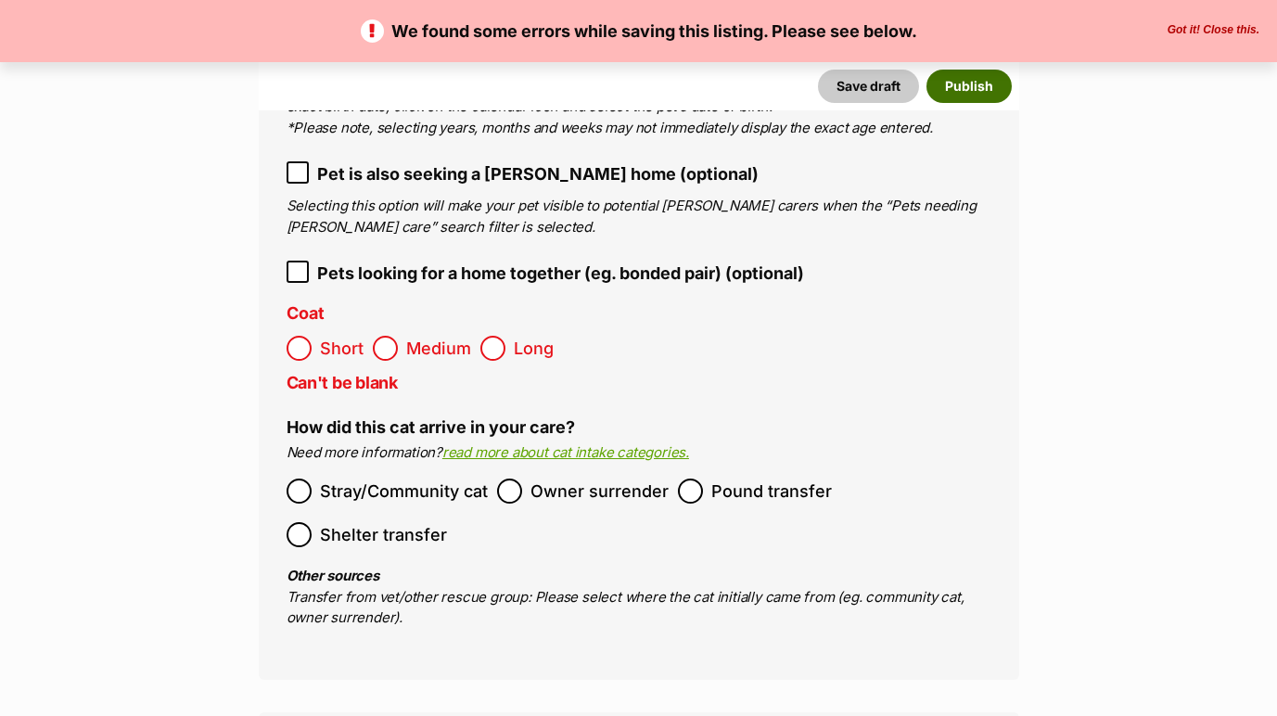
click at [978, 93] on button "Publish" at bounding box center [968, 86] width 85 height 33
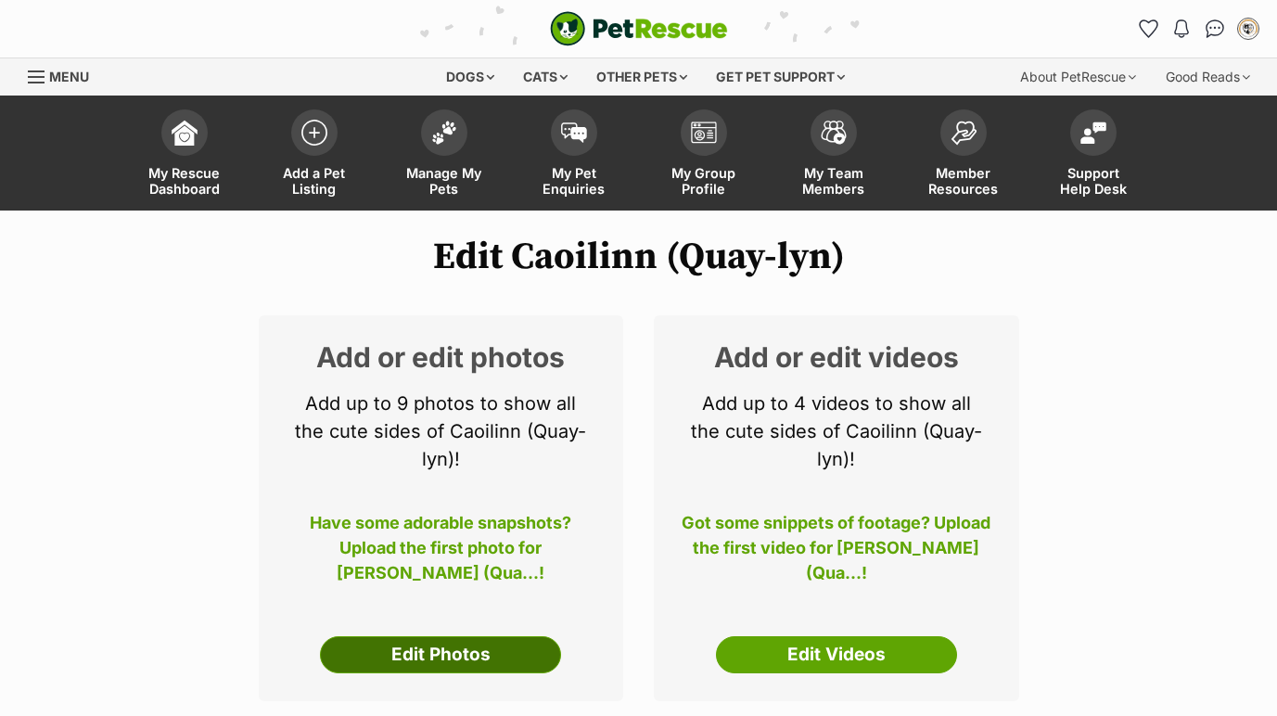
click at [500, 668] on link "Edit Photos" at bounding box center [440, 654] width 241 height 37
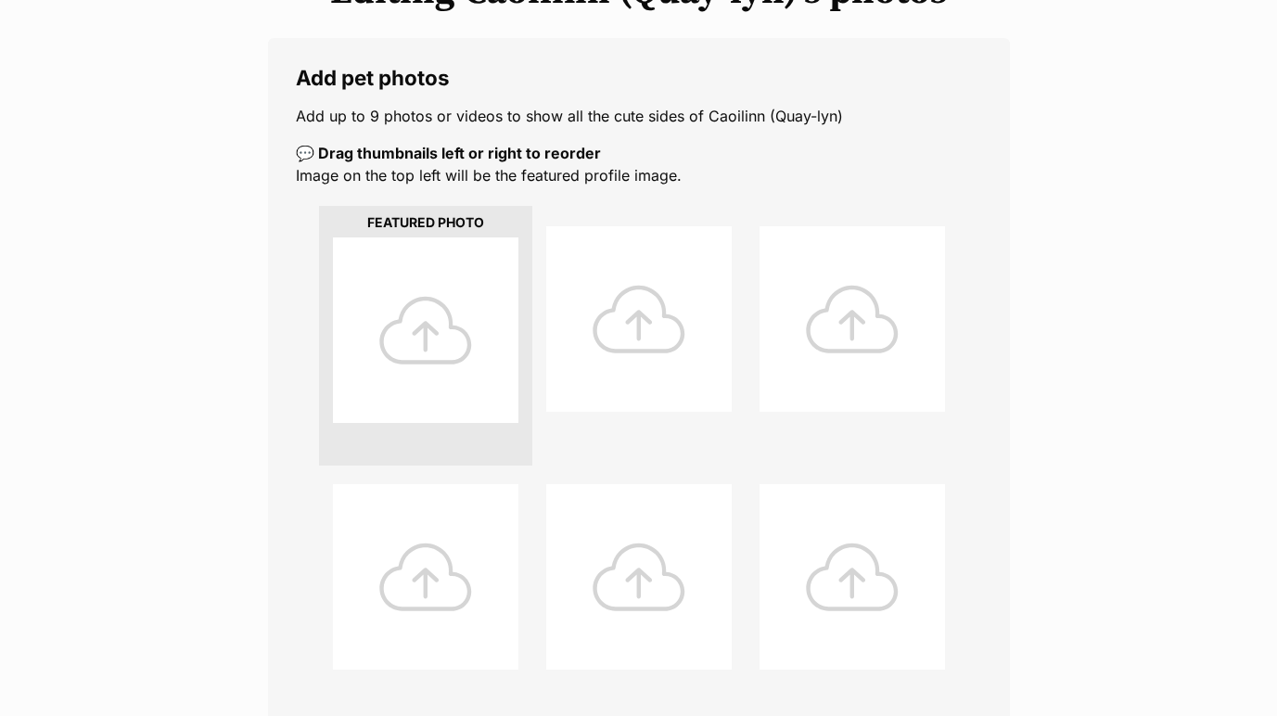
scroll to position [344, 0]
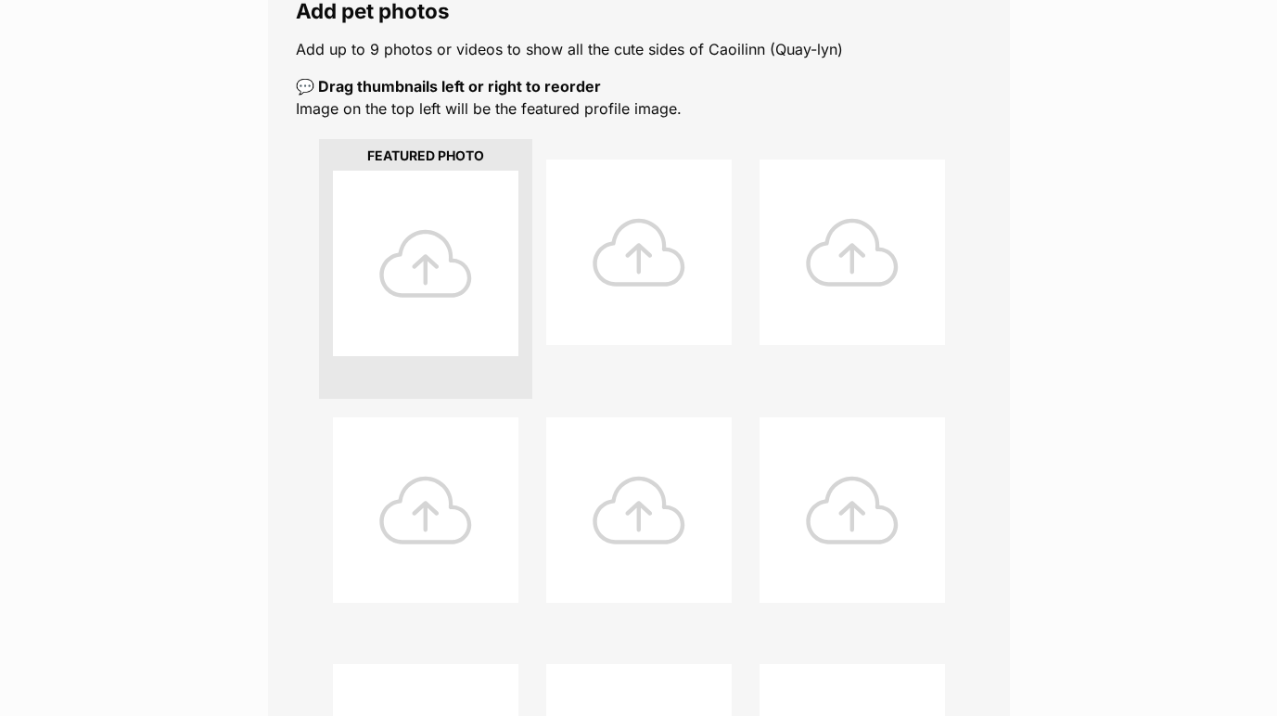
click at [436, 269] on div at bounding box center [425, 263] width 185 height 185
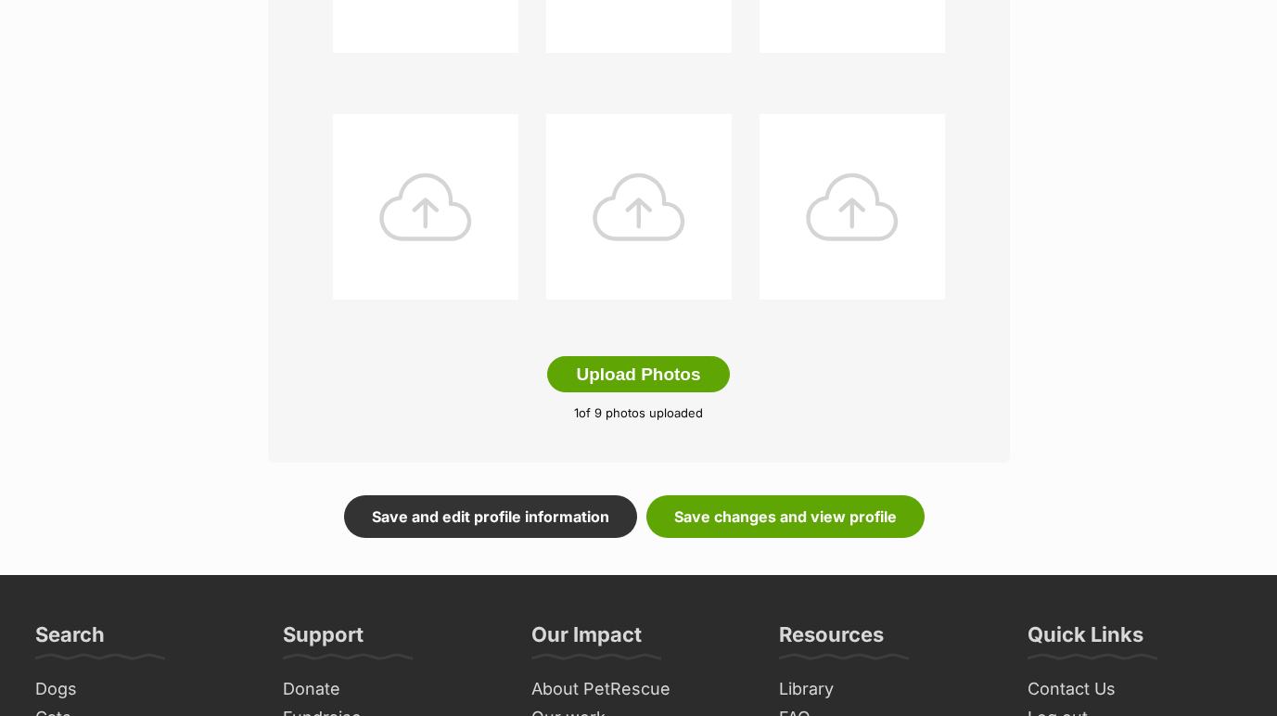
scroll to position [896, 0]
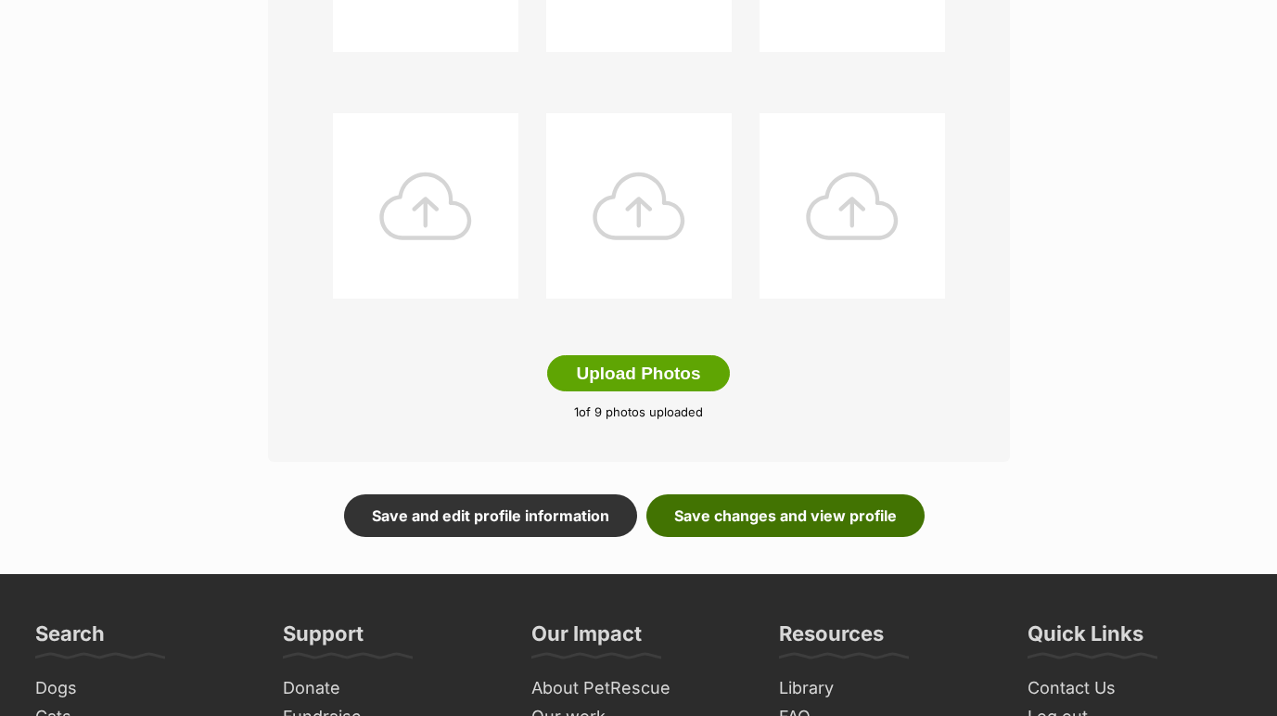
click at [793, 510] on link "Save changes and view profile" at bounding box center [785, 515] width 278 height 43
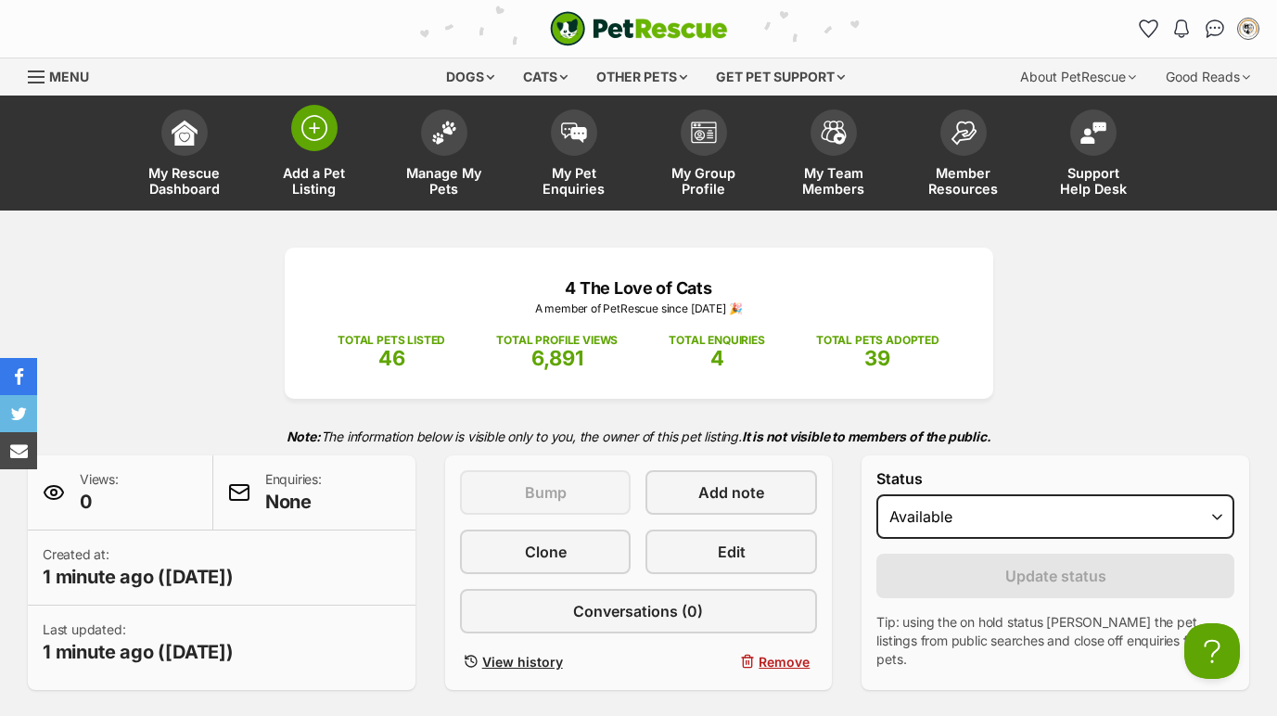
click at [319, 129] on img at bounding box center [314, 128] width 26 height 26
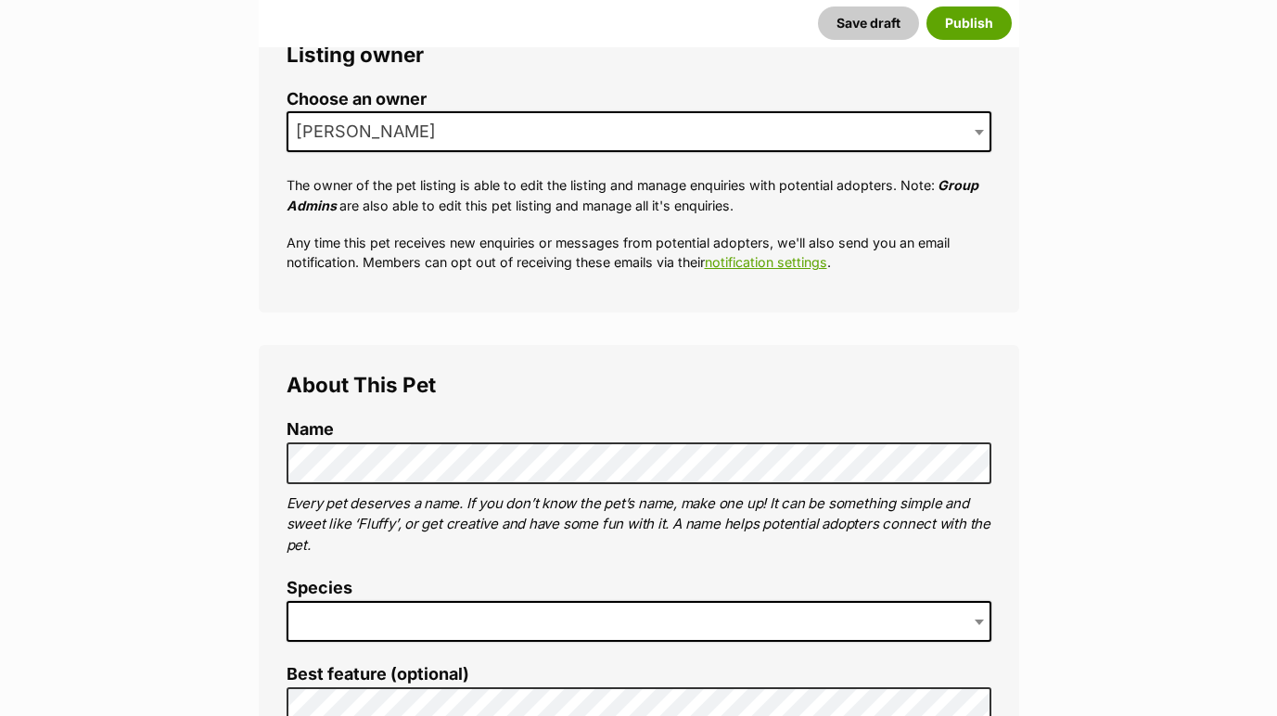
click at [476, 620] on span at bounding box center [639, 621] width 705 height 41
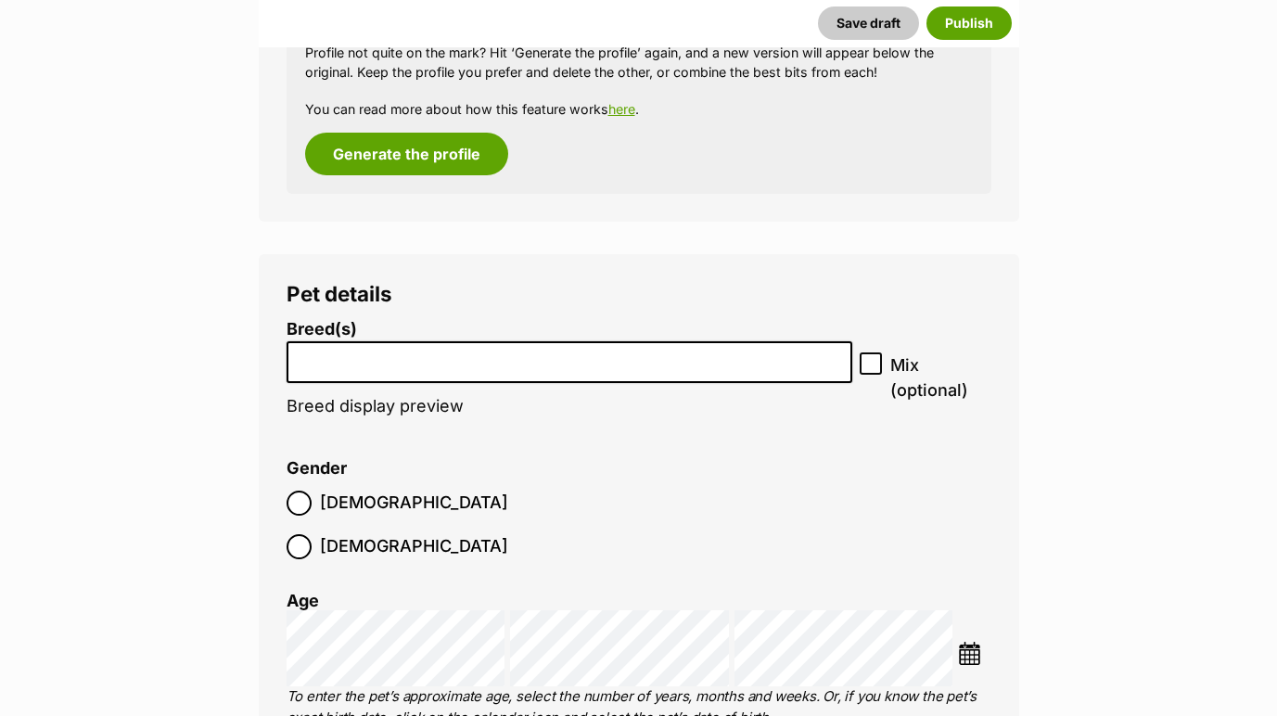
scroll to position [2573, 0]
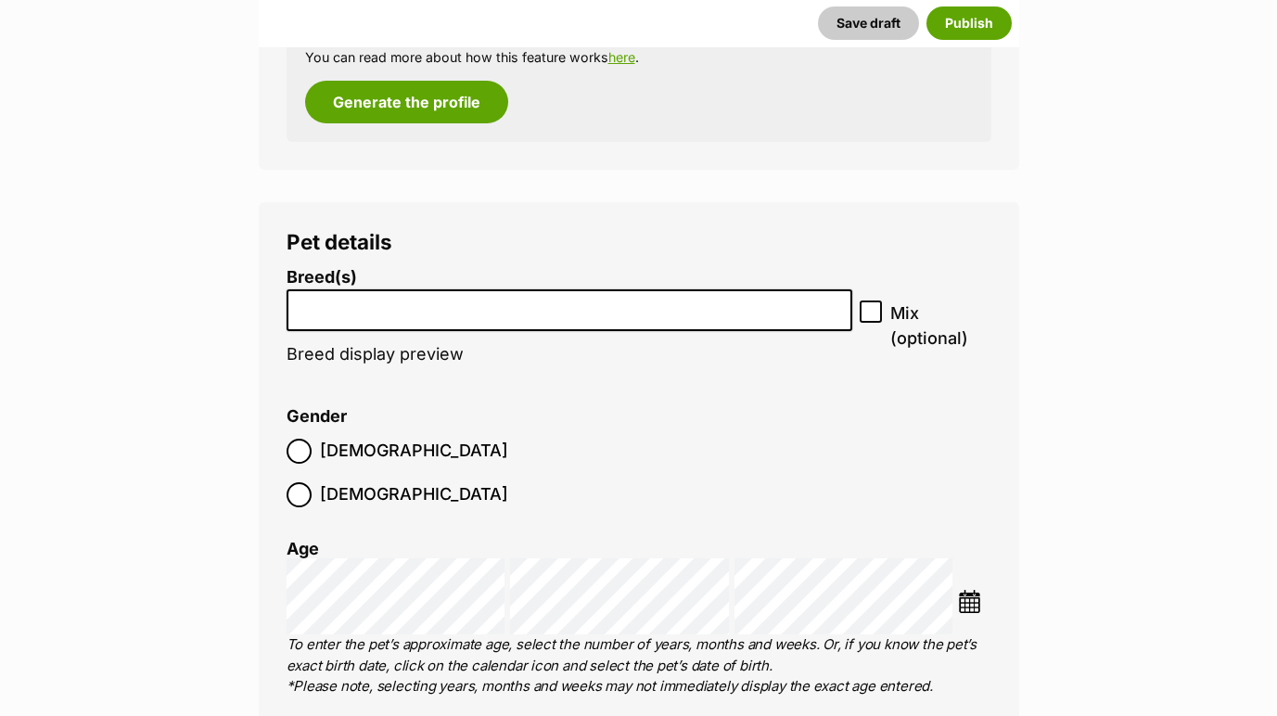
click at [532, 310] on li at bounding box center [570, 310] width 554 height 38
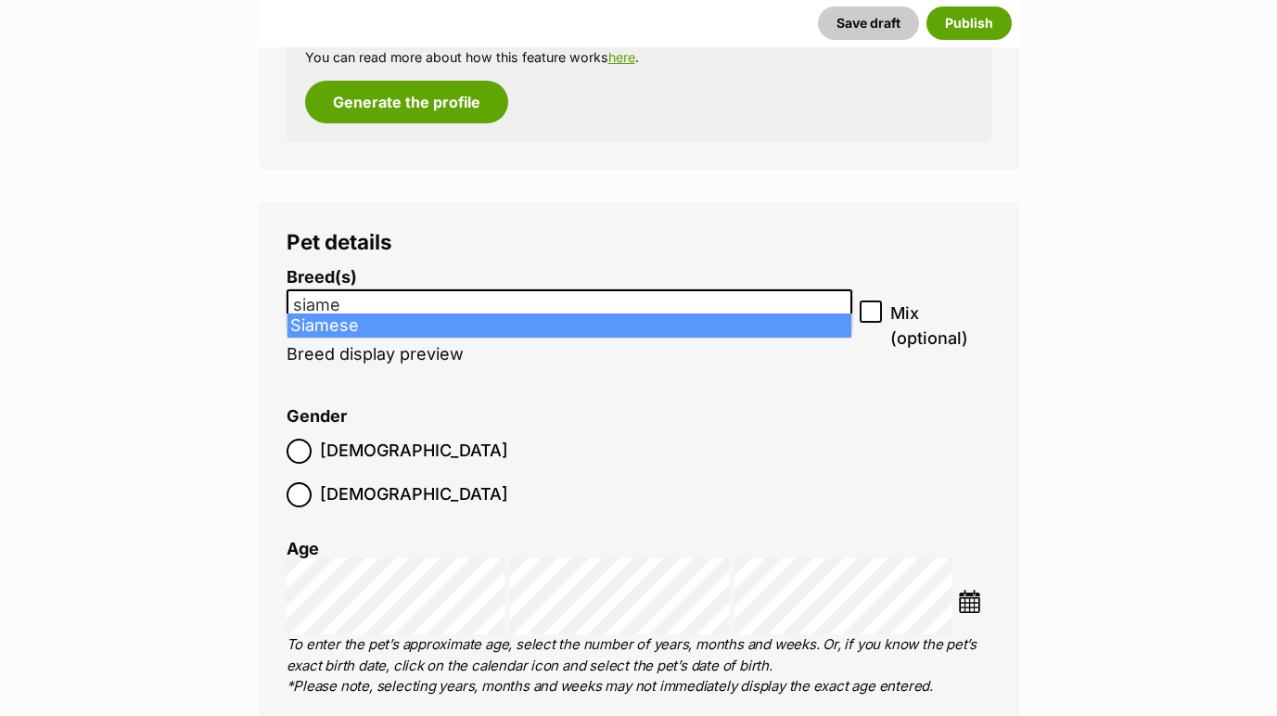
type input "siame"
select select "269"
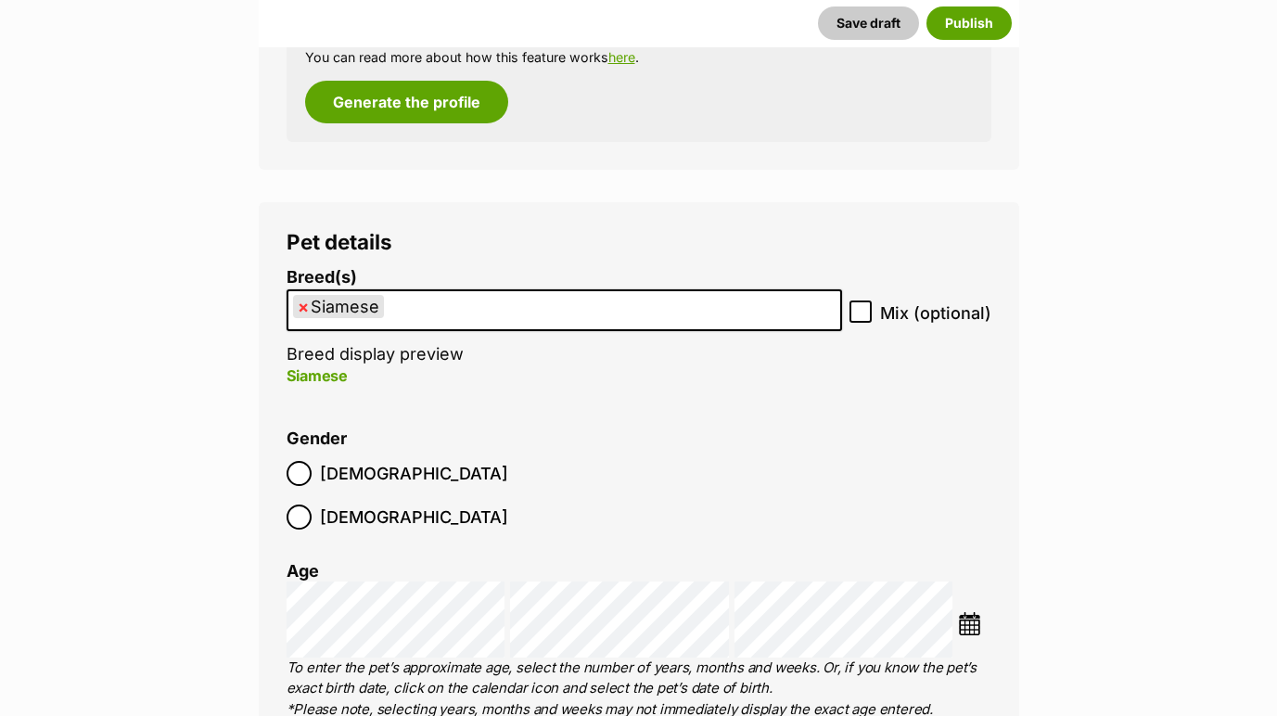
scroll to position [1188, 0]
click at [971, 612] on img at bounding box center [969, 623] width 23 height 23
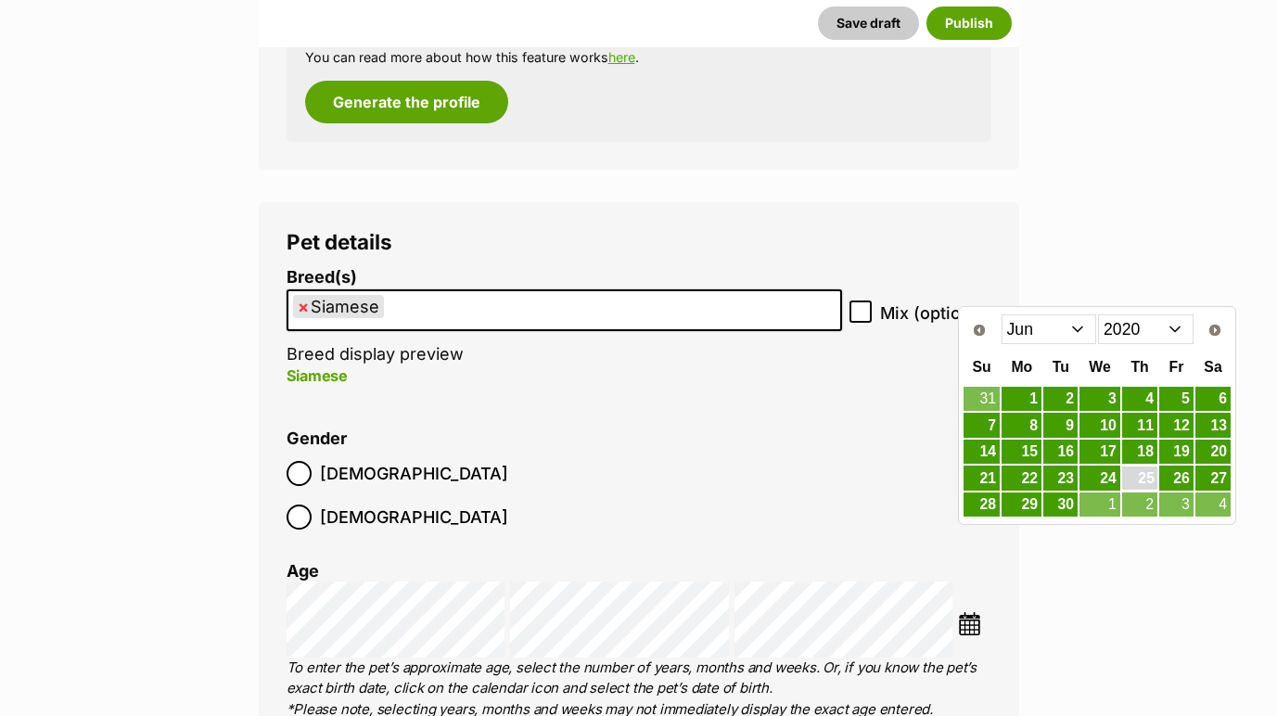
click at [1144, 478] on link "25" at bounding box center [1139, 477] width 35 height 23
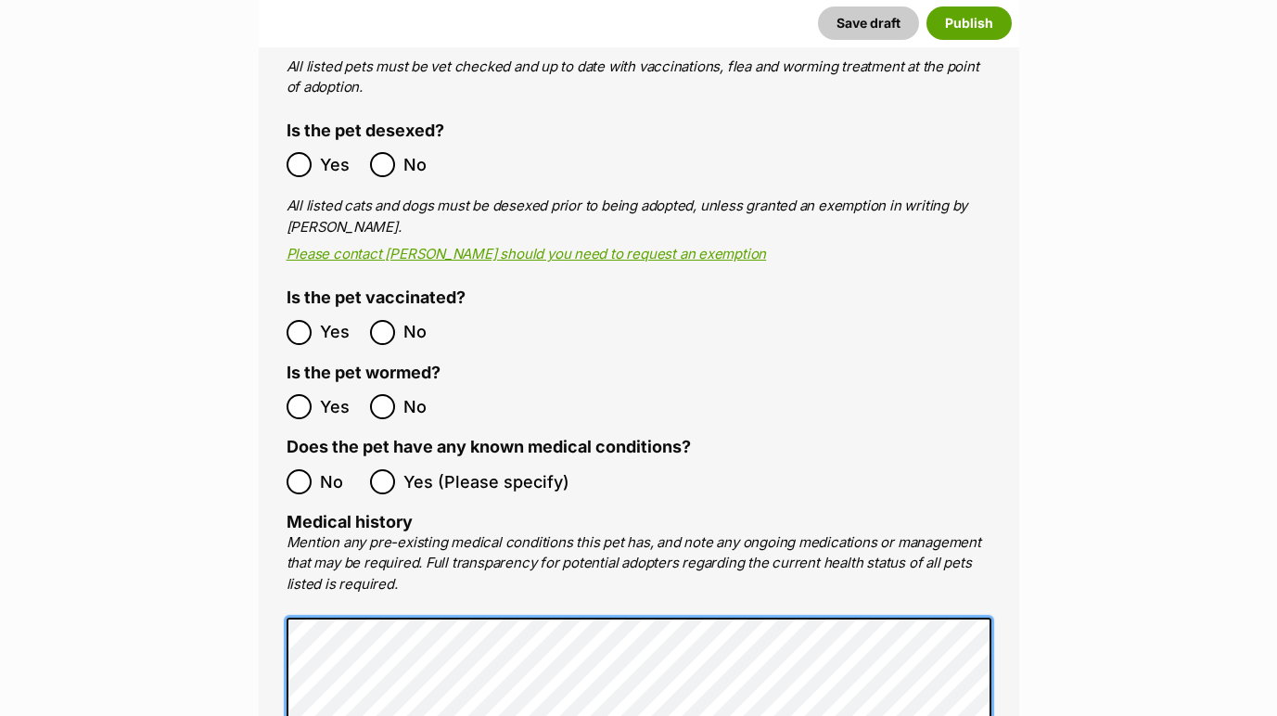
scroll to position [4472, 0]
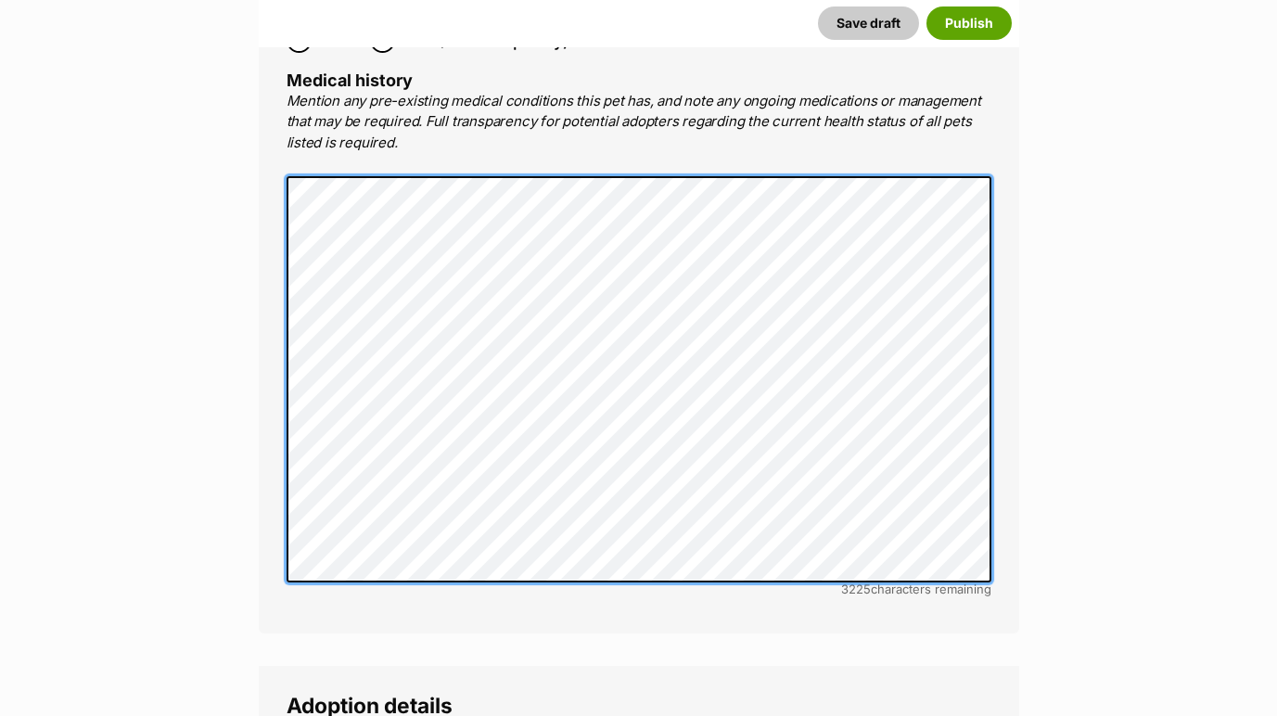
click at [259, 96] on div "Medical All listed pets must be vet checked and up to date with vaccinations, f…" at bounding box center [639, 91] width 760 height 1084
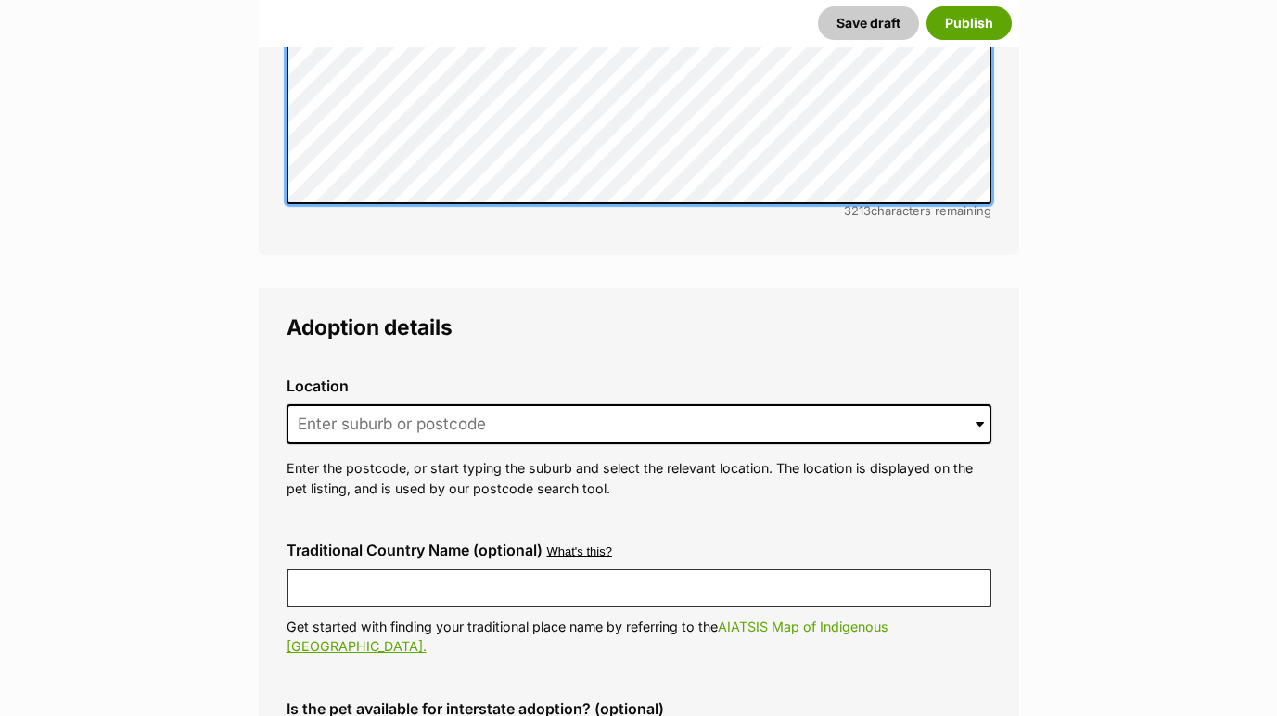
scroll to position [4885, 0]
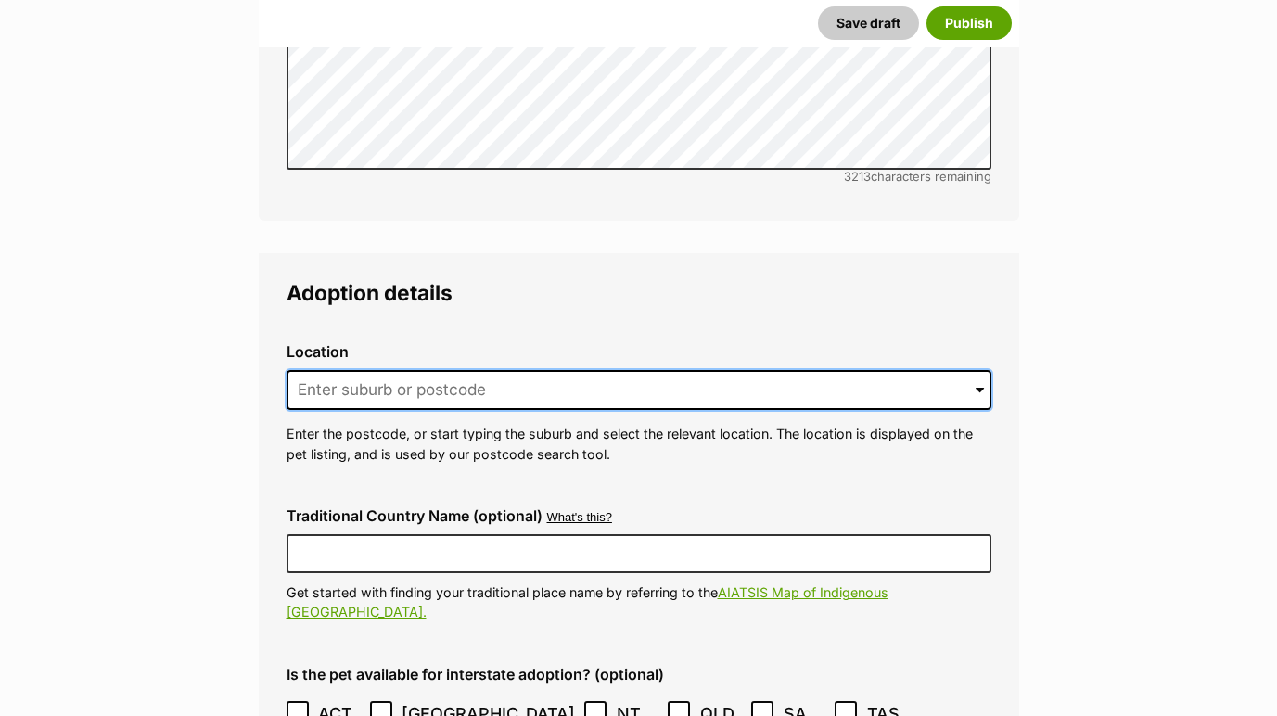
click at [613, 370] on input at bounding box center [639, 390] width 705 height 41
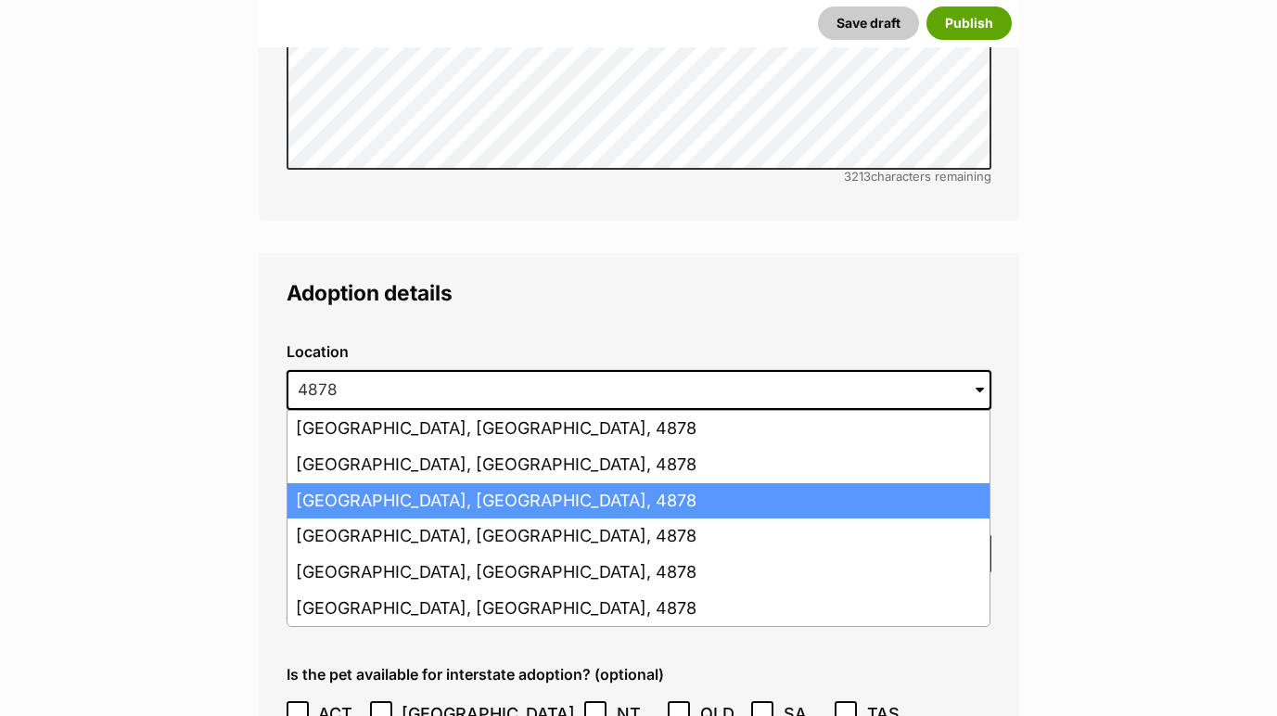
click at [464, 483] on li "Smithfield, Queensland, 4878" at bounding box center [638, 501] width 702 height 36
type input "Smithfield, Queensland, 4878"
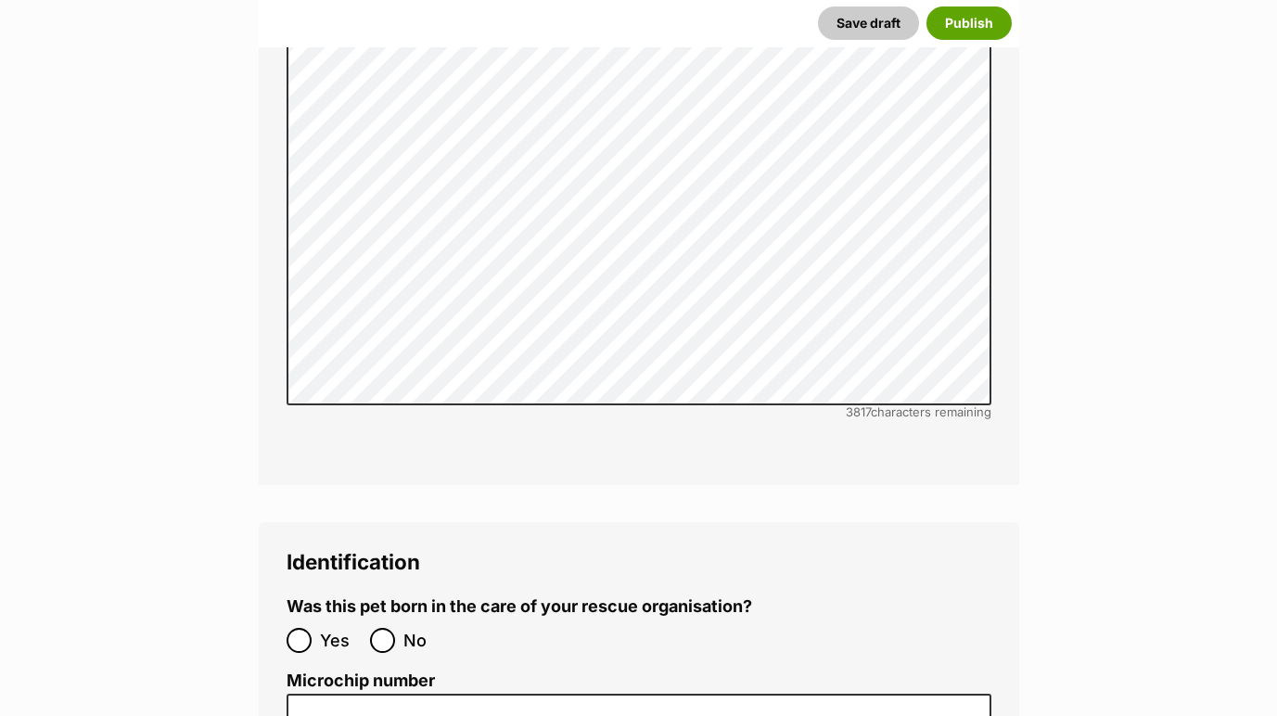
scroll to position [6436, 0]
click at [385, 627] on input "No" at bounding box center [382, 639] width 25 height 25
radio input "true"
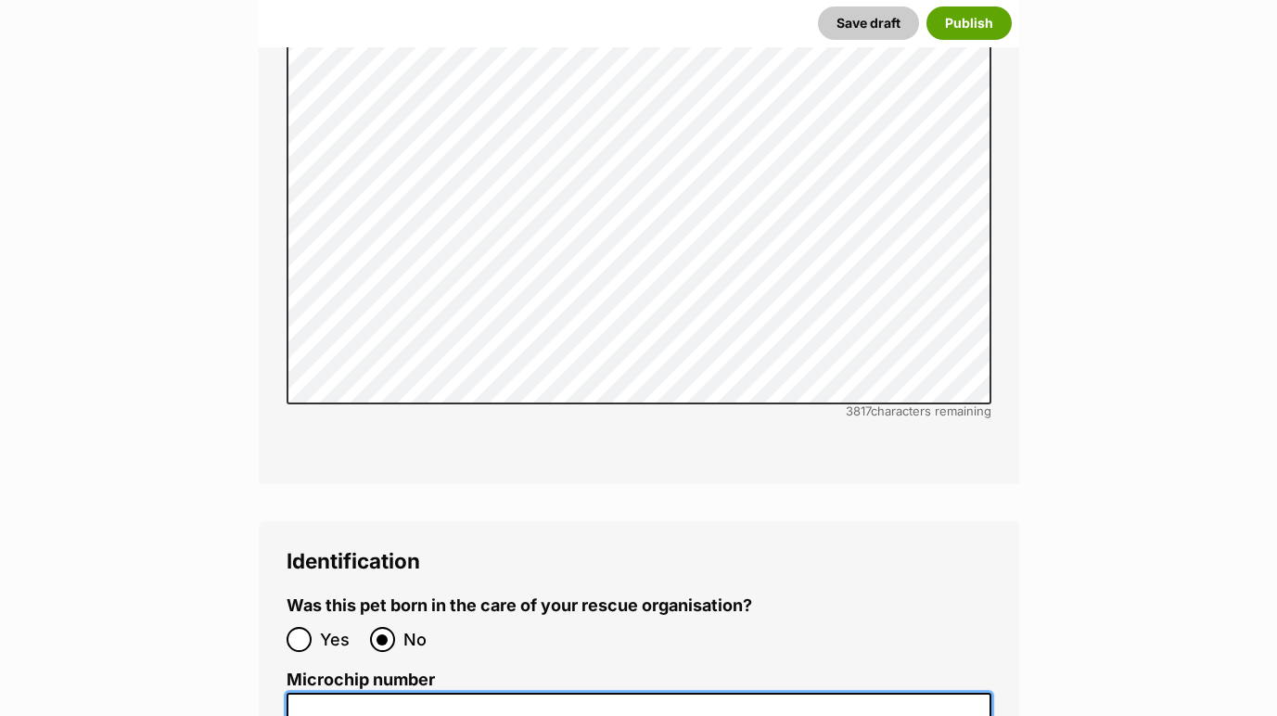
click at [425, 693] on input "Microchip number" at bounding box center [639, 714] width 705 height 42
paste input "991003003333935"
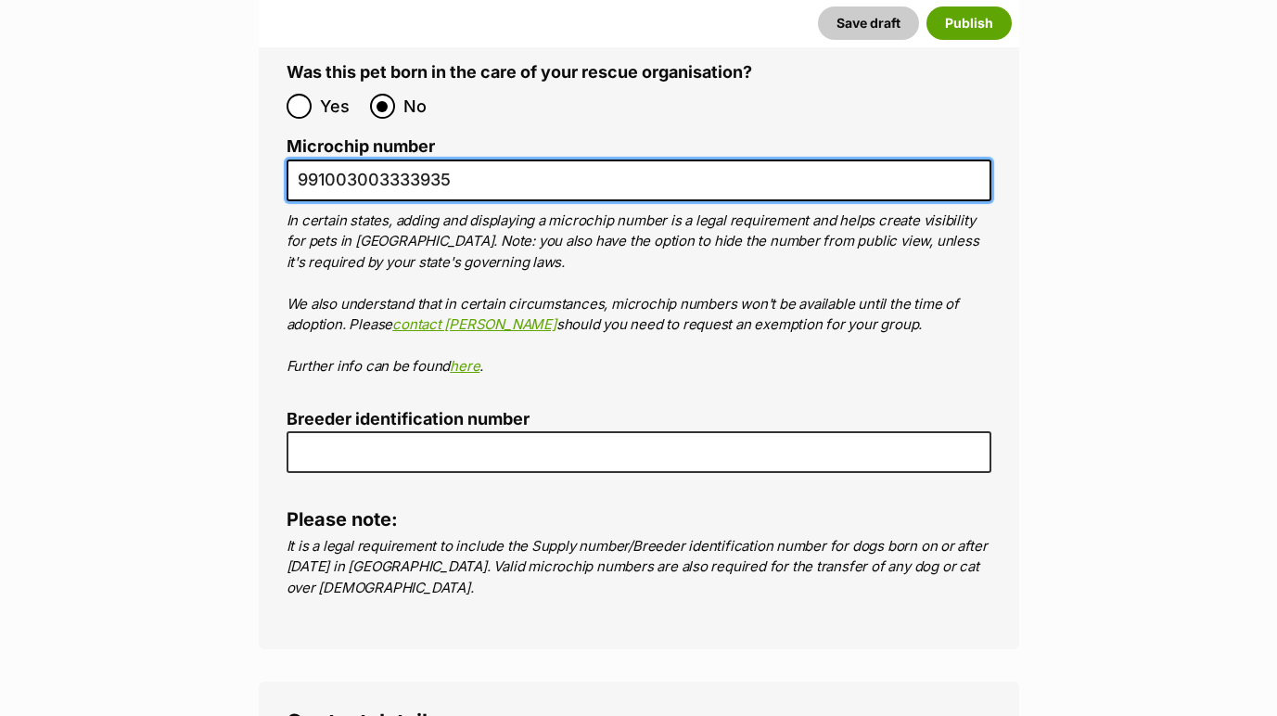
scroll to position [7139, 0]
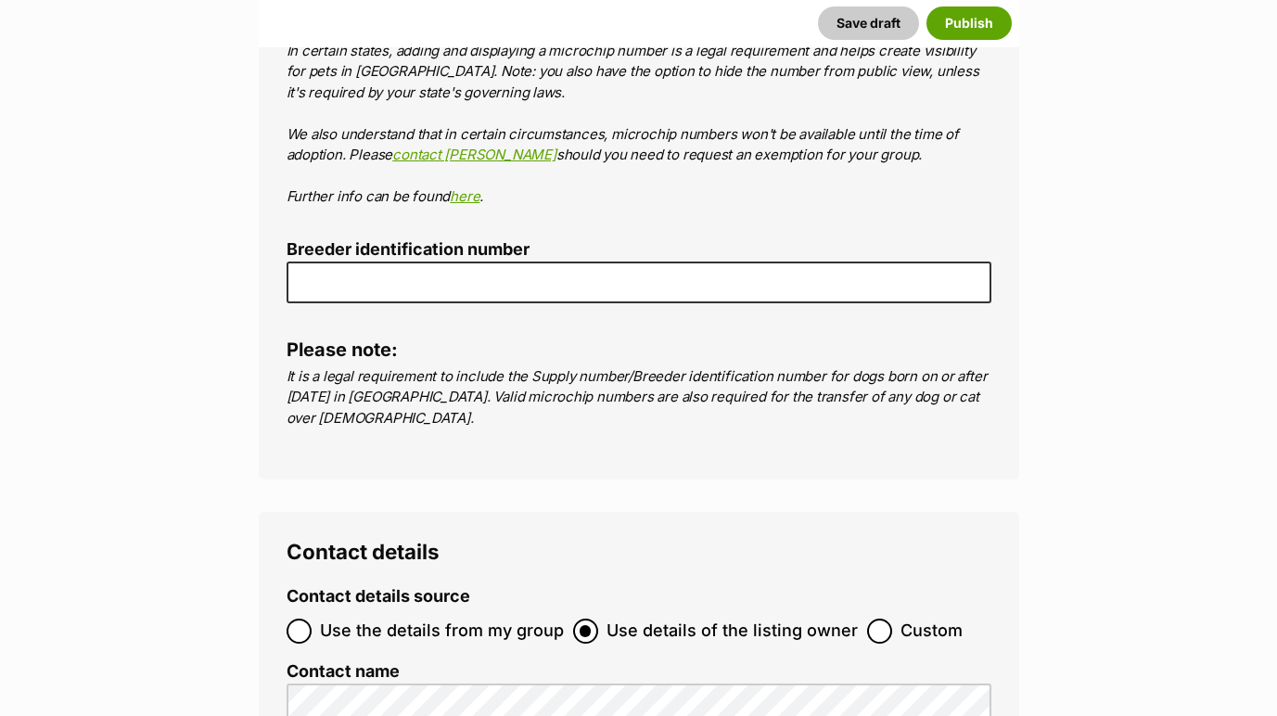
type input "991003003333935"
click at [310, 618] on input "Use the details from my group" at bounding box center [299, 630] width 25 height 25
radio input "true"
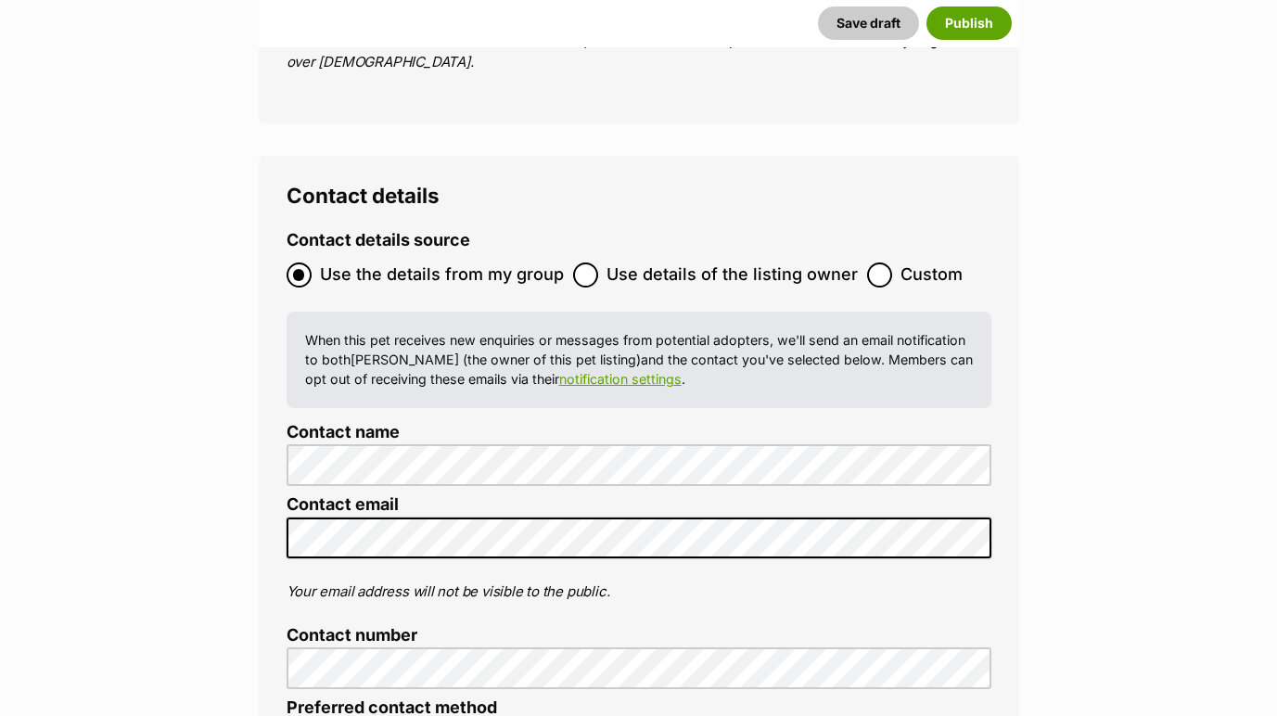
scroll to position [7572, 0]
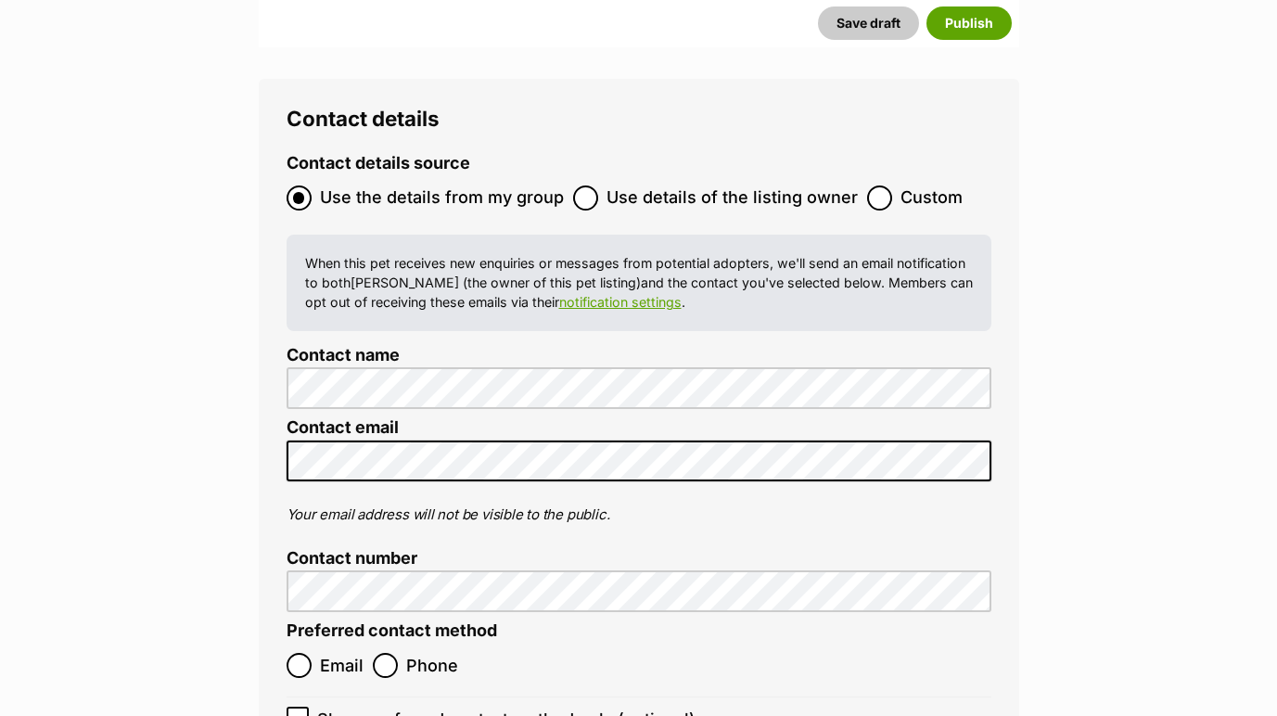
click at [302, 644] on ol "Email Phone" at bounding box center [463, 666] width 352 height 44
click ol "Email Phone"
click input "Email"
radio input "true"
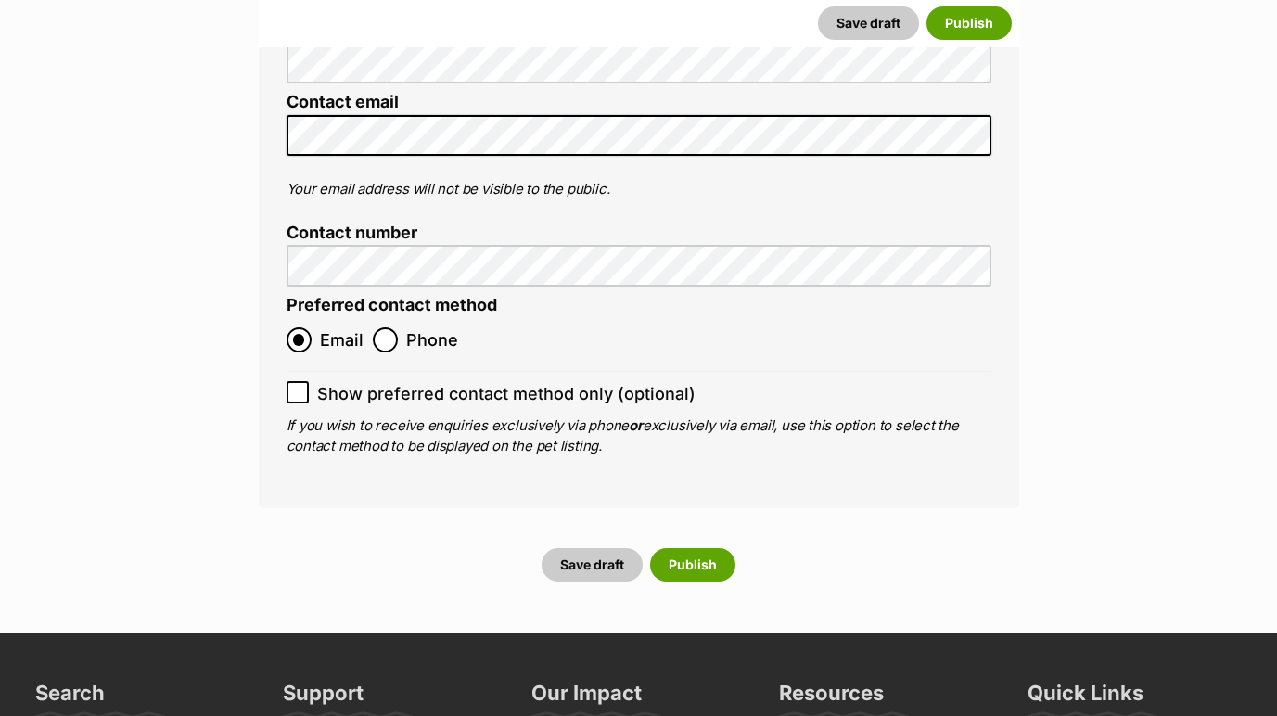
scroll to position [7898, 0]
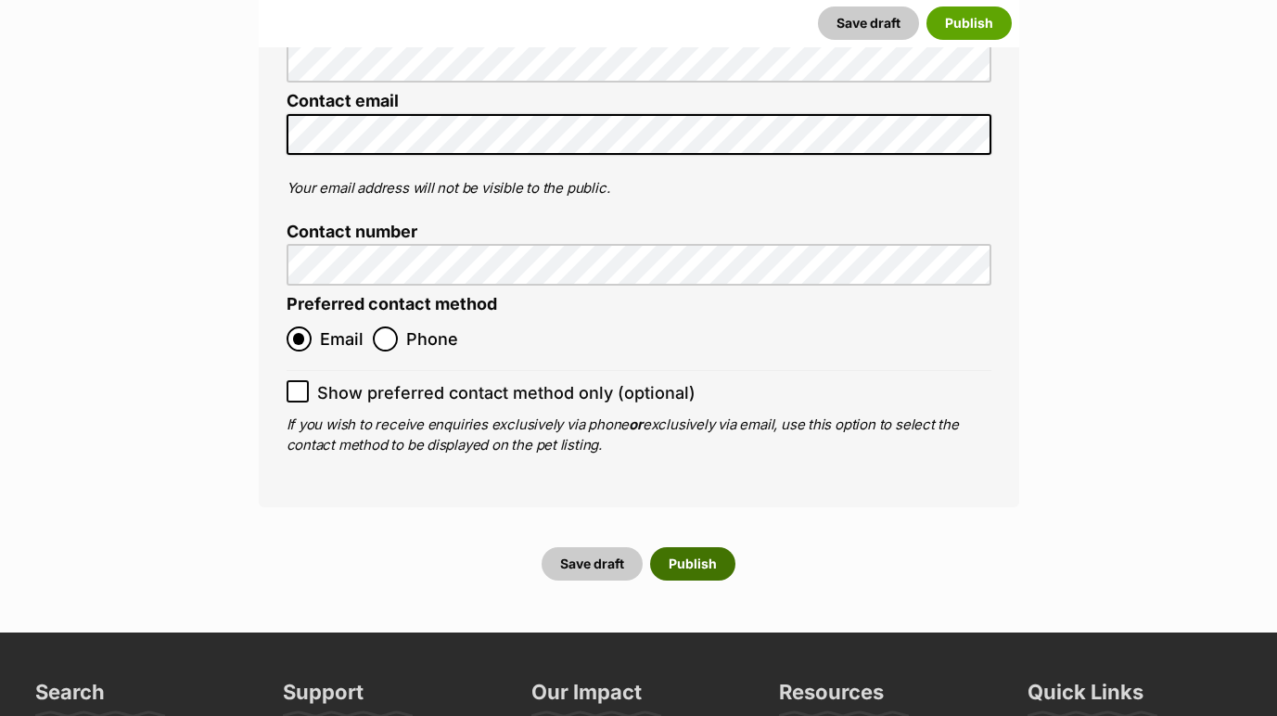
click button "Publish"
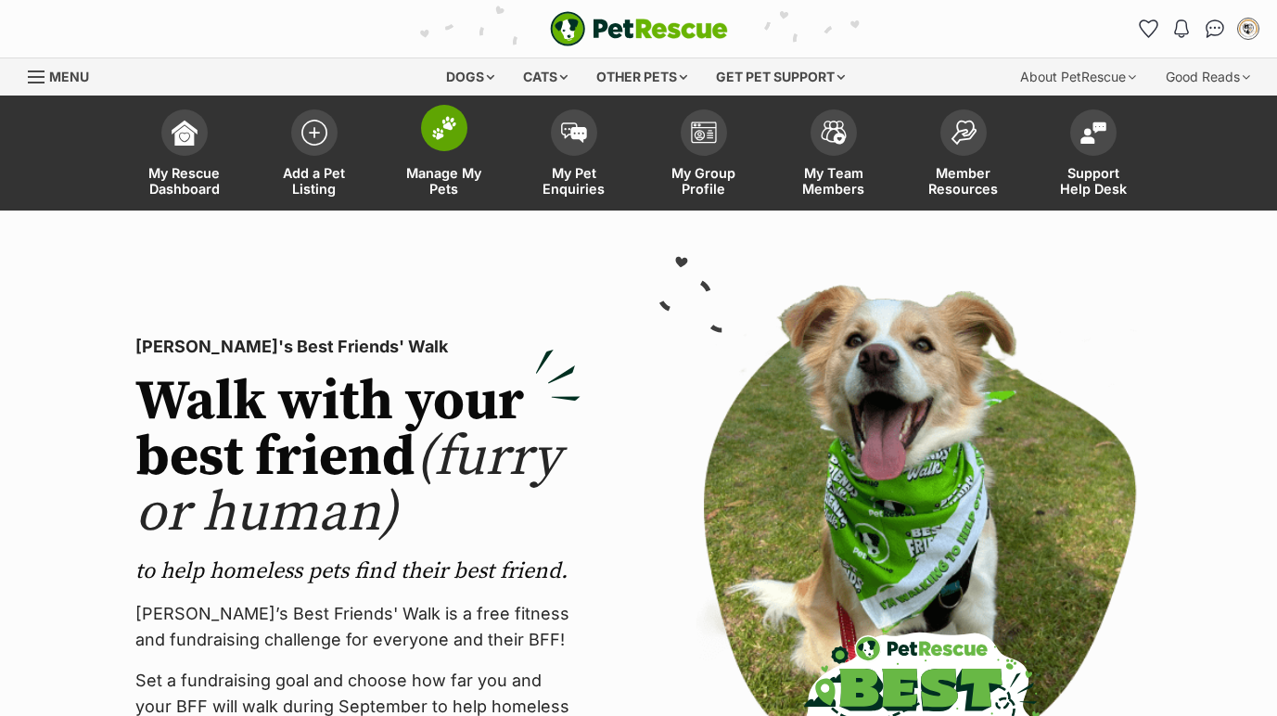
click at [433, 157] on link "Manage My Pets" at bounding box center [444, 155] width 130 height 110
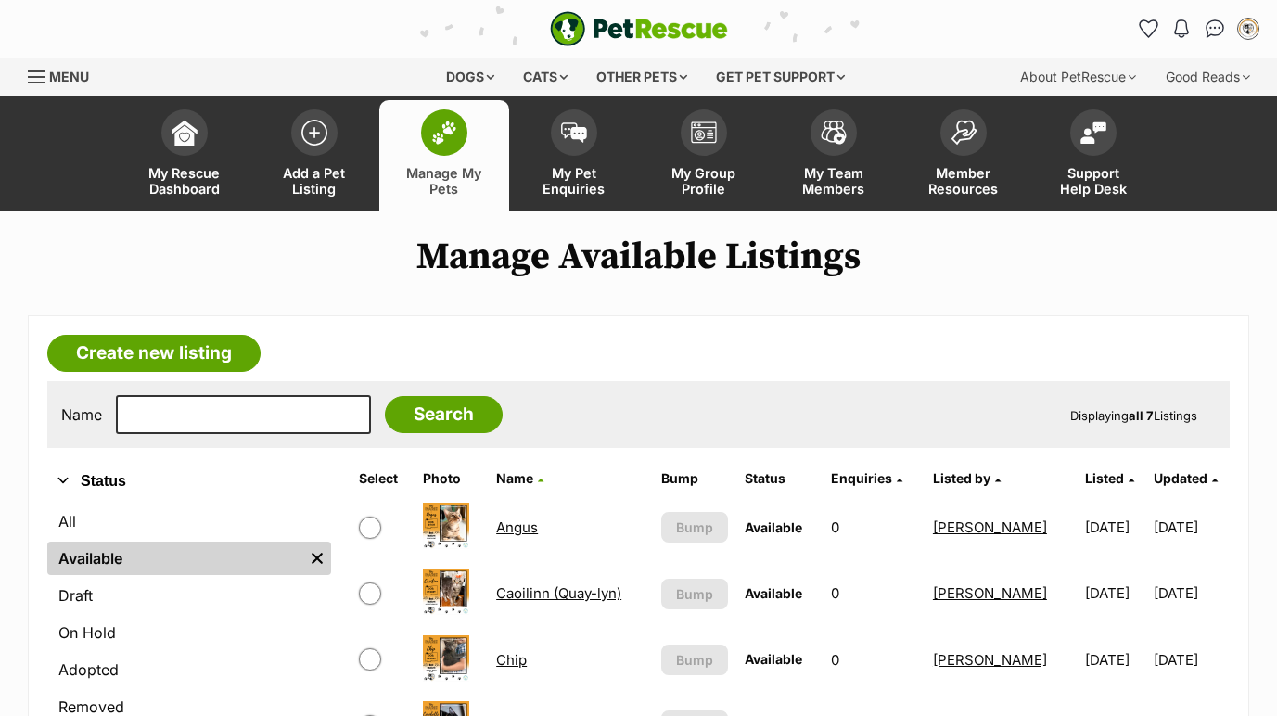
click at [526, 527] on link "Angus" at bounding box center [517, 527] width 42 height 18
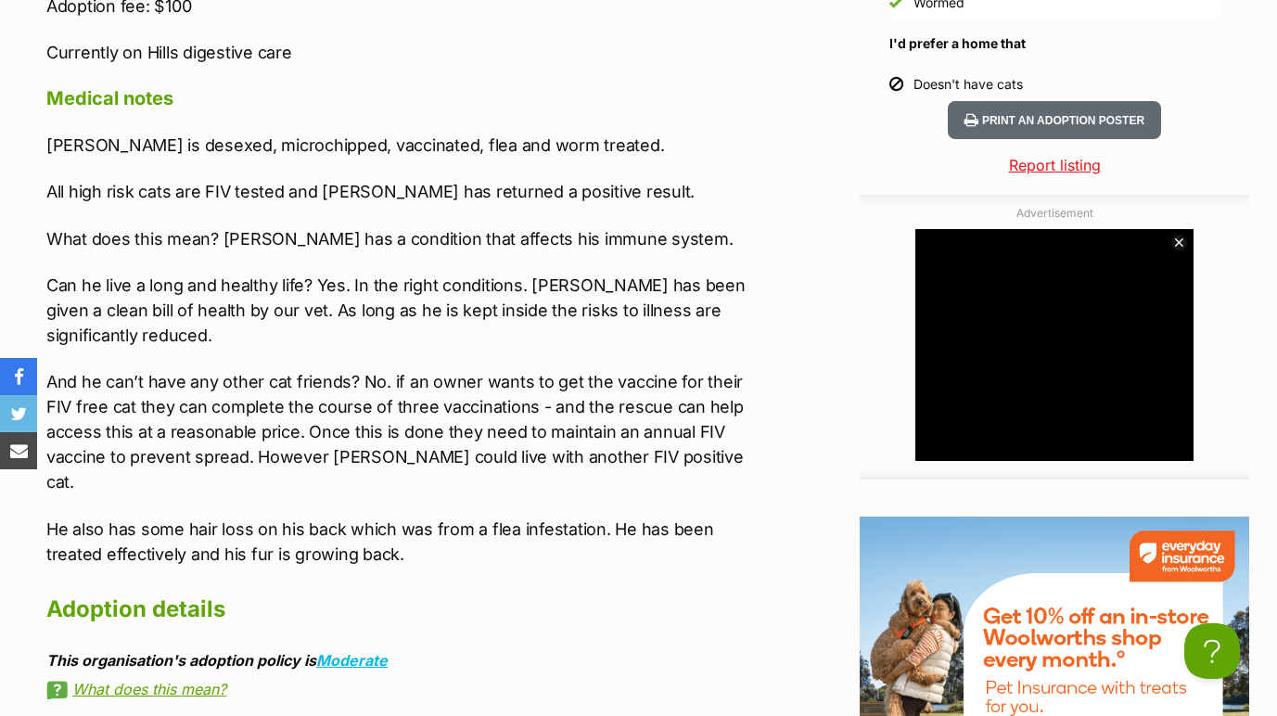
scroll to position [2453, 0]
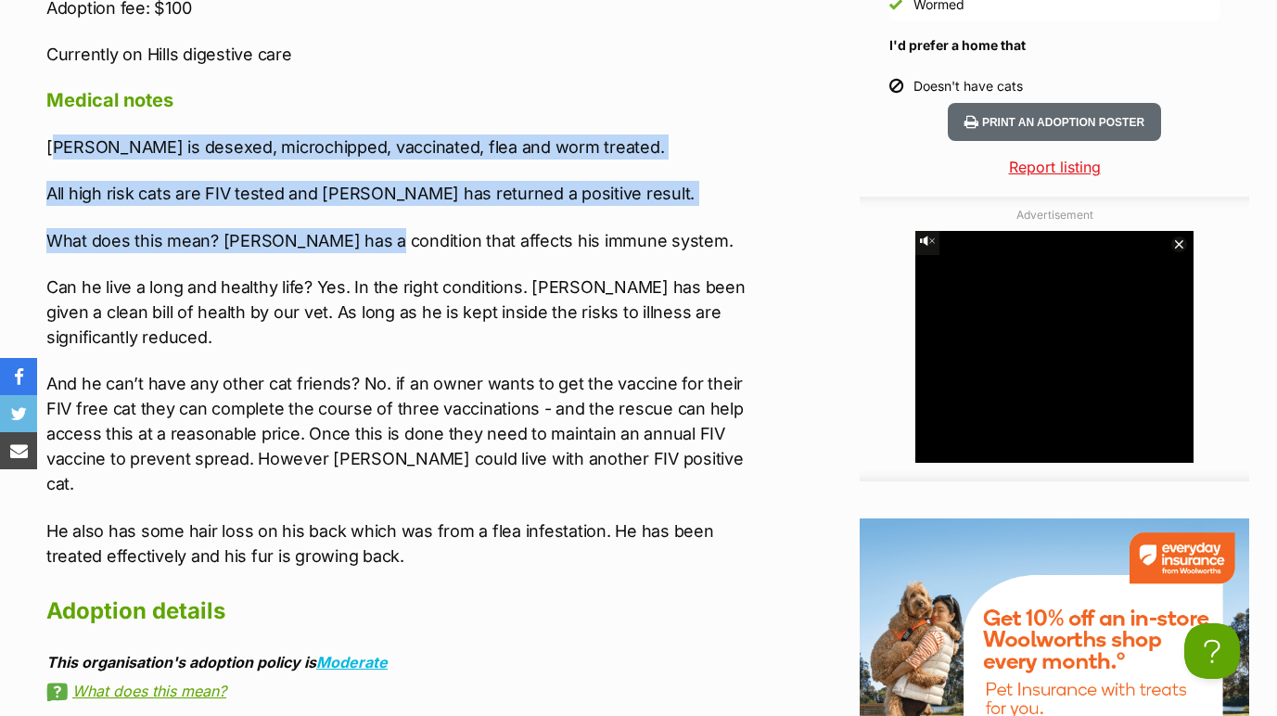
drag, startPoint x: 54, startPoint y: 146, endPoint x: 371, endPoint y: 232, distance: 328.6
click at [371, 232] on div "[PERSON_NAME] is desexed, microchipped, vaccinated, flea and worm treated. All …" at bounding box center [403, 351] width 714 height 434
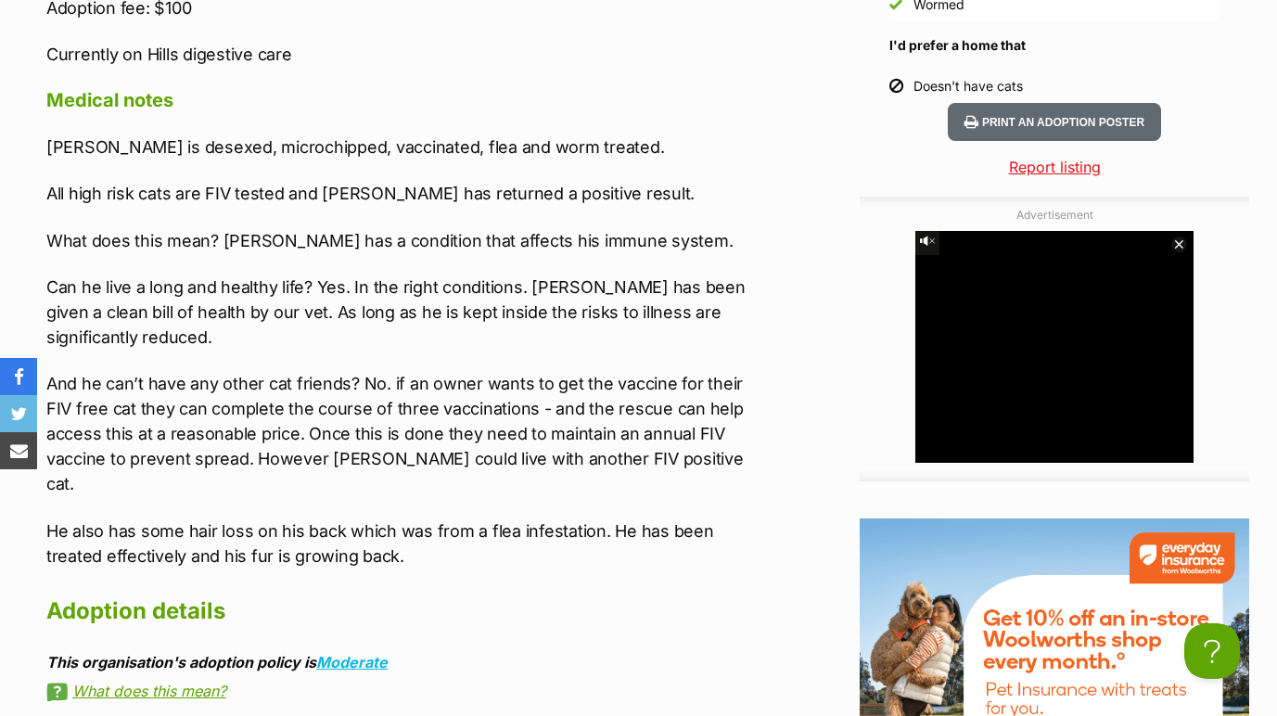
click at [100, 125] on div "Upload Videos About [PERSON_NAME][GEOGRAPHIC_DATA] [DATE] ☆ [DEMOGRAPHIC_DATA] …" at bounding box center [403, 14] width 714 height 1702
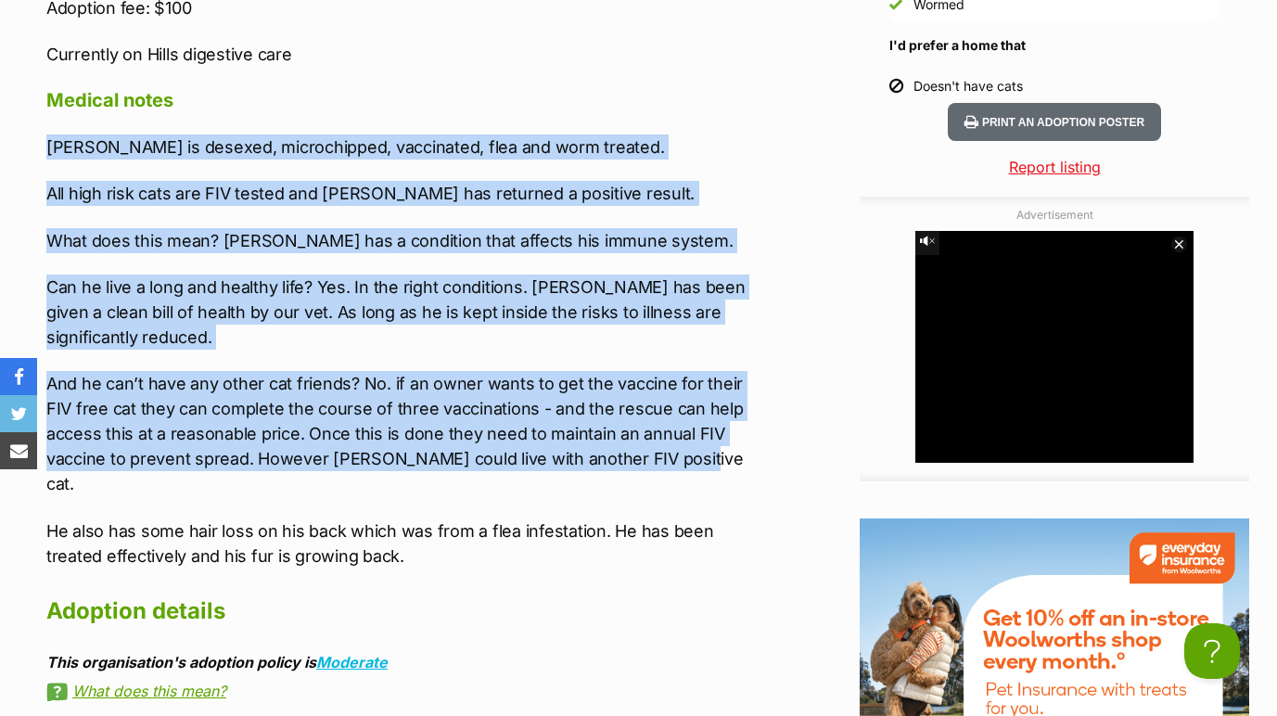
drag, startPoint x: 45, startPoint y: 146, endPoint x: 696, endPoint y: 454, distance: 721.3
click at [696, 454] on div "Upload Videos About [PERSON_NAME][GEOGRAPHIC_DATA] [DATE] ☆ [DEMOGRAPHIC_DATA] …" at bounding box center [394, 14] width 733 height 1702
copy div "[PERSON_NAME] is desexed, microchipped, vaccinated, flea and worm treated. All …"
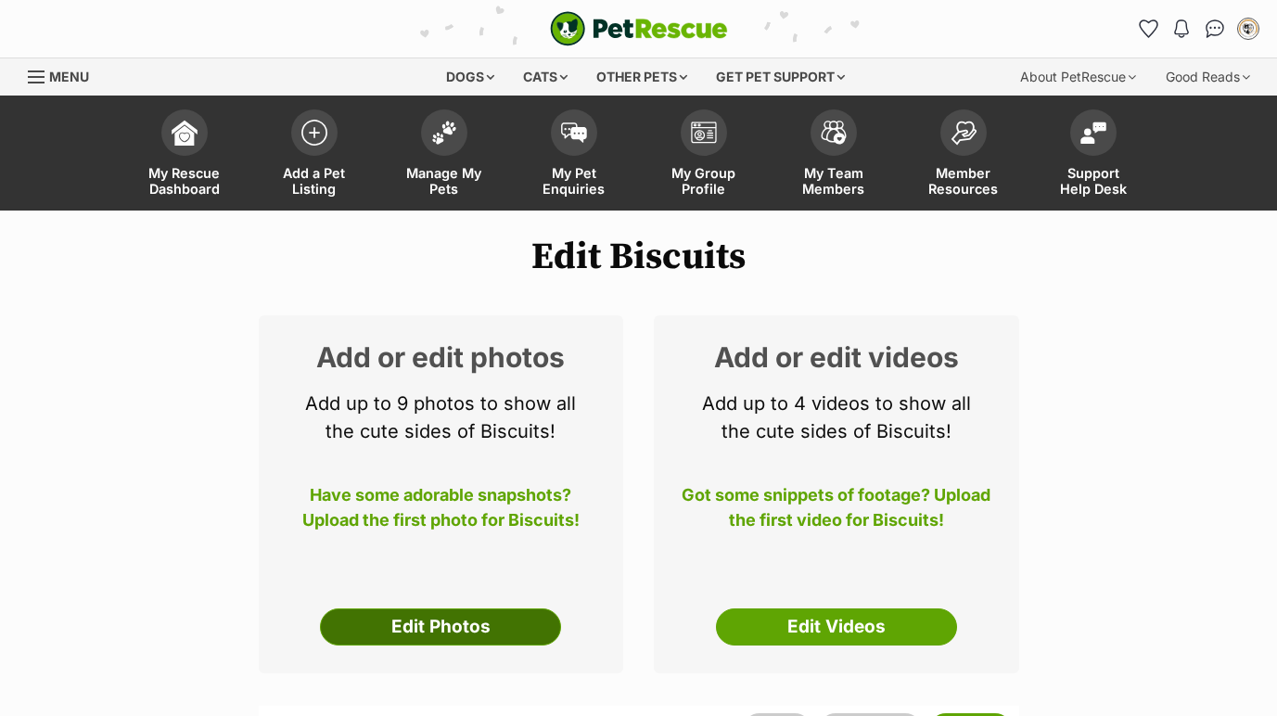
click at [442, 625] on link "Edit Photos" at bounding box center [440, 626] width 241 height 37
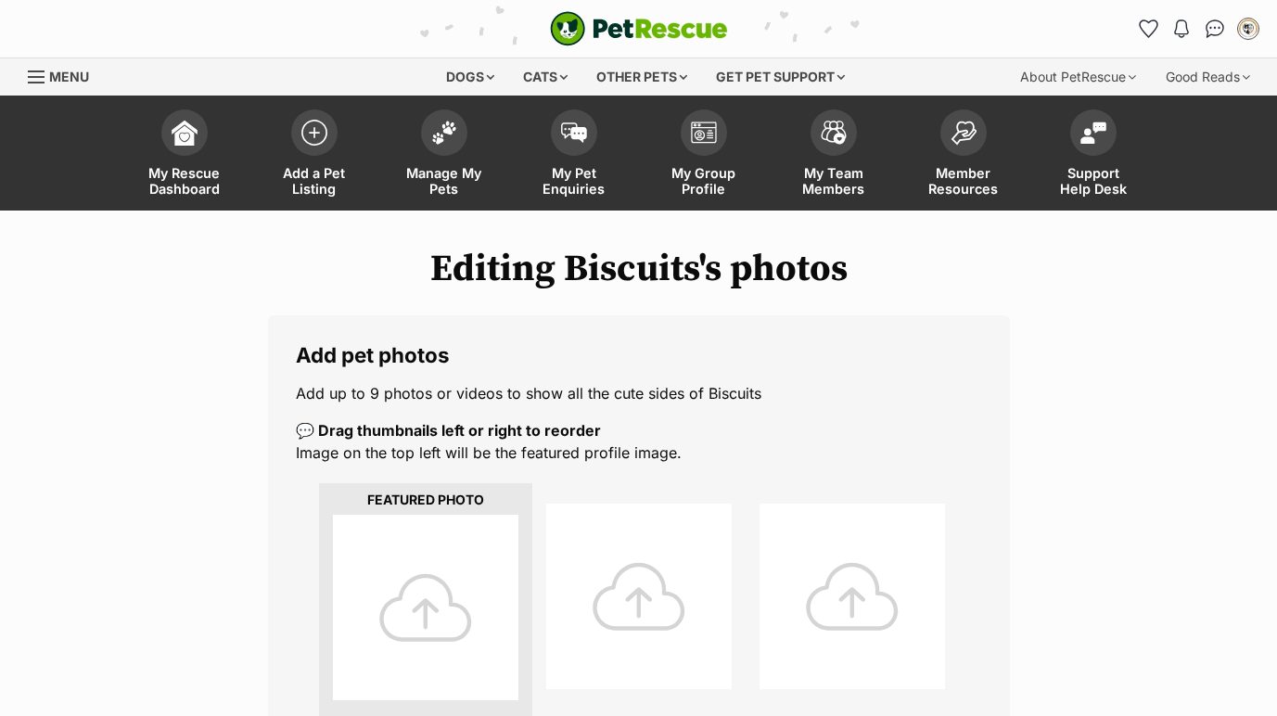
click at [427, 590] on div at bounding box center [425, 607] width 185 height 185
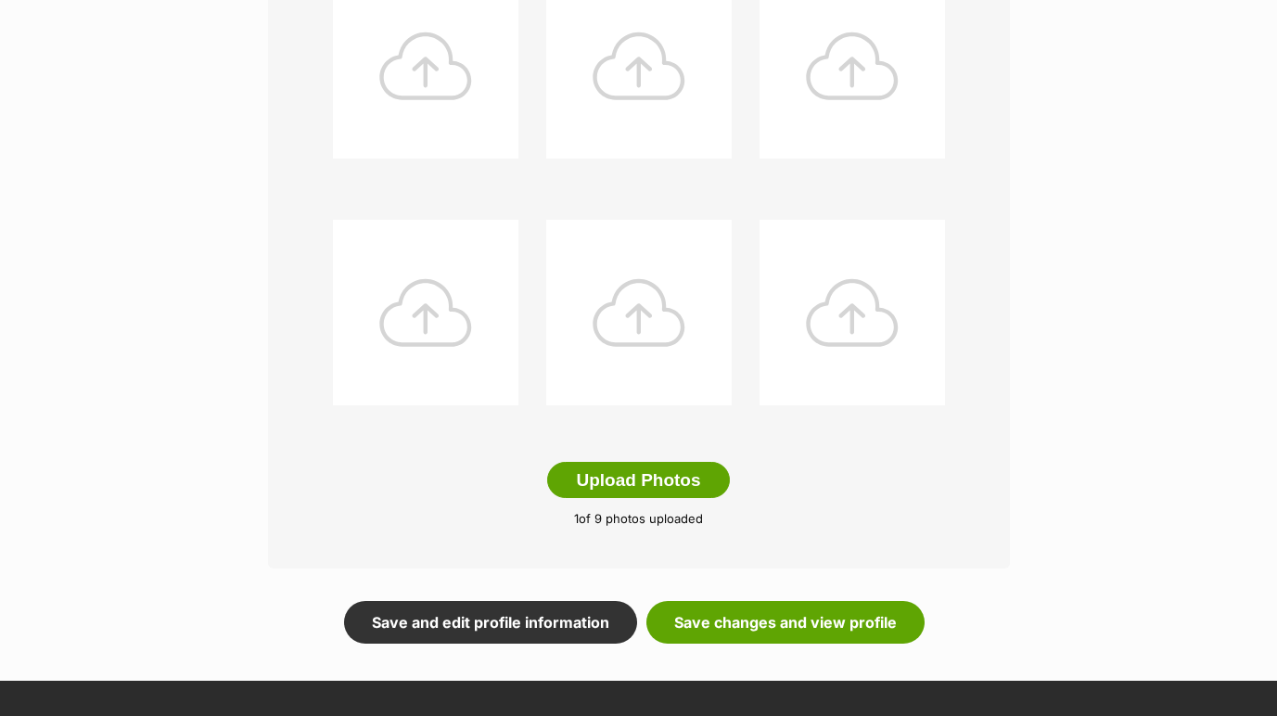
scroll to position [1192, 0]
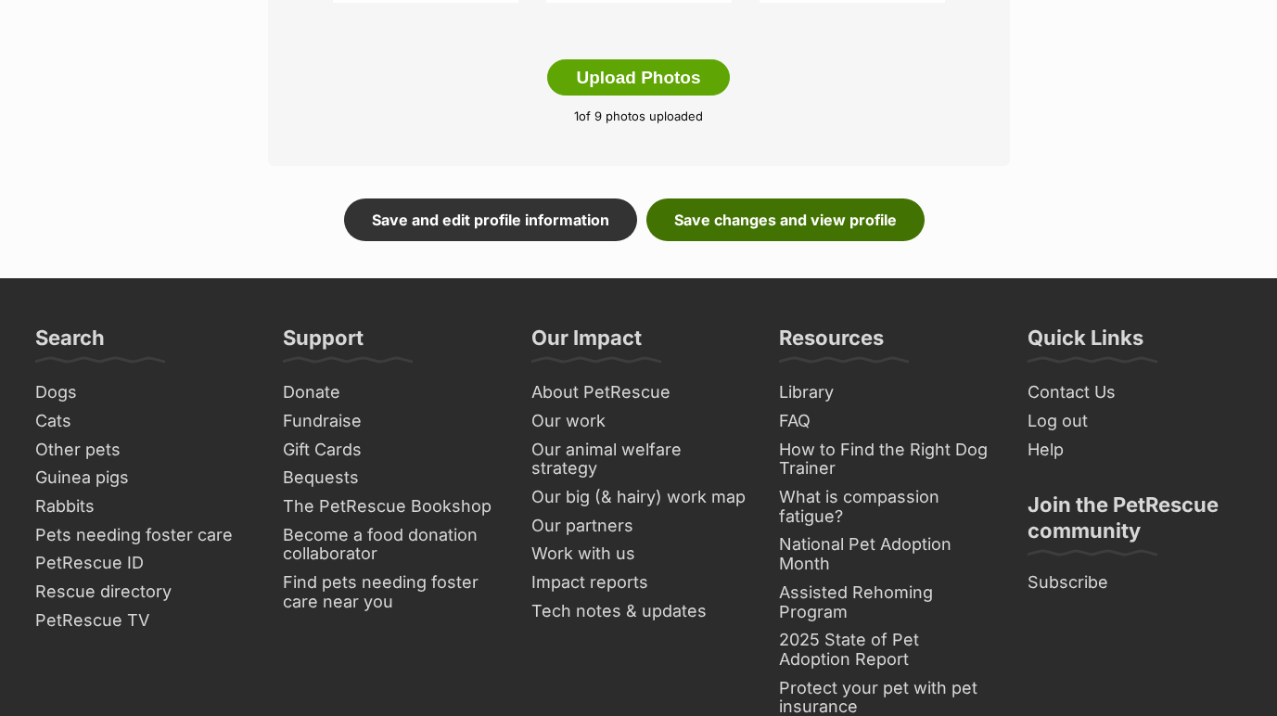
click at [775, 217] on link "Save changes and view profile" at bounding box center [785, 219] width 278 height 43
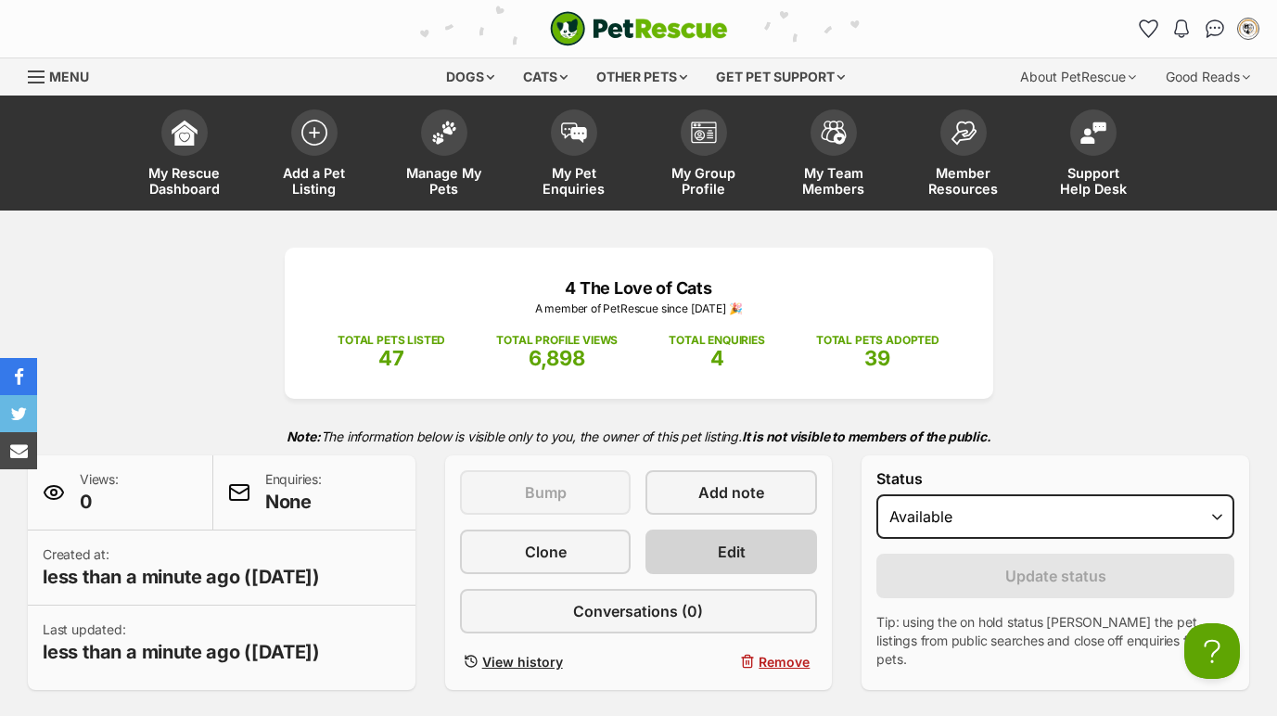
click at [708, 546] on link "Edit" at bounding box center [731, 551] width 172 height 45
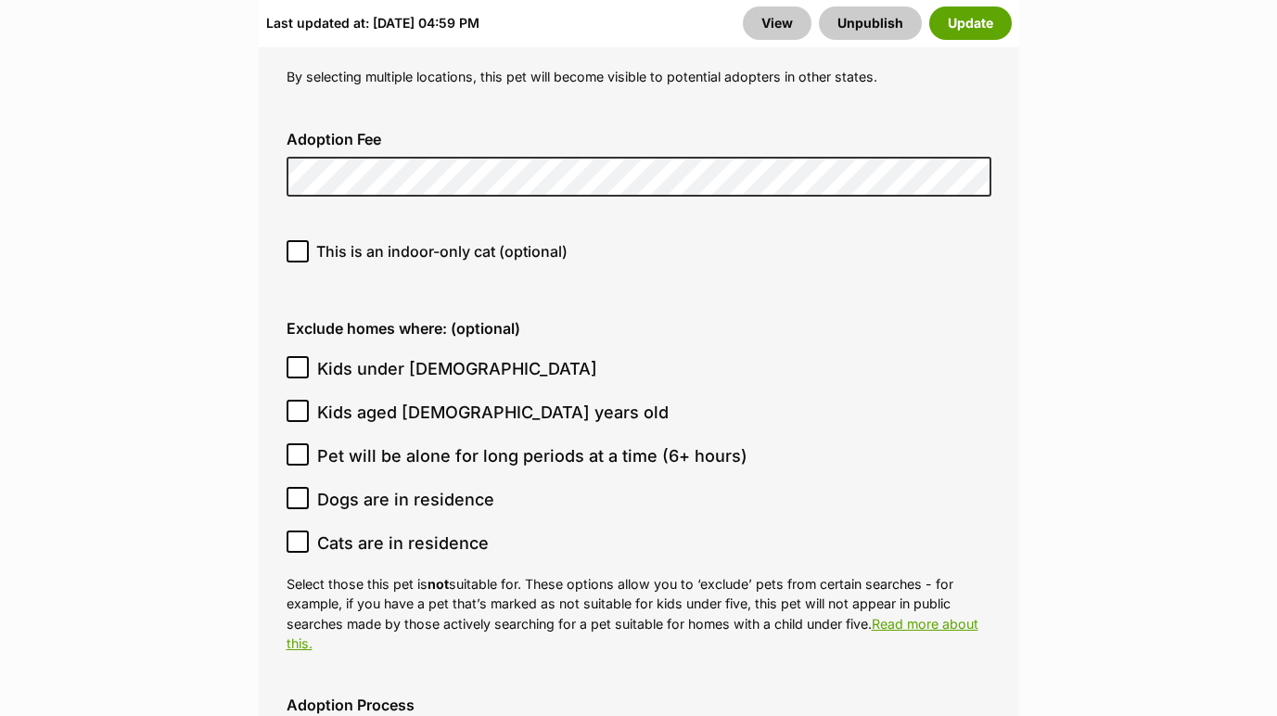
scroll to position [5996, 0]
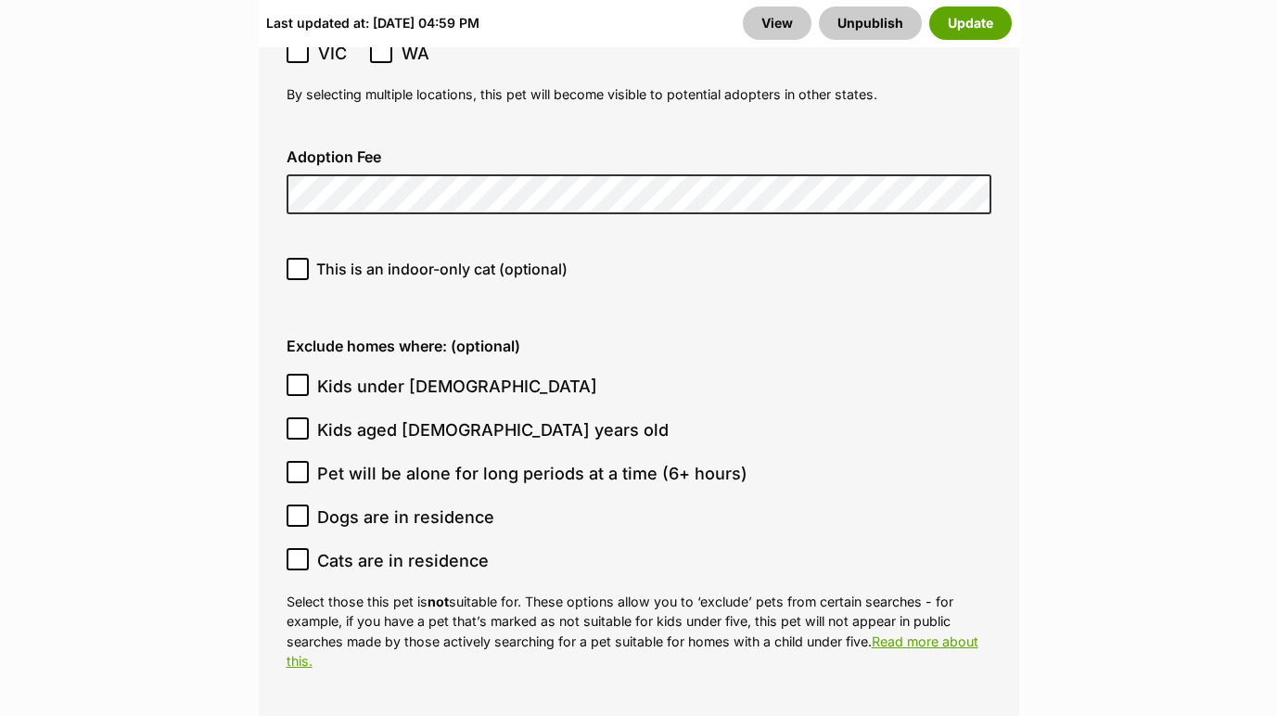
click at [304, 258] on input "This is an indoor-only cat (optional)" at bounding box center [298, 269] width 22 height 22
checkbox input "true"
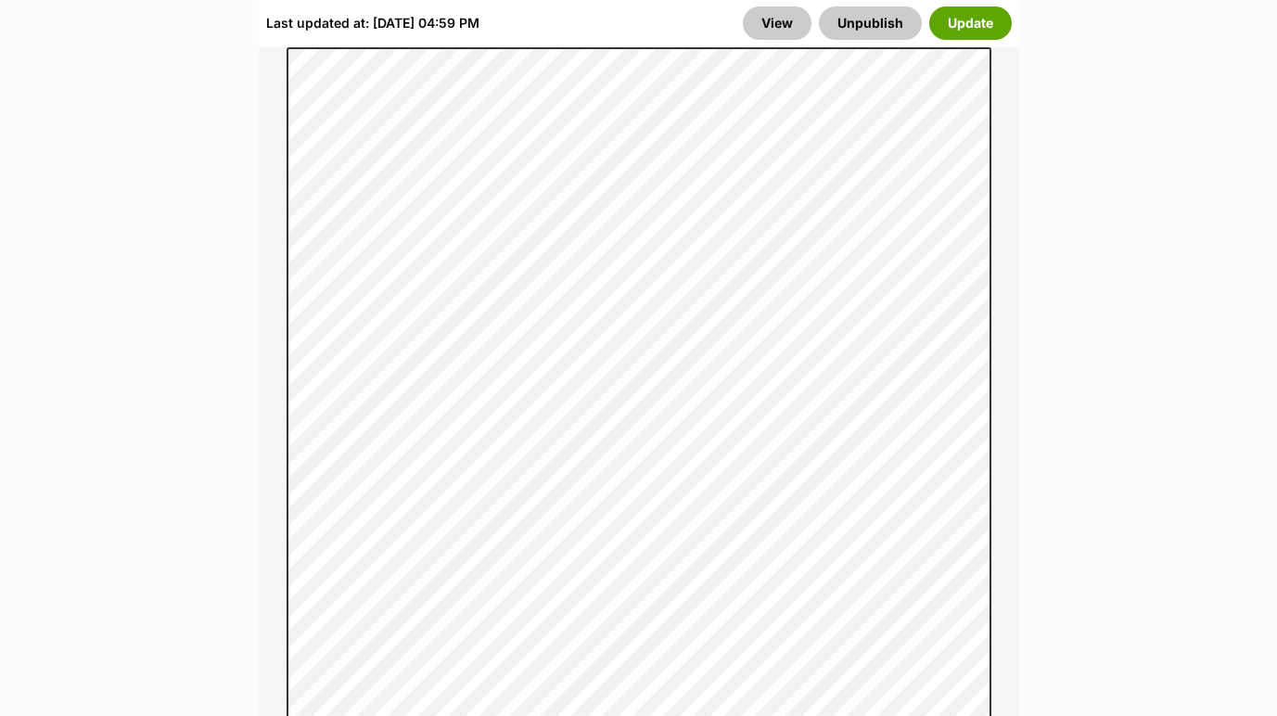
scroll to position [1618, 0]
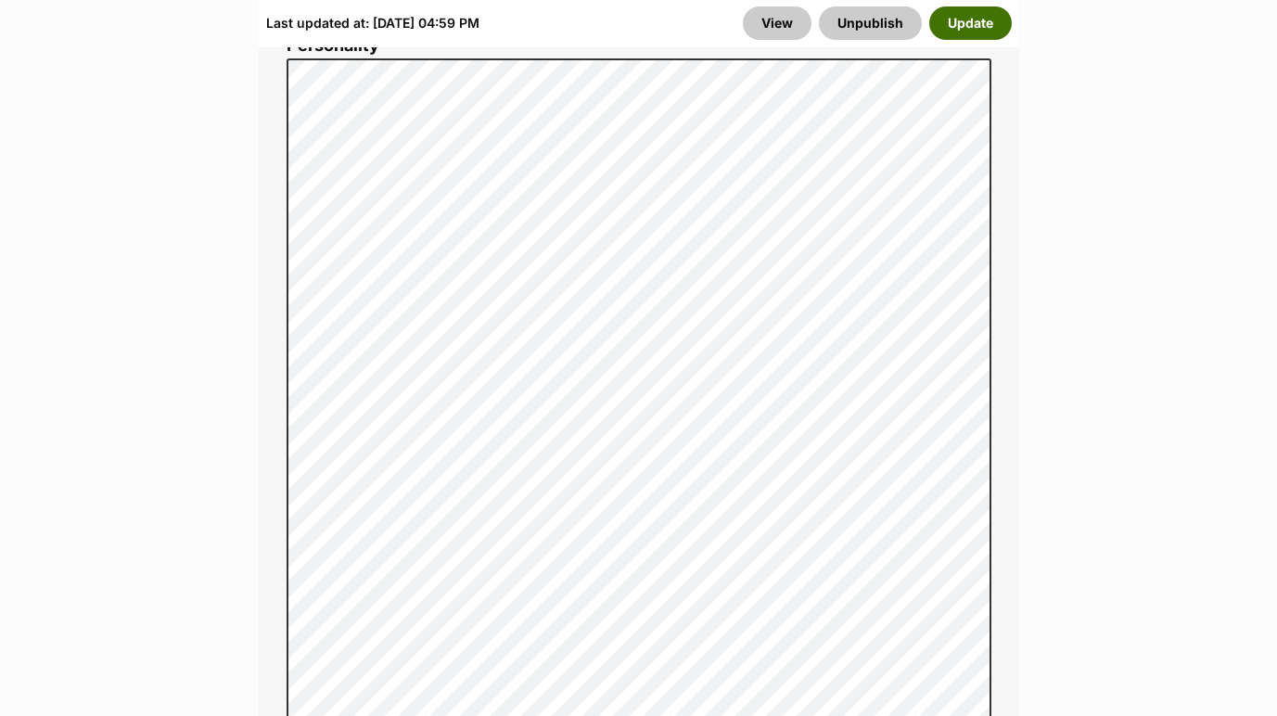
click at [991, 32] on button "Update" at bounding box center [970, 22] width 83 height 33
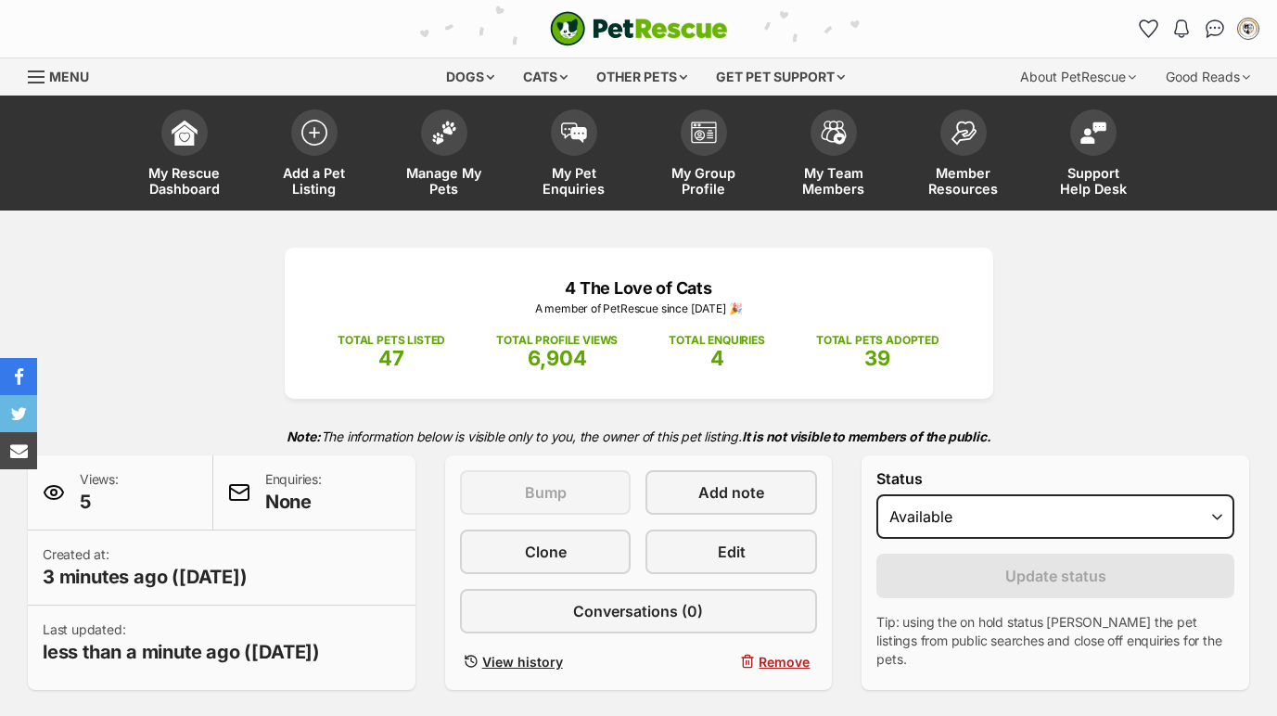
click at [468, 1] on div "PetRescue home Notifications No notifications My account Sara Edit profile Log …" at bounding box center [638, 28] width 1249 height 57
